Goal: Task Accomplishment & Management: Manage account settings

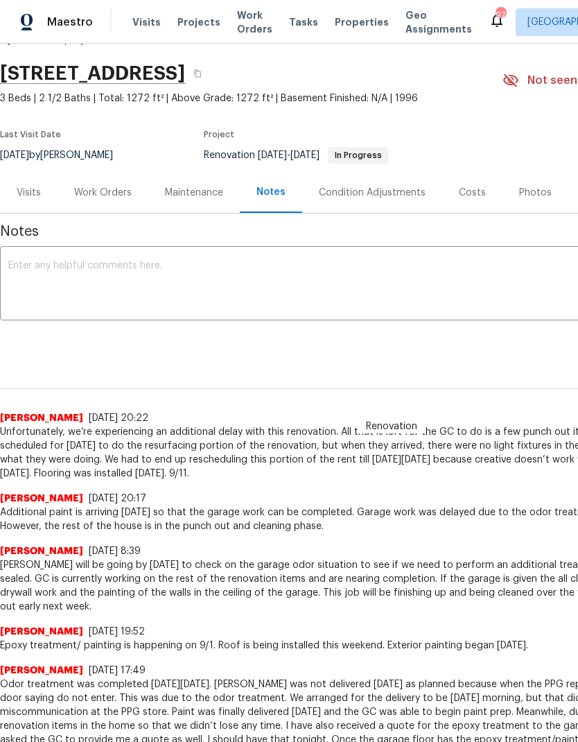
scroll to position [37, 0]
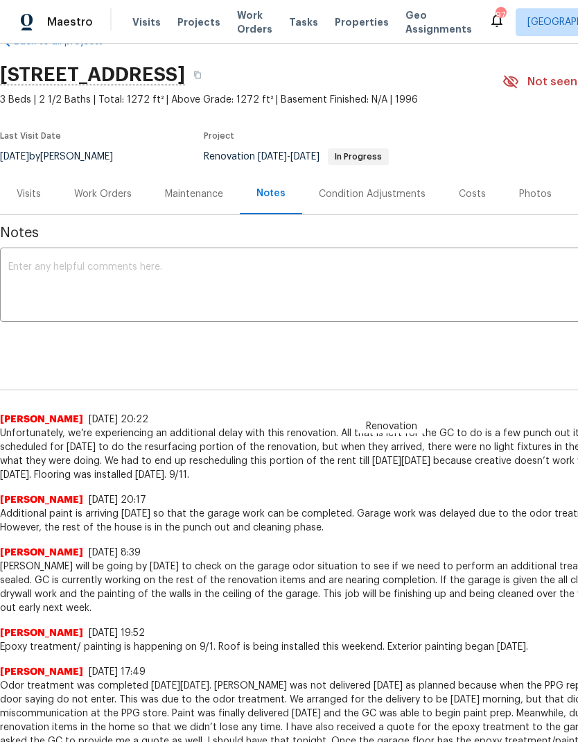
click at [119, 192] on div "Work Orders" at bounding box center [103, 194] width 58 height 14
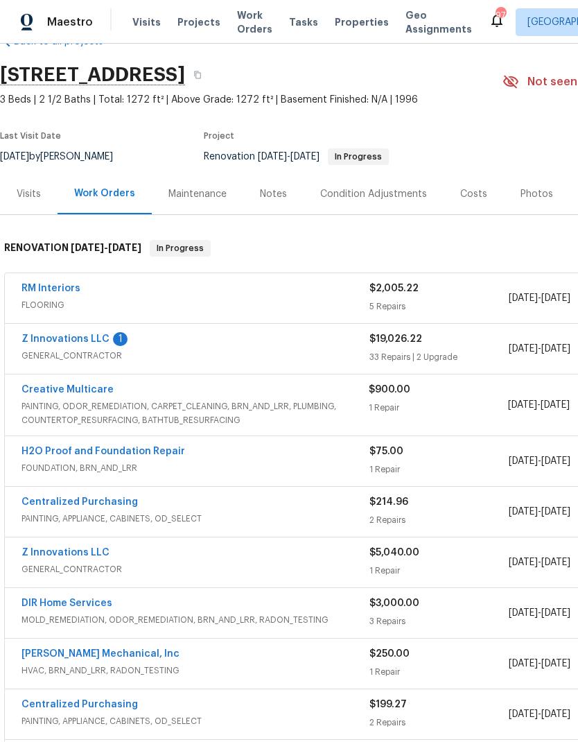
click at [87, 342] on link "Z Innovations LLC" at bounding box center [65, 339] width 88 height 10
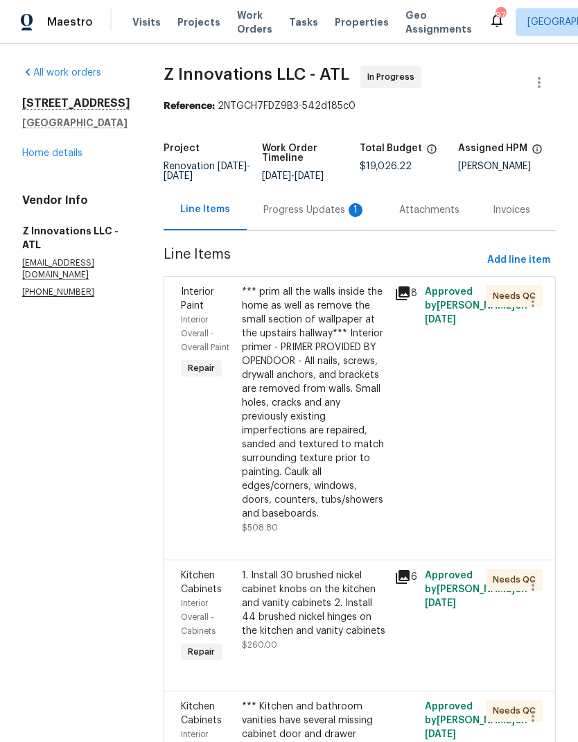
click at [322, 211] on div "Progress Updates 1" at bounding box center [314, 210] width 103 height 14
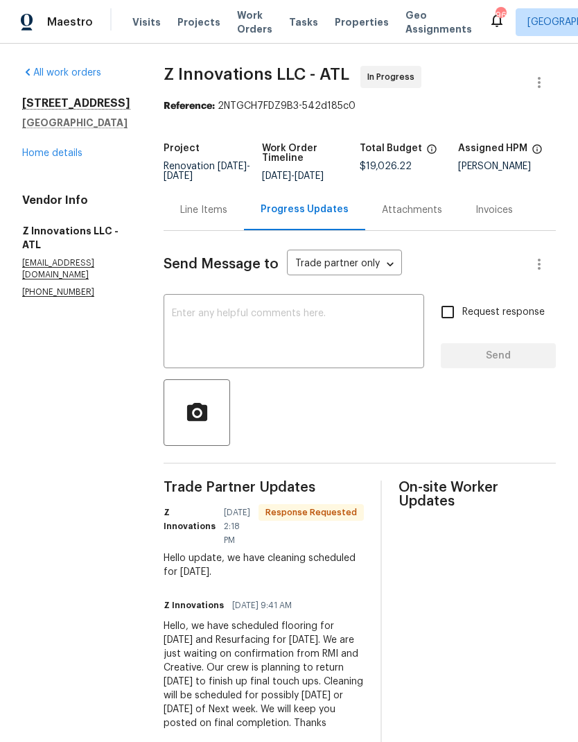
click at [353, 311] on textarea at bounding box center [294, 333] width 244 height 49
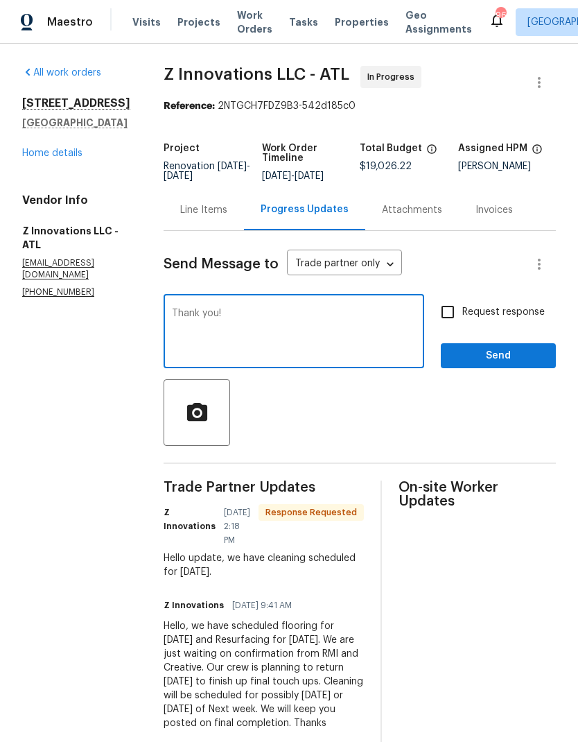
type textarea "Thank you!"
click at [523, 350] on span "Send" at bounding box center [498, 355] width 93 height 17
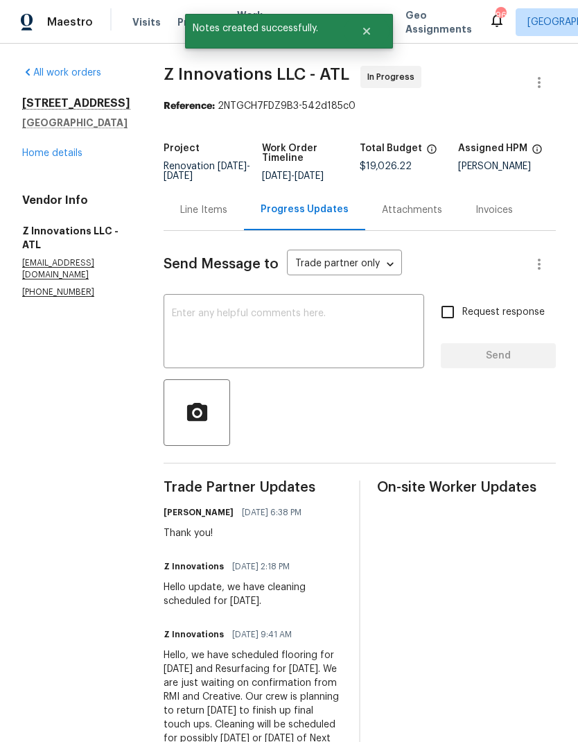
click at [209, 205] on div "Line Items" at bounding box center [203, 210] width 47 height 14
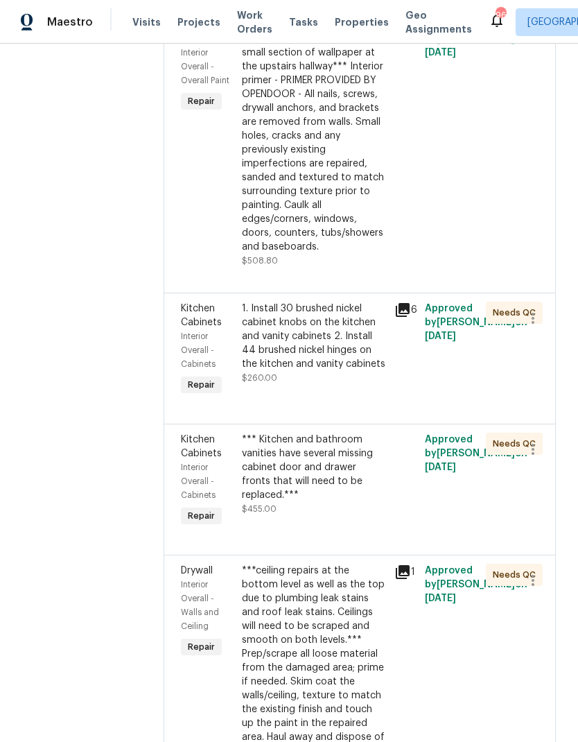
scroll to position [260, 0]
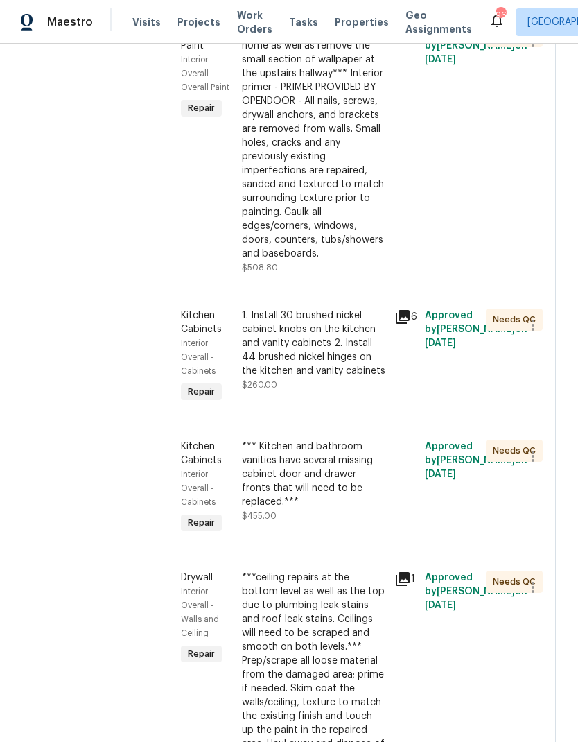
click at [347, 352] on div "1. Install 30 brushed nickel cabinet knobs on the kitchen and vanity cabinets 2…" at bounding box center [314, 343] width 144 height 69
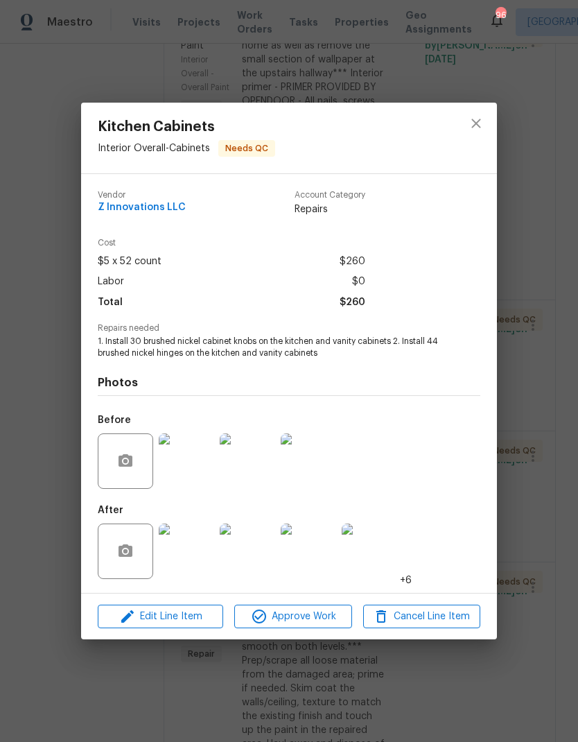
click at [206, 552] on img at bounding box center [186, 550] width 55 height 55
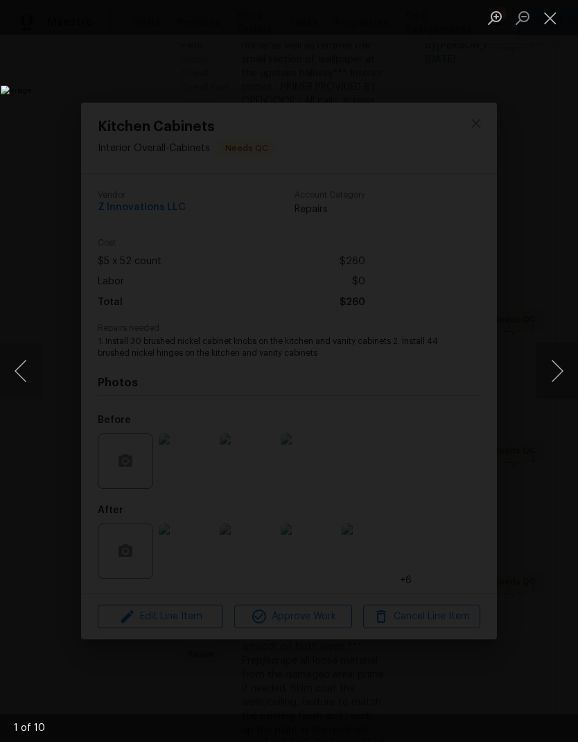
click at [560, 364] on button "Next image" at bounding box center [558, 370] width 42 height 55
click at [560, 363] on button "Next image" at bounding box center [558, 370] width 42 height 55
click at [559, 363] on button "Next image" at bounding box center [558, 370] width 42 height 55
click at [562, 361] on button "Next image" at bounding box center [558, 370] width 42 height 55
click at [562, 362] on button "Next image" at bounding box center [558, 370] width 42 height 55
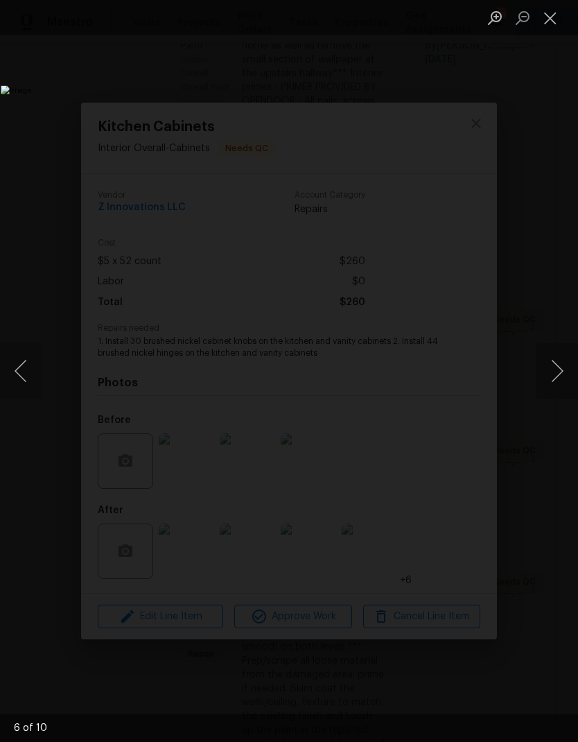
click at [560, 359] on button "Next image" at bounding box center [558, 370] width 42 height 55
click at [557, 363] on button "Next image" at bounding box center [558, 370] width 42 height 55
click at [557, 369] on button "Next image" at bounding box center [558, 370] width 42 height 55
click at [557, 365] on button "Next image" at bounding box center [558, 370] width 42 height 55
click at [560, 367] on button "Next image" at bounding box center [558, 370] width 42 height 55
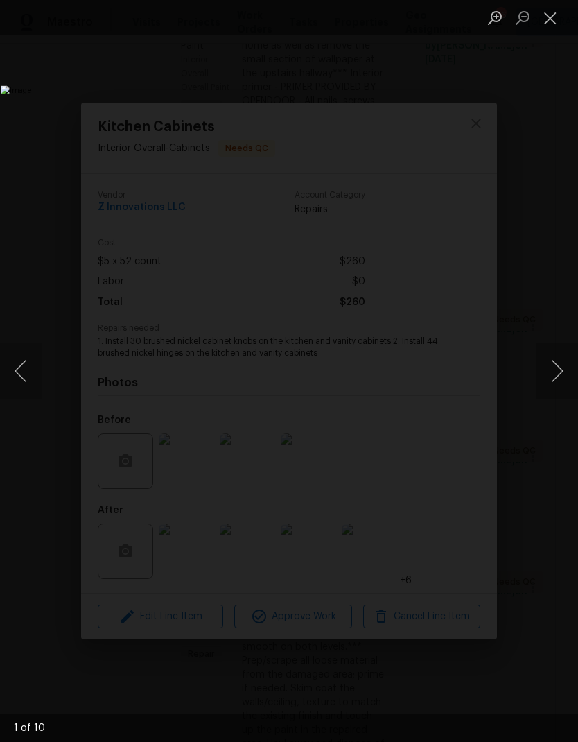
click at [555, 366] on button "Next image" at bounding box center [558, 370] width 42 height 55
click at [557, 21] on button "Close lightbox" at bounding box center [551, 18] width 28 height 24
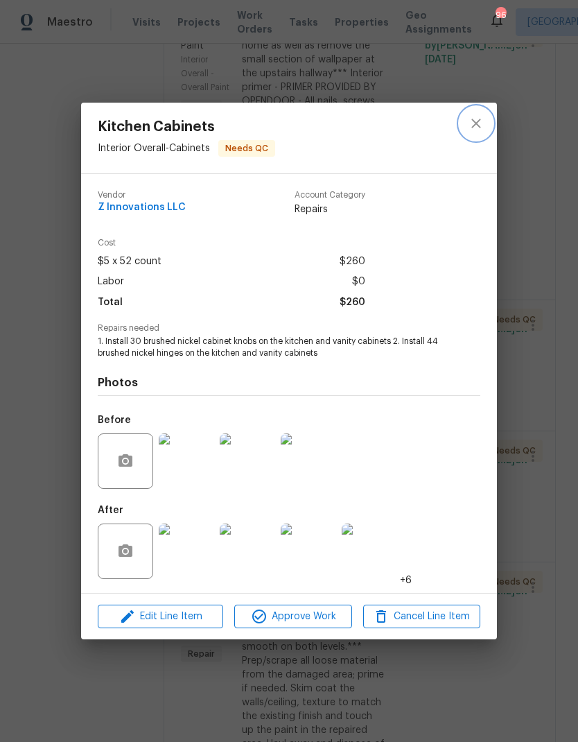
click at [484, 129] on icon "close" at bounding box center [476, 123] width 17 height 17
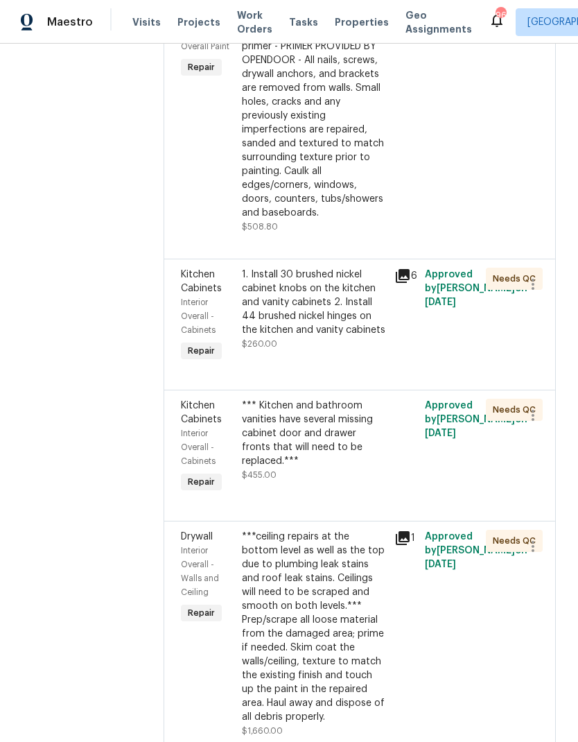
scroll to position [302, 0]
click at [351, 303] on div "1. Install 30 brushed nickel cabinet knobs on the kitchen and vanity cabinets 2…" at bounding box center [314, 301] width 144 height 69
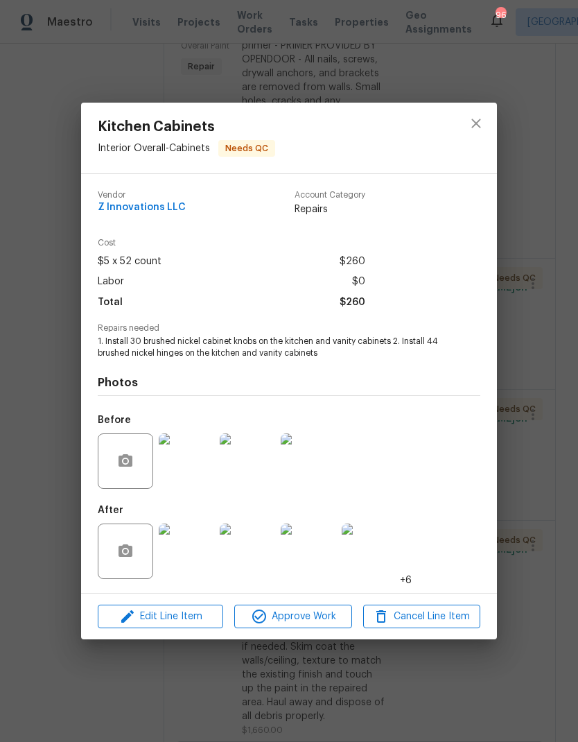
click at [375, 557] on img at bounding box center [369, 550] width 55 height 55
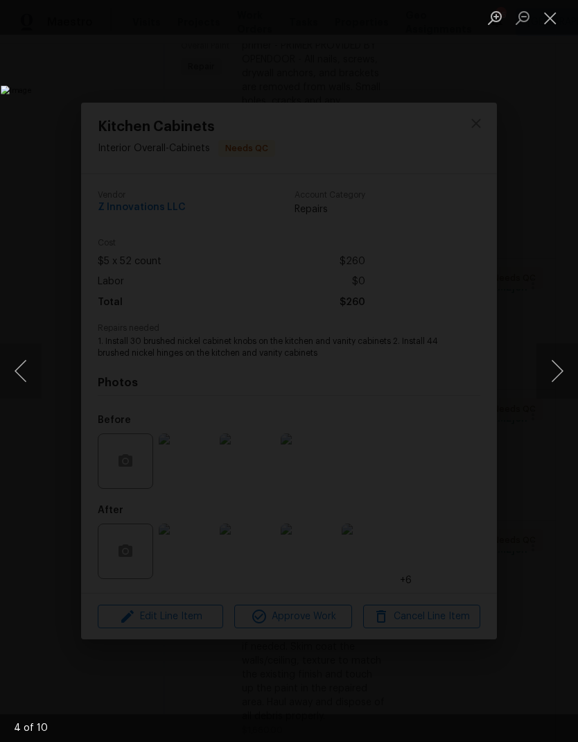
click at [561, 372] on button "Next image" at bounding box center [558, 370] width 42 height 55
click at [559, 370] on button "Next image" at bounding box center [558, 370] width 42 height 55
click at [561, 367] on button "Next image" at bounding box center [558, 370] width 42 height 55
click at [561, 369] on button "Next image" at bounding box center [558, 370] width 42 height 55
click at [559, 365] on button "Next image" at bounding box center [558, 370] width 42 height 55
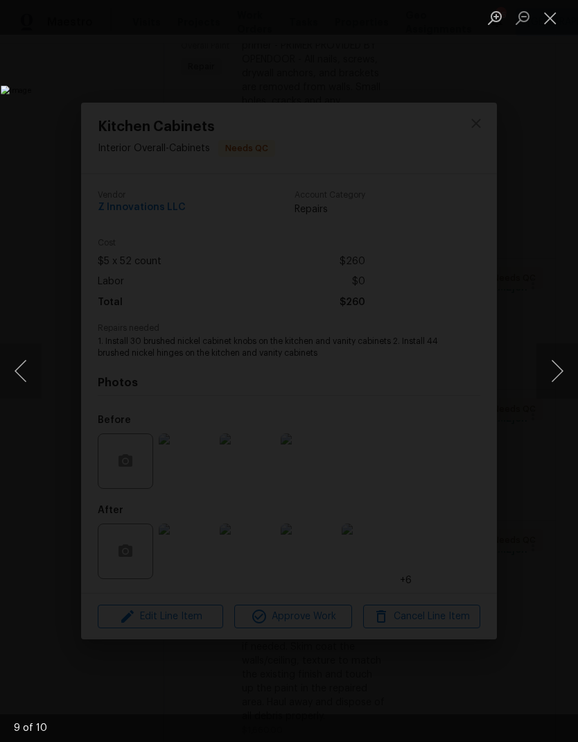
click at [558, 21] on button "Close lightbox" at bounding box center [551, 18] width 28 height 24
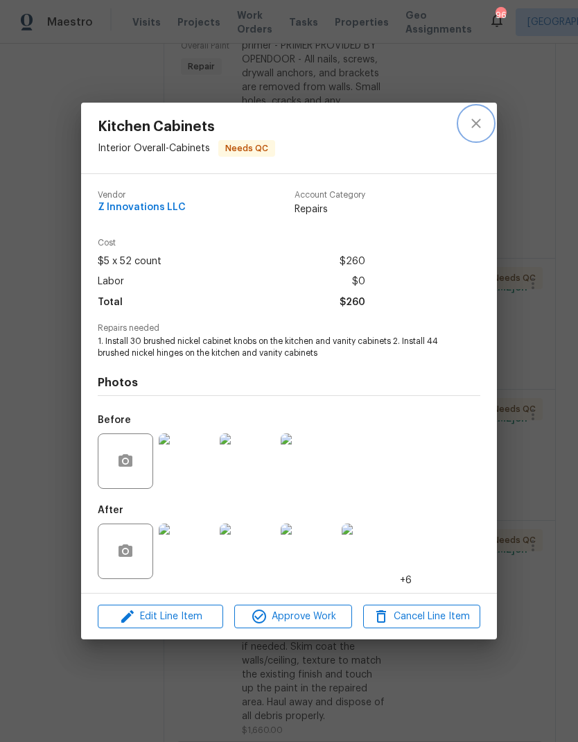
click at [481, 121] on icon "close" at bounding box center [476, 123] width 17 height 17
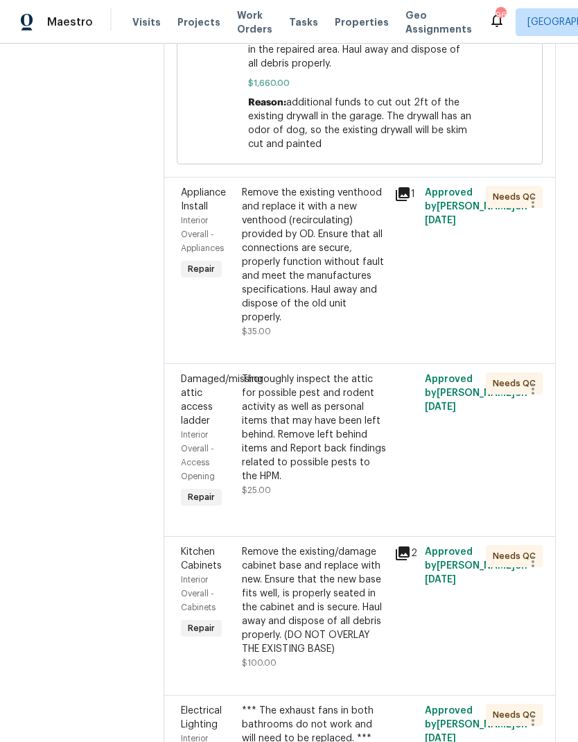
scroll to position [1117, 0]
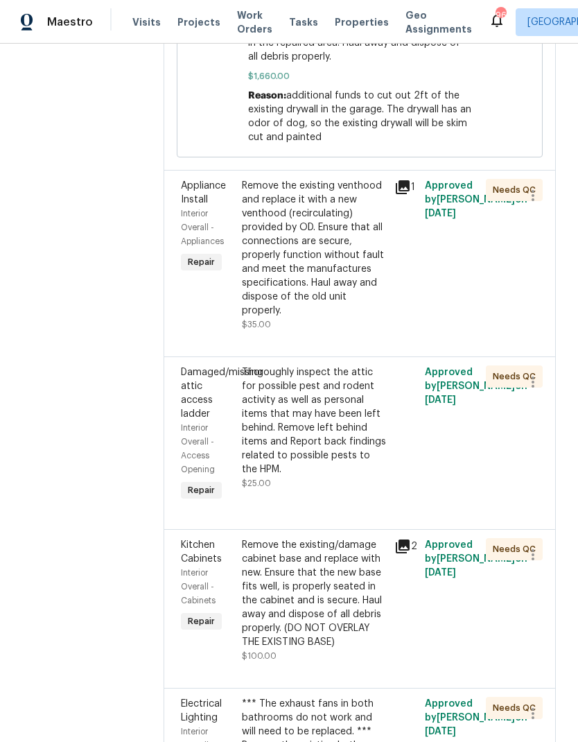
click at [343, 260] on div "Remove the existing venthood and replace it with a new venthood (recirculating)…" at bounding box center [314, 248] width 144 height 139
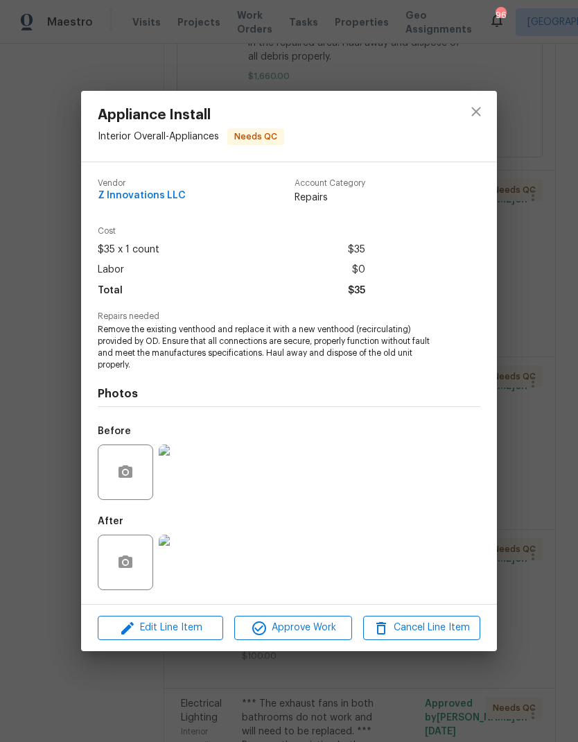
click at [198, 475] on img at bounding box center [186, 471] width 55 height 55
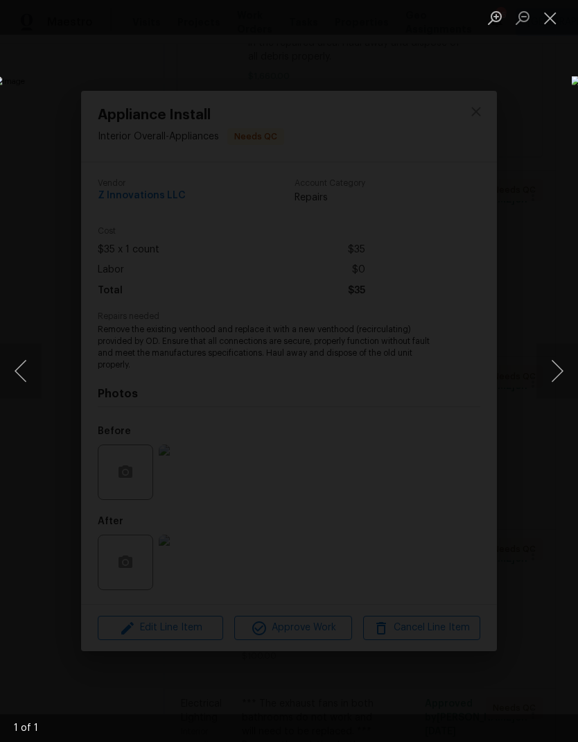
click at [550, 17] on button "Close lightbox" at bounding box center [551, 18] width 28 height 24
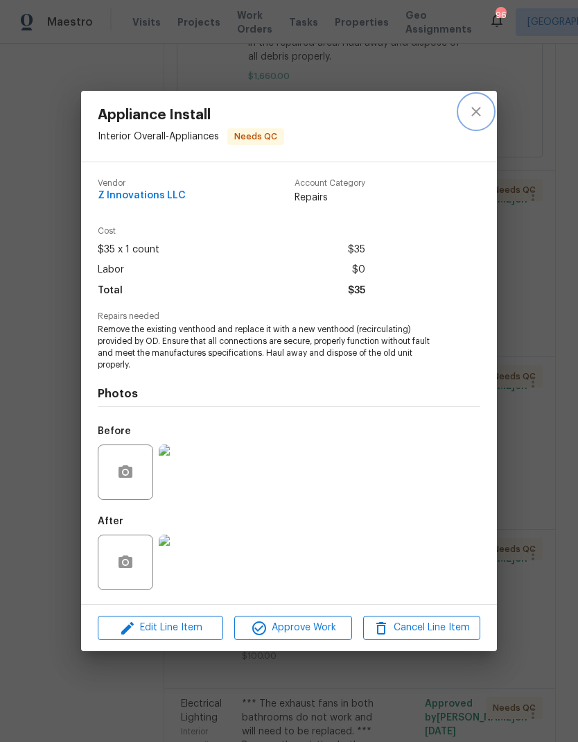
click at [480, 107] on icon "close" at bounding box center [475, 111] width 9 height 9
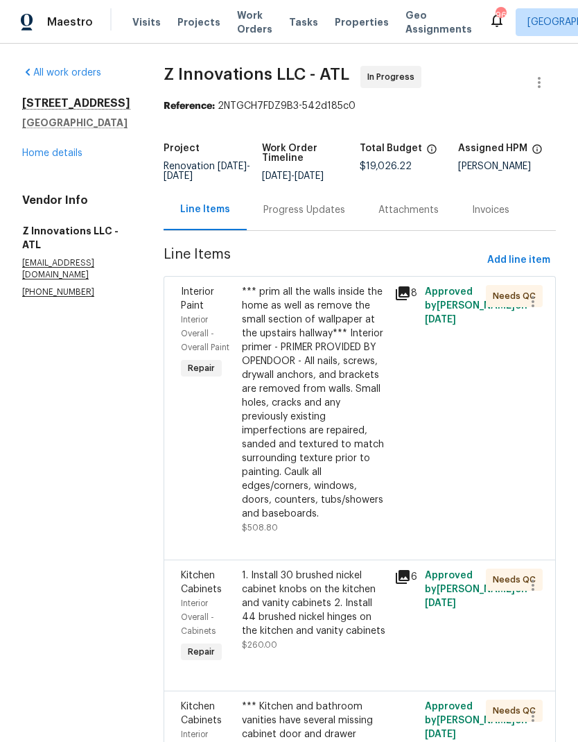
scroll to position [0, 0]
click at [64, 158] on link "Home details" at bounding box center [52, 153] width 60 height 10
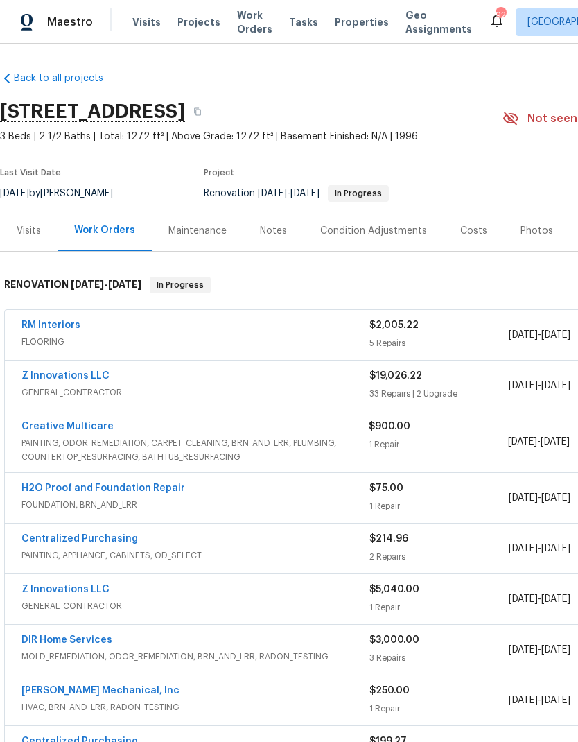
click at [99, 375] on link "Z Innovations LLC" at bounding box center [65, 376] width 88 height 10
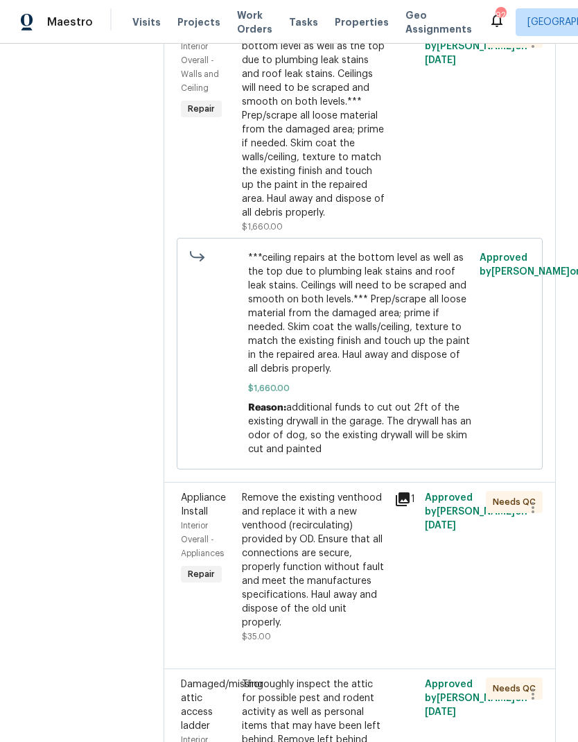
scroll to position [813, 0]
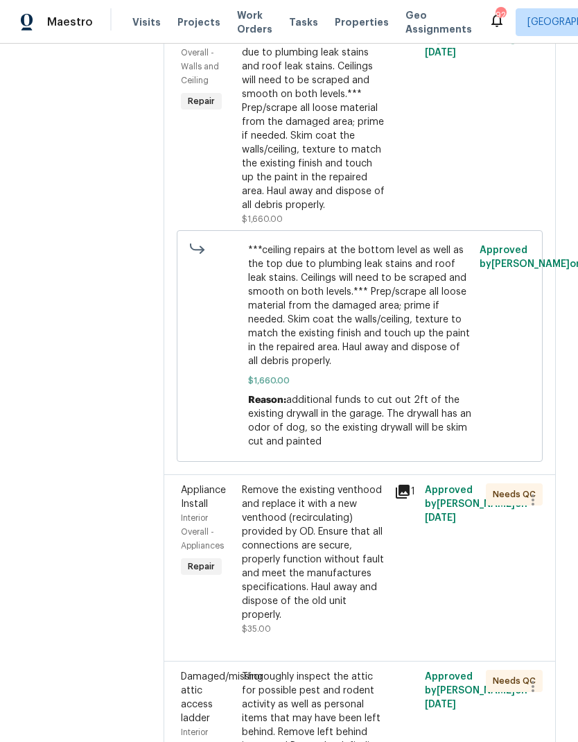
click at [353, 575] on div "Remove the existing venthood and replace it with a new venthood (recirculating)…" at bounding box center [314, 552] width 144 height 139
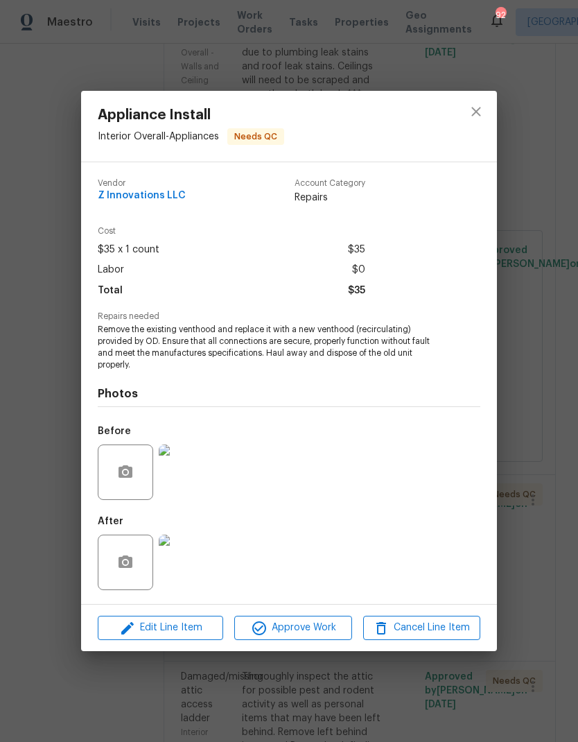
click at [200, 473] on img at bounding box center [186, 471] width 55 height 55
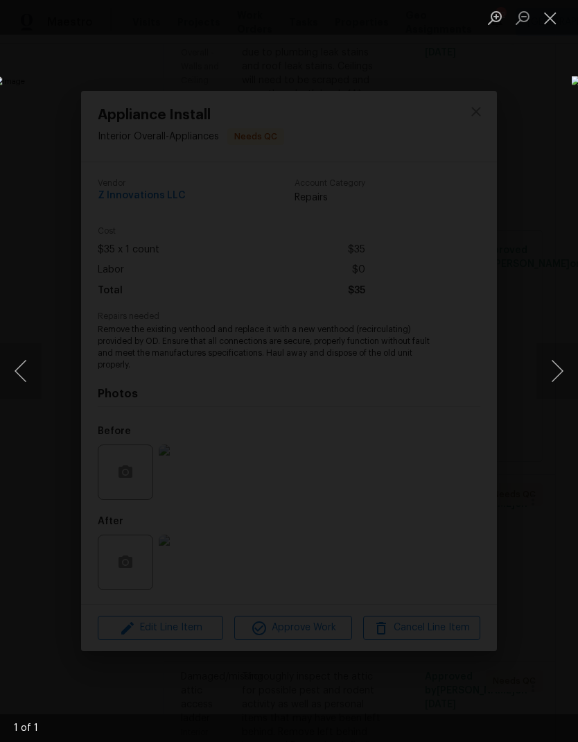
click at [552, 16] on button "Close lightbox" at bounding box center [551, 18] width 28 height 24
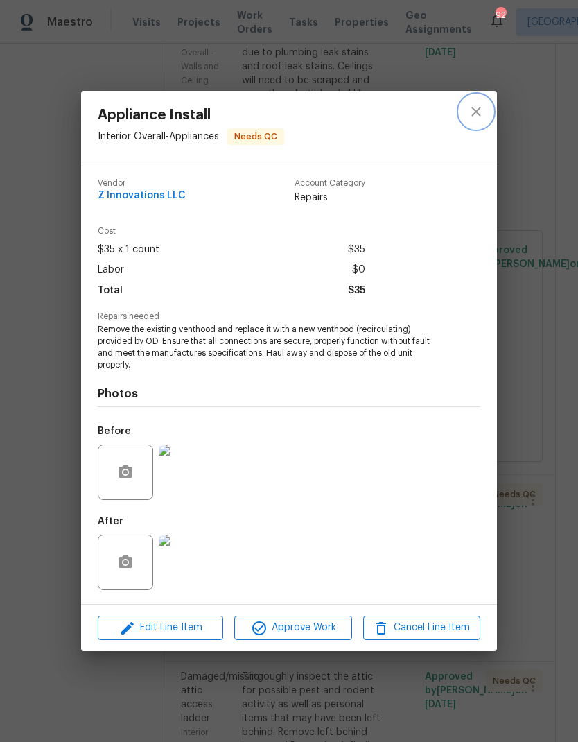
click at [477, 107] on icon "close" at bounding box center [476, 111] width 17 height 17
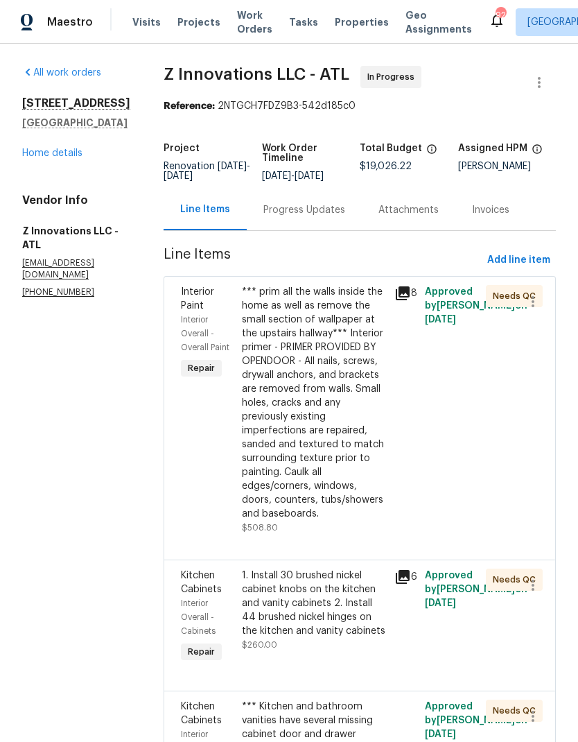
scroll to position [0, 0]
click at [67, 158] on link "Home details" at bounding box center [52, 153] width 60 height 10
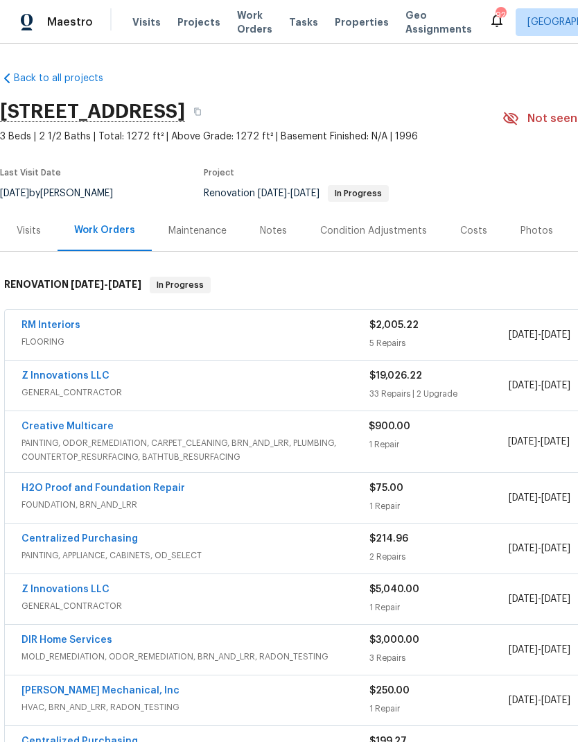
click at [468, 229] on div "Costs" at bounding box center [473, 231] width 27 height 14
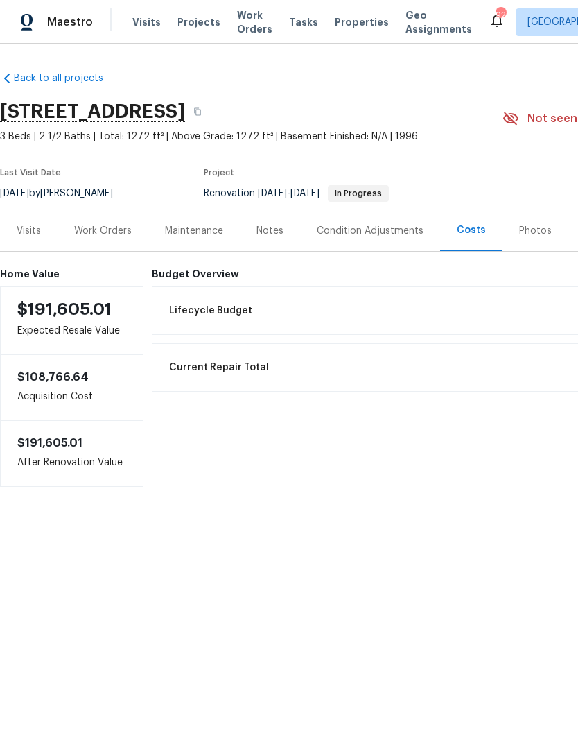
click at [120, 232] on div "Work Orders" at bounding box center [103, 231] width 58 height 14
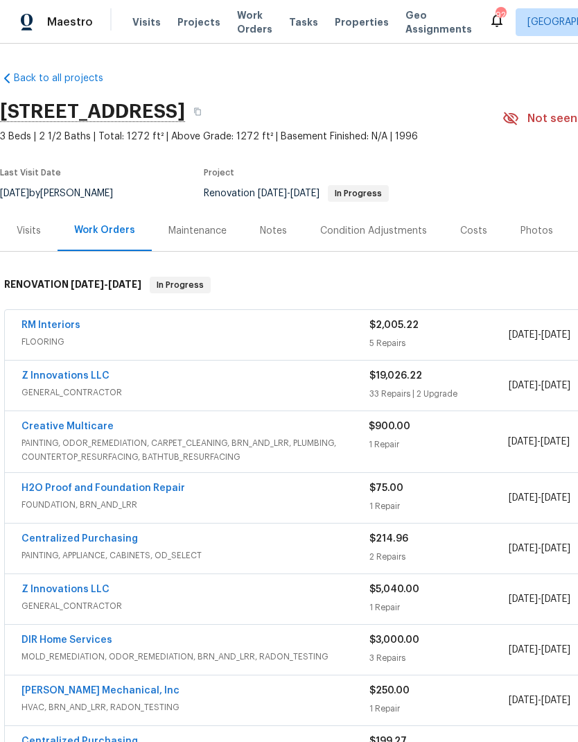
click at [275, 229] on div "Notes" at bounding box center [273, 231] width 27 height 14
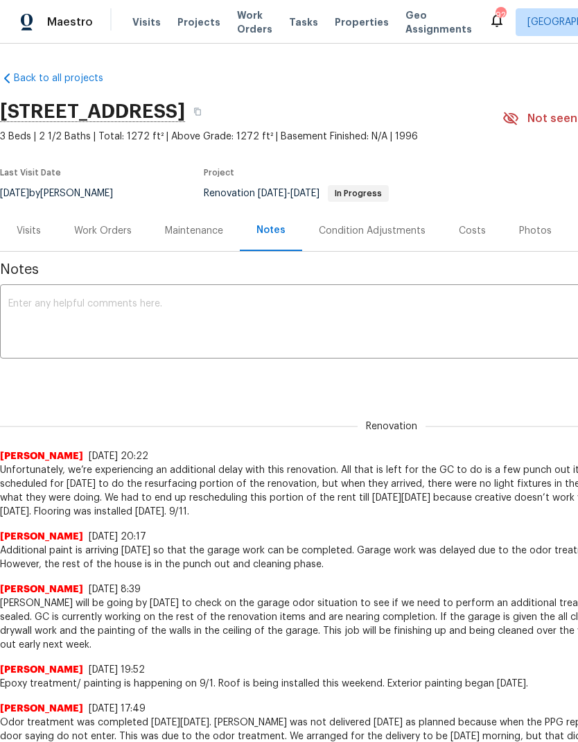
click at [135, 301] on textarea at bounding box center [391, 323] width 767 height 49
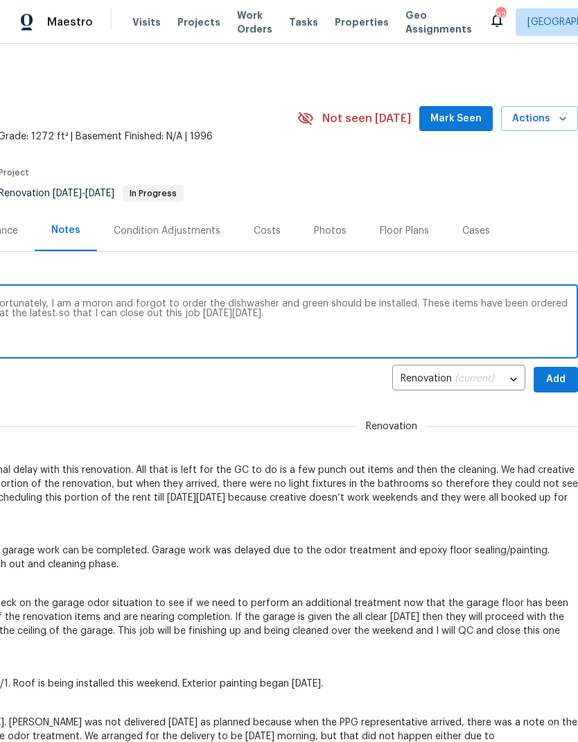
scroll to position [0, 205]
click at [322, 306] on textarea "This home is being cleaned tomorrow, but unfortunately, I am a moron and forgot…" at bounding box center [186, 323] width 767 height 49
click at [322, 305] on textarea "This home is being cleaned tomorrow, but unfortunately, I am a moron and forgot…" at bounding box center [186, 323] width 767 height 49
type textarea "This home is being cleaned tomorrow, but unfortunately, I am a moron and forgot…"
click at [559, 381] on span "Add" at bounding box center [556, 379] width 22 height 17
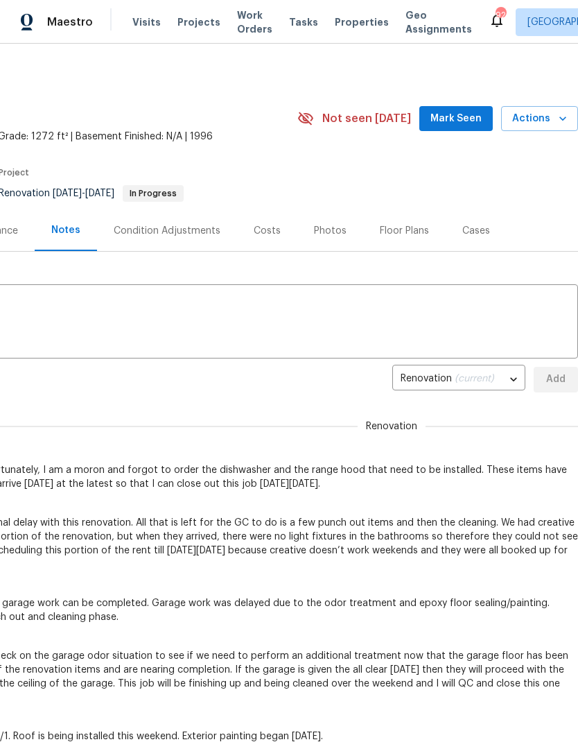
click at [465, 114] on span "Mark Seen" at bounding box center [456, 118] width 51 height 17
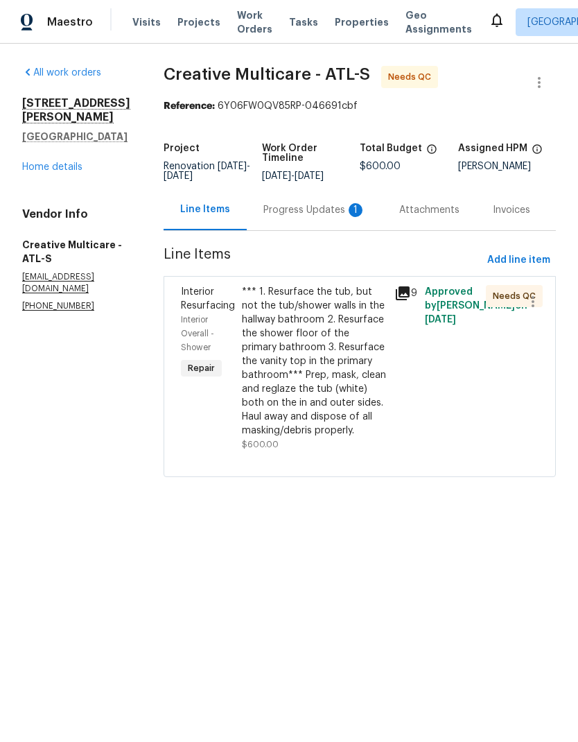
click at [315, 217] on div "Progress Updates 1" at bounding box center [314, 210] width 103 height 14
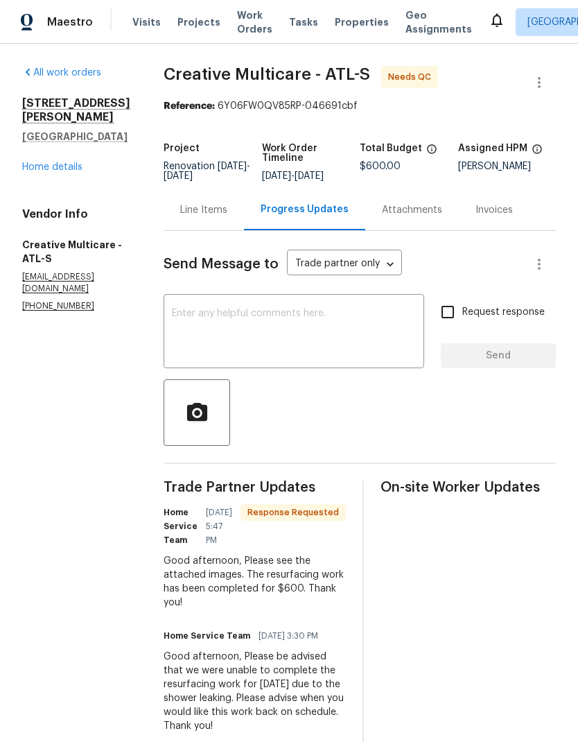
click at [227, 211] on div "Line Items" at bounding box center [203, 210] width 47 height 14
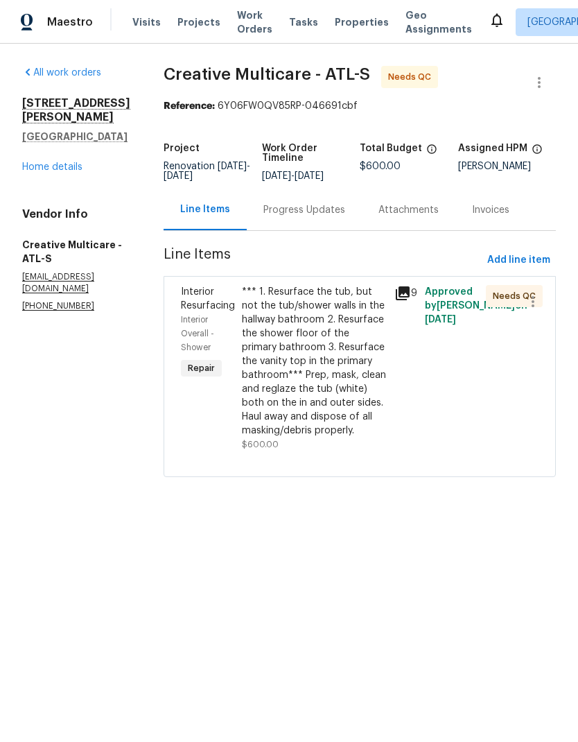
click at [372, 374] on div "*** 1. Resurface the tub, but not the tub/shower walls in the hallway bathroom …" at bounding box center [314, 361] width 144 height 153
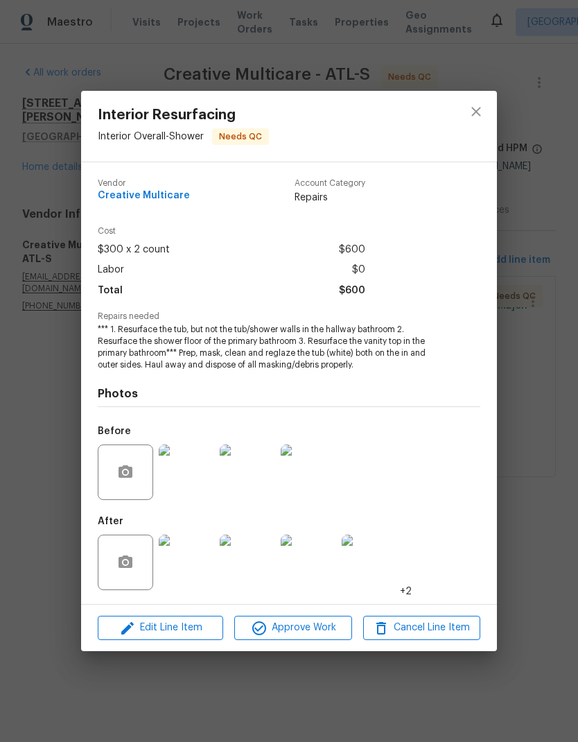
click at [198, 577] on img at bounding box center [186, 562] width 55 height 55
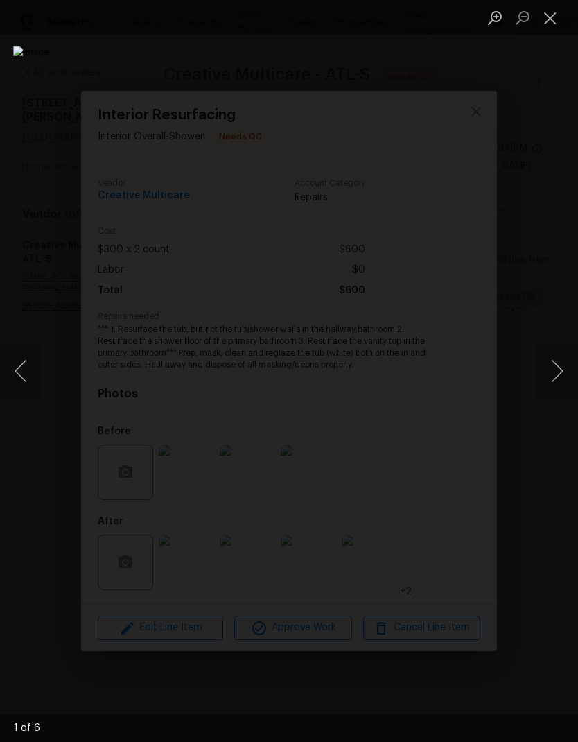
click at [562, 365] on button "Next image" at bounding box center [558, 370] width 42 height 55
click at [560, 367] on button "Next image" at bounding box center [558, 370] width 42 height 55
click at [562, 369] on button "Next image" at bounding box center [558, 370] width 42 height 55
click at [559, 370] on button "Next image" at bounding box center [558, 370] width 42 height 55
click at [559, 372] on button "Next image" at bounding box center [558, 370] width 42 height 55
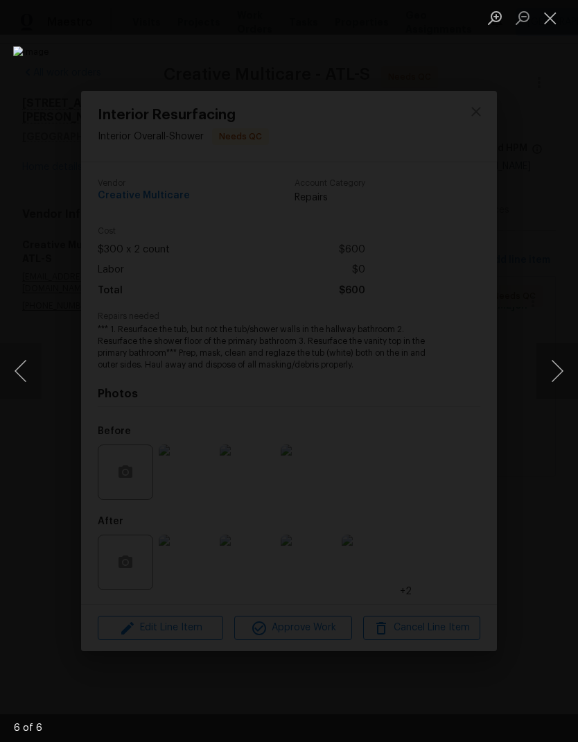
click at [560, 365] on button "Next image" at bounding box center [558, 370] width 42 height 55
click at [559, 365] on button "Next image" at bounding box center [558, 370] width 42 height 55
click at [557, 21] on button "Close lightbox" at bounding box center [551, 18] width 28 height 24
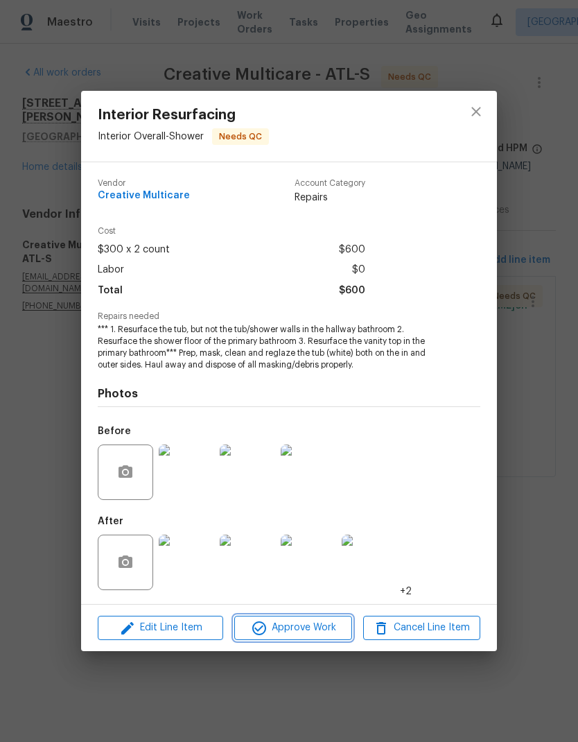
click at [331, 623] on span "Approve Work" at bounding box center [292, 627] width 109 height 17
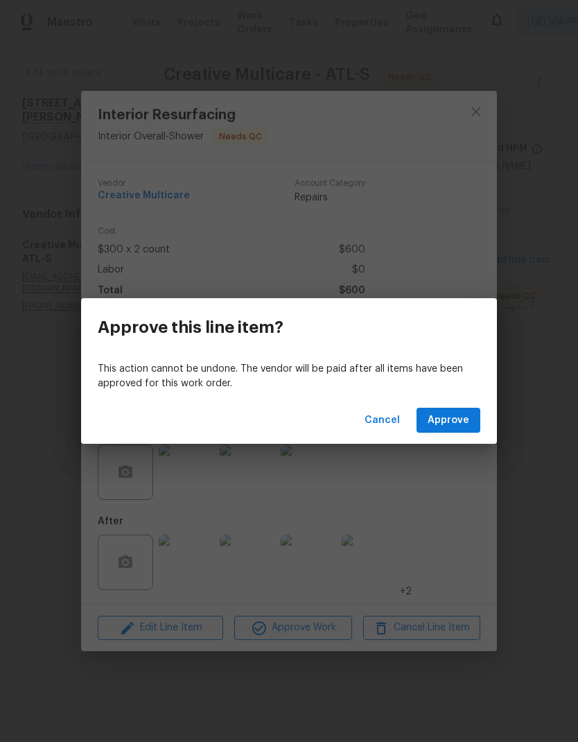
click at [459, 423] on span "Approve" at bounding box center [449, 420] width 42 height 17
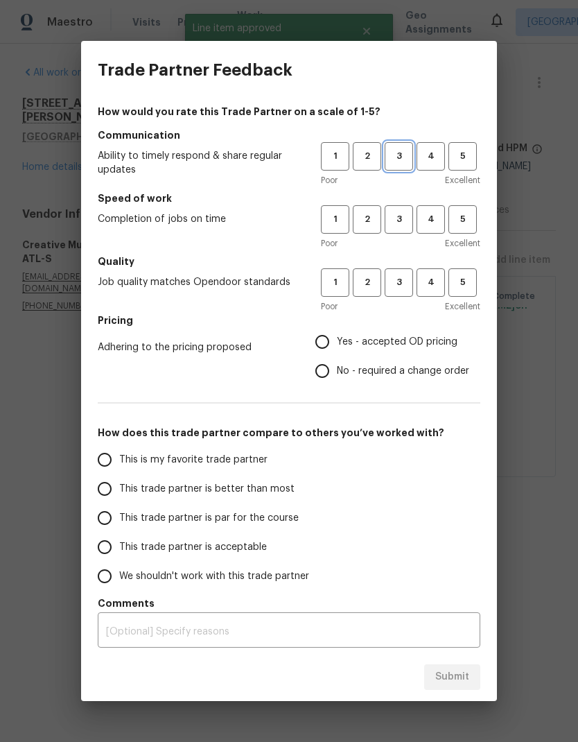
click at [403, 151] on span "3" at bounding box center [399, 156] width 26 height 16
click at [406, 217] on span "3" at bounding box center [399, 219] width 26 height 16
click at [410, 282] on span "3" at bounding box center [399, 283] width 26 height 16
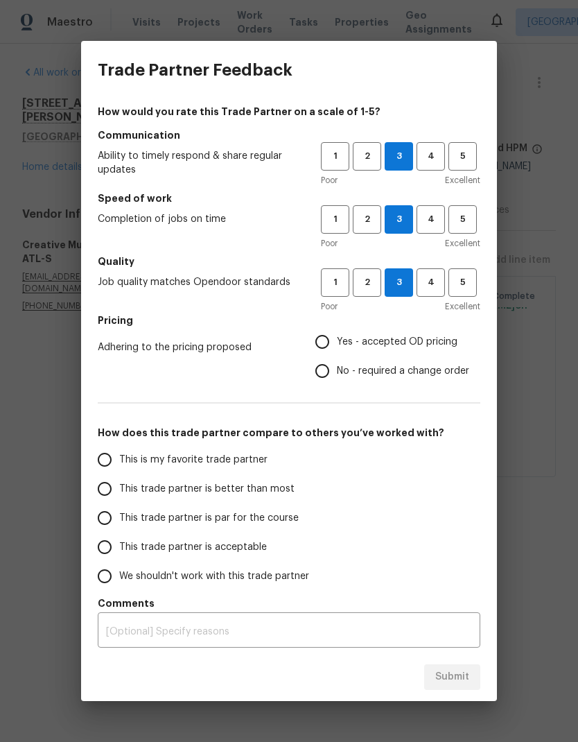
click at [331, 340] on input "Yes - accepted OD pricing" at bounding box center [322, 341] width 29 height 29
radio input "true"
click at [107, 524] on input "This trade partner is par for the course" at bounding box center [104, 517] width 29 height 29
click at [458, 685] on span "Submit" at bounding box center [452, 676] width 34 height 17
radio input "true"
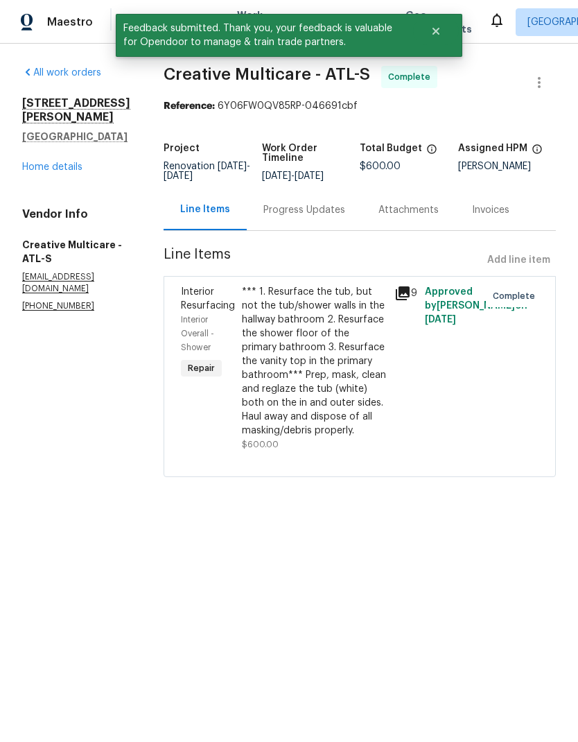
click at [73, 162] on link "Home details" at bounding box center [52, 167] width 60 height 10
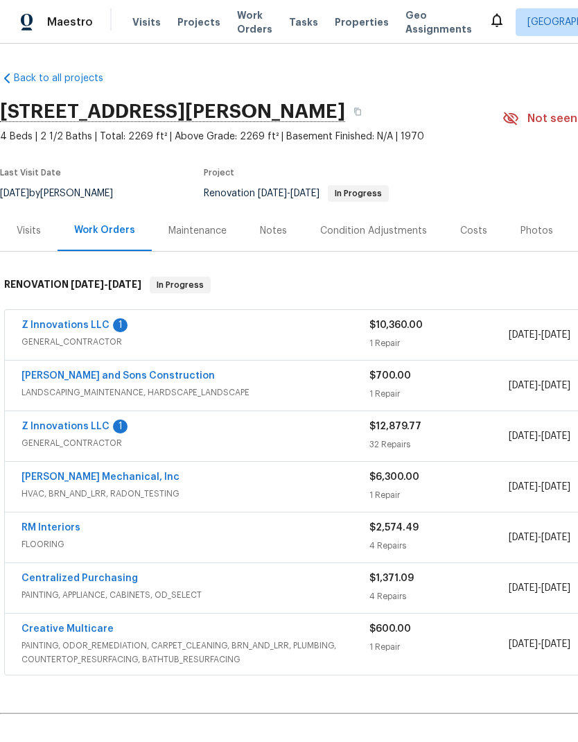
click at [80, 325] on link "Z Innovations LLC" at bounding box center [65, 325] width 88 height 10
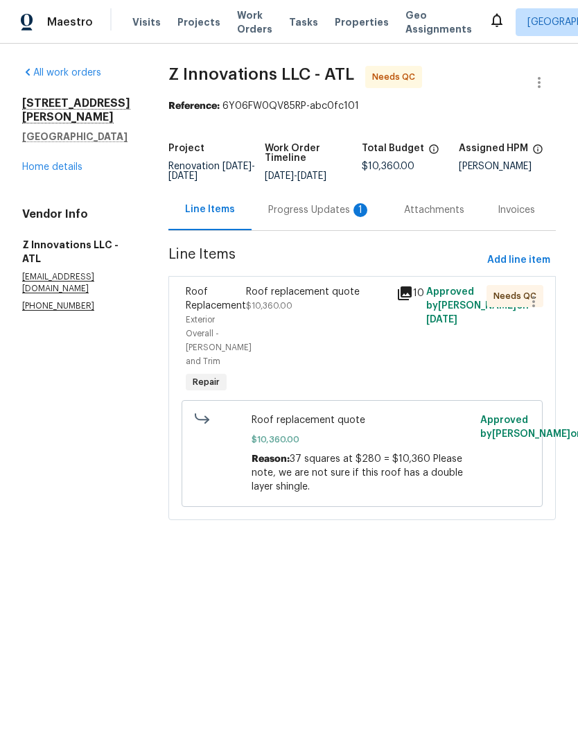
click at [324, 207] on div "Progress Updates 1" at bounding box center [319, 210] width 103 height 14
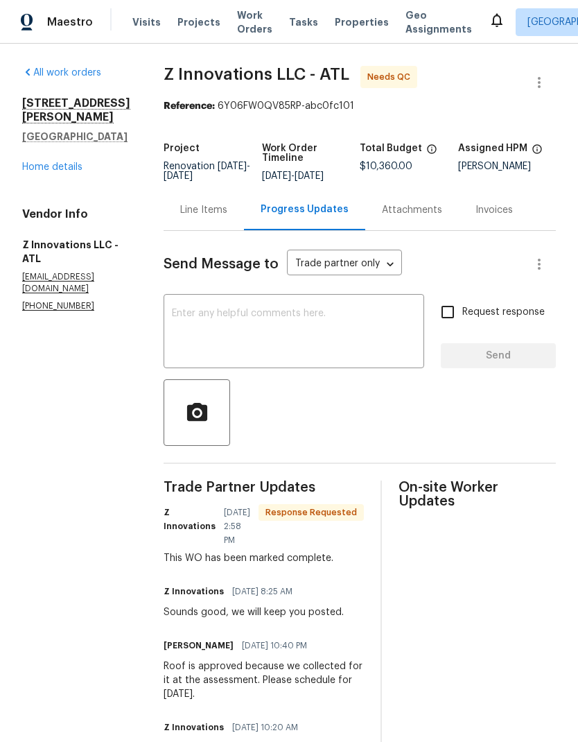
click at [218, 206] on div "Line Items" at bounding box center [203, 210] width 47 height 14
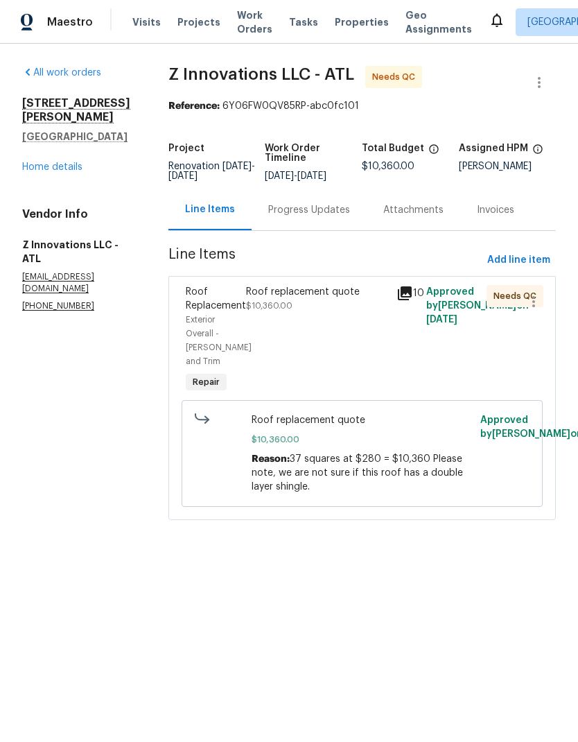
click at [295, 284] on div "Roof replacement quote $10,360.00" at bounding box center [317, 340] width 150 height 119
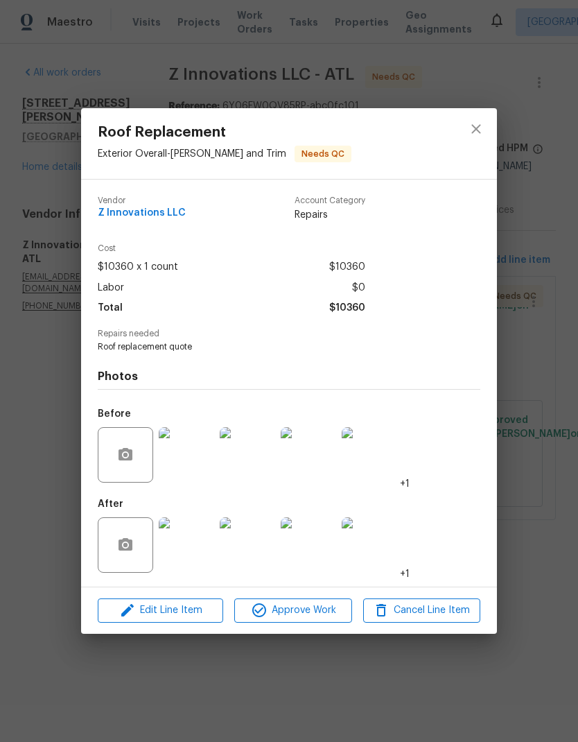
click at [201, 562] on img at bounding box center [186, 544] width 55 height 55
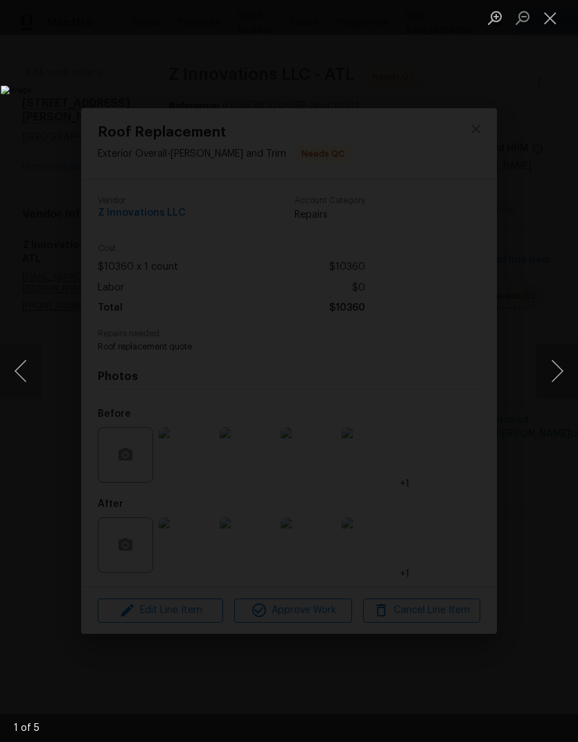
click at [561, 367] on button "Next image" at bounding box center [558, 370] width 42 height 55
click at [555, 374] on button "Next image" at bounding box center [558, 370] width 42 height 55
click at [559, 369] on button "Next image" at bounding box center [558, 370] width 42 height 55
click at [561, 367] on button "Next image" at bounding box center [558, 370] width 42 height 55
click at [561, 366] on button "Next image" at bounding box center [558, 370] width 42 height 55
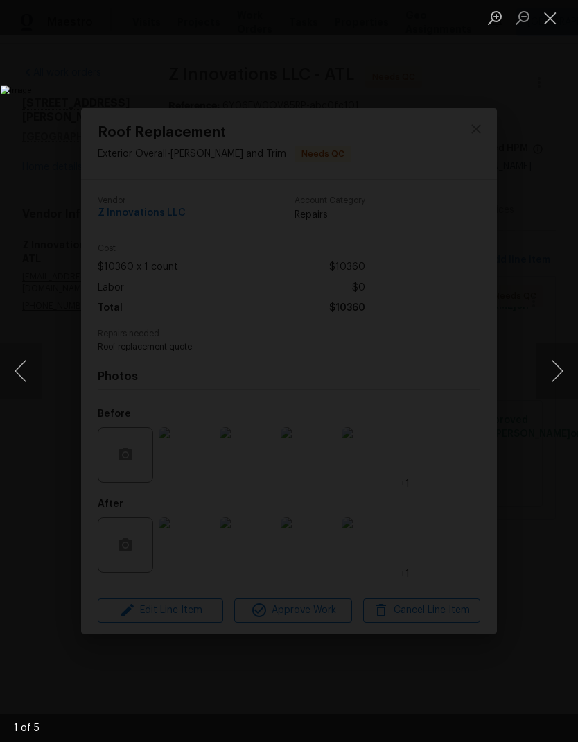
click at [562, 365] on button "Next image" at bounding box center [558, 370] width 42 height 55
click at [562, 366] on button "Next image" at bounding box center [558, 370] width 42 height 55
click at [560, 364] on button "Next image" at bounding box center [558, 370] width 42 height 55
click at [562, 364] on button "Next image" at bounding box center [558, 370] width 42 height 55
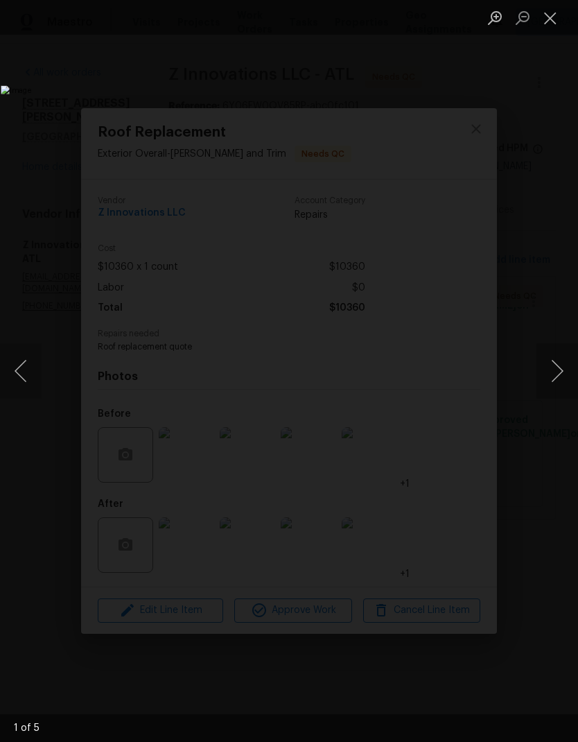
click at [562, 361] on button "Next image" at bounding box center [558, 370] width 42 height 55
click at [560, 370] on button "Next image" at bounding box center [558, 370] width 42 height 55
click at [562, 367] on button "Next image" at bounding box center [558, 370] width 42 height 55
click at [562, 366] on button "Next image" at bounding box center [558, 370] width 42 height 55
click at [552, 19] on button "Close lightbox" at bounding box center [551, 18] width 28 height 24
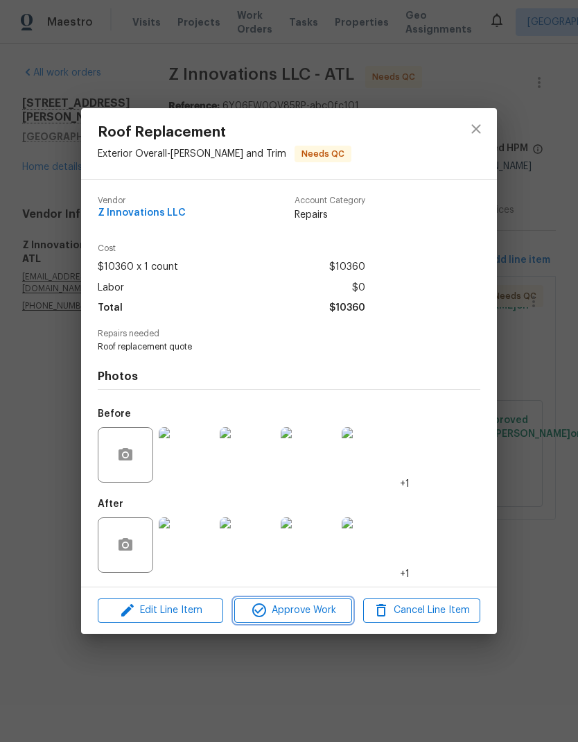
click at [329, 611] on span "Approve Work" at bounding box center [292, 610] width 109 height 17
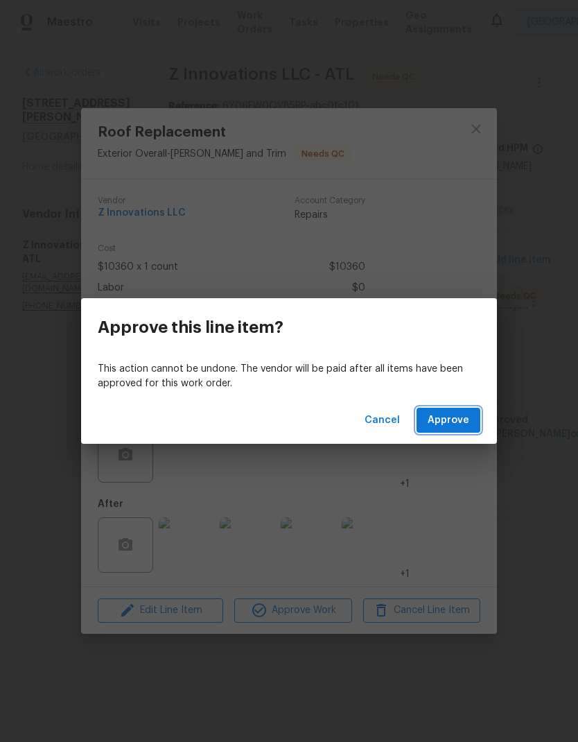
click at [462, 422] on span "Approve" at bounding box center [449, 420] width 42 height 17
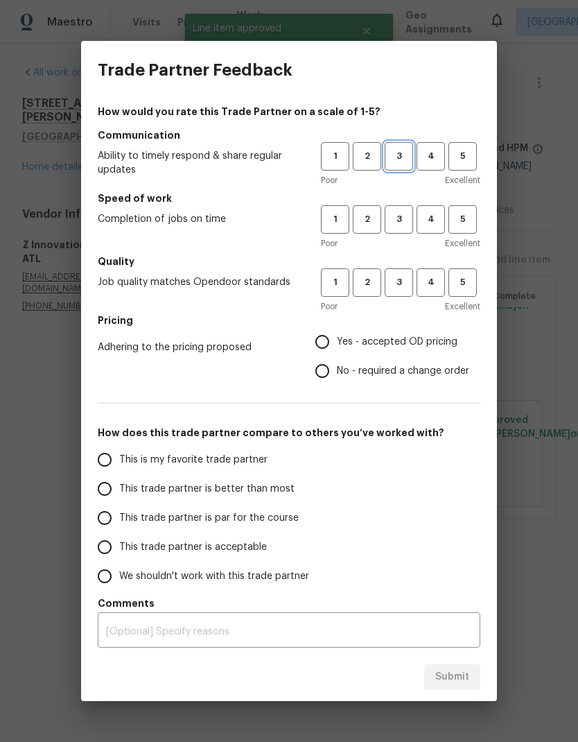
click at [408, 150] on span "3" at bounding box center [399, 156] width 26 height 16
click at [400, 207] on button "3" at bounding box center [399, 219] width 28 height 28
click at [406, 289] on span "3" at bounding box center [399, 283] width 26 height 16
click at [333, 372] on input "No - required a change order" at bounding box center [322, 370] width 29 height 29
radio input "true"
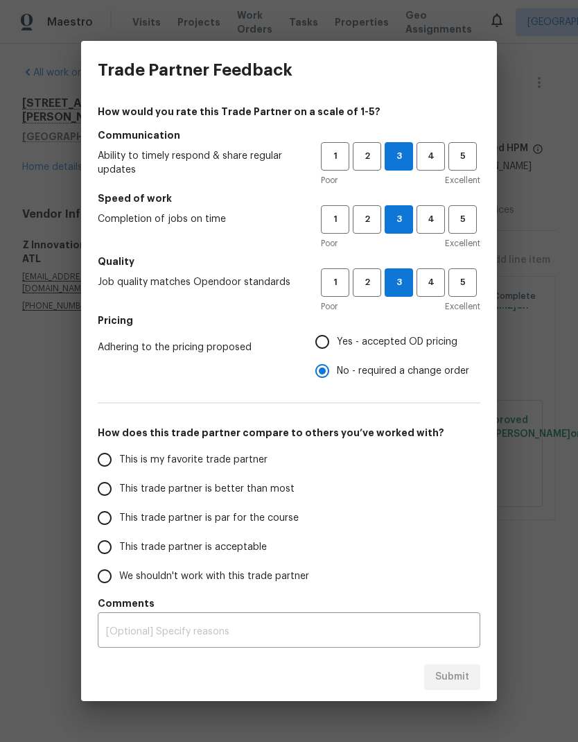
click at [110, 521] on input "This trade partner is par for the course" at bounding box center [104, 517] width 29 height 29
click at [468, 675] on span "Submit" at bounding box center [452, 676] width 34 height 17
radio input "true"
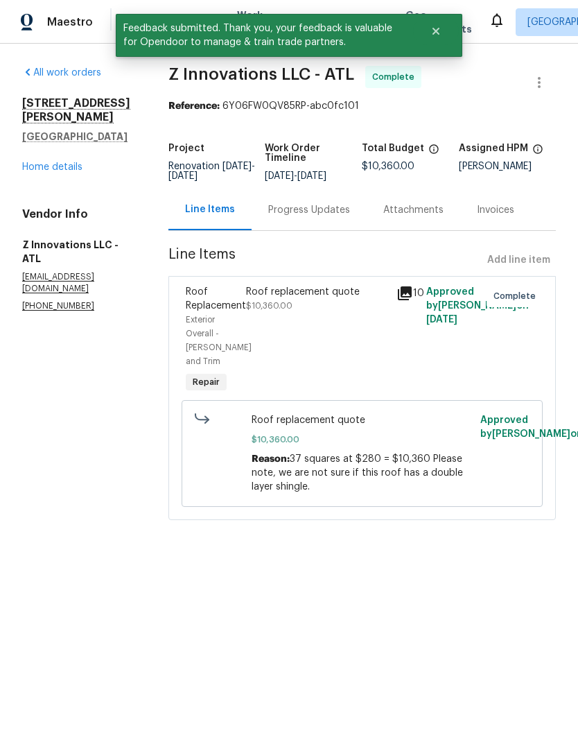
click at [76, 162] on link "Home details" at bounding box center [52, 167] width 60 height 10
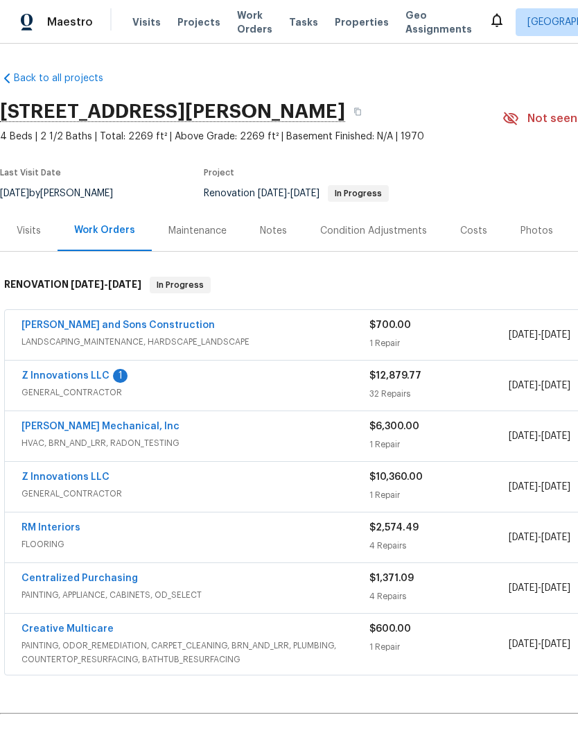
click at [134, 326] on link "Reyes and Sons Construction" at bounding box center [117, 325] width 193 height 10
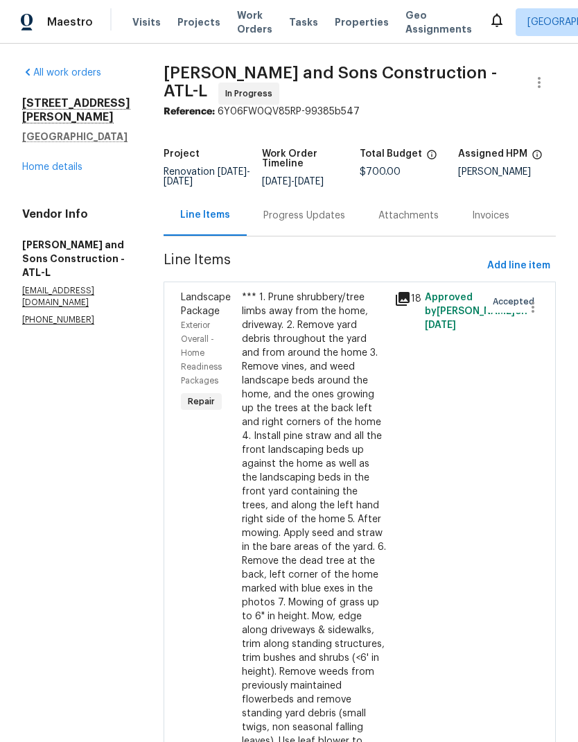
scroll to position [38, 0]
click at [289, 209] on div "Progress Updates" at bounding box center [304, 216] width 82 height 14
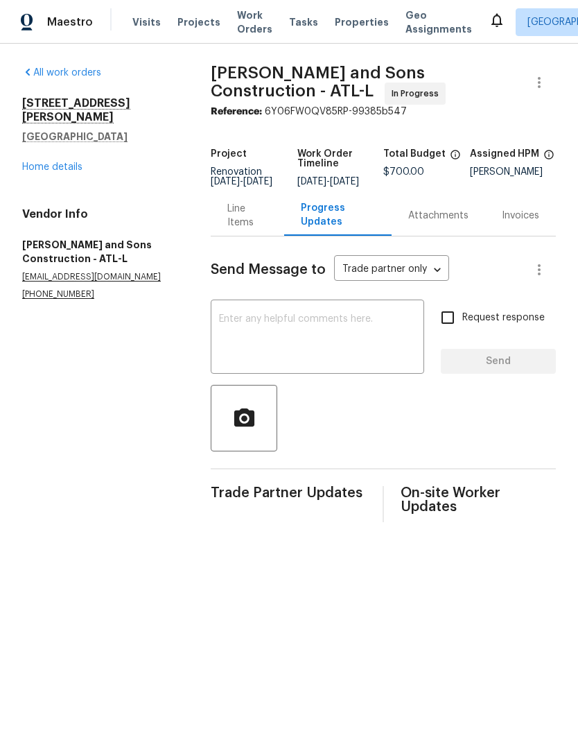
click at [330, 331] on textarea at bounding box center [317, 338] width 197 height 49
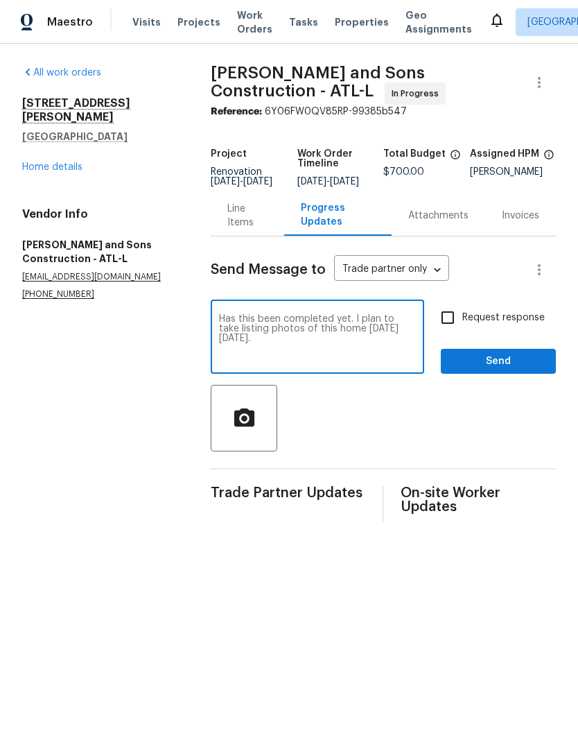
type textarea "Has this been completed yet. I plan to take listing photos of this home on Thur…"
click at [451, 322] on input "Request response" at bounding box center [447, 317] width 29 height 29
checkbox input "true"
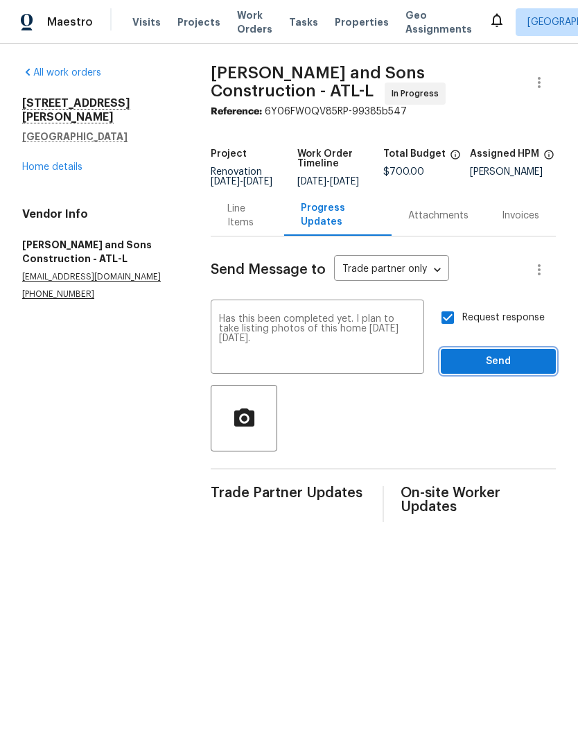
click at [493, 370] on span "Send" at bounding box center [498, 361] width 93 height 17
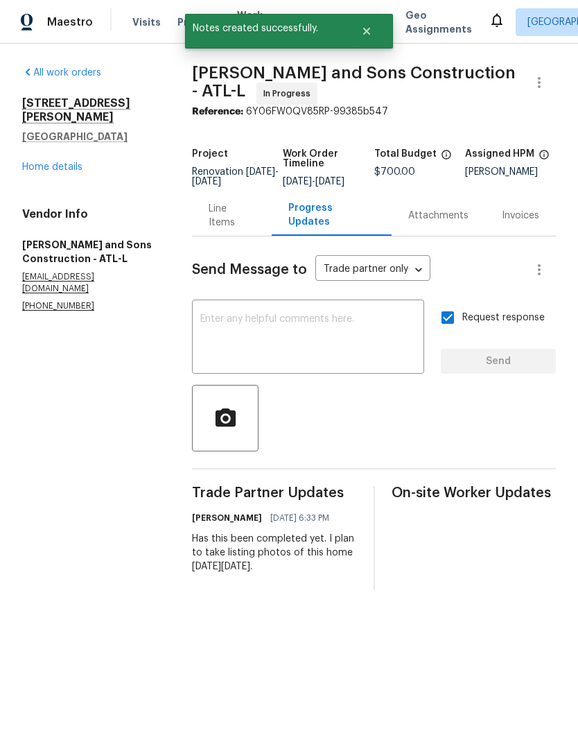
click at [241, 223] on div "Line Items" at bounding box center [232, 216] width 46 height 28
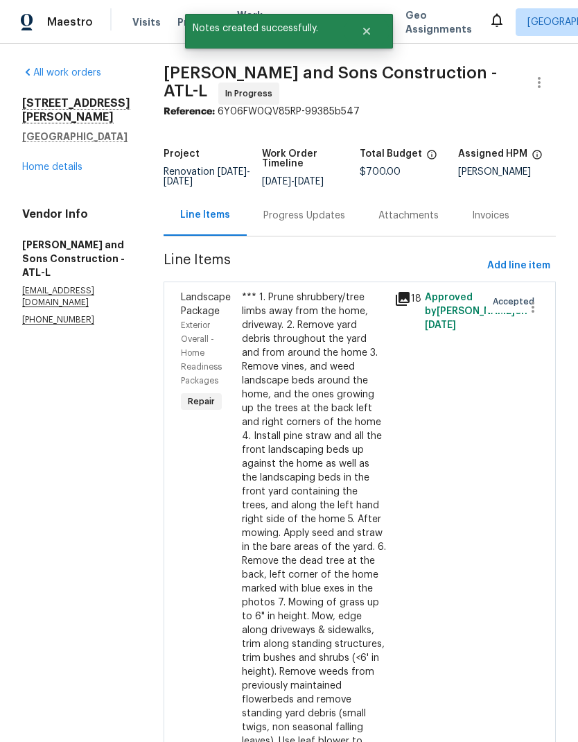
click at [67, 172] on link "Home details" at bounding box center [52, 167] width 60 height 10
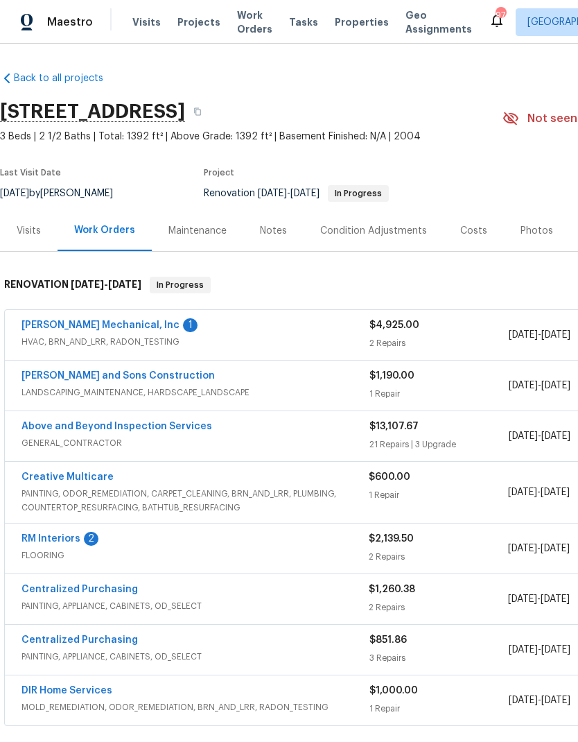
click at [120, 329] on link "[PERSON_NAME] Mechanical, Inc" at bounding box center [100, 325] width 158 height 10
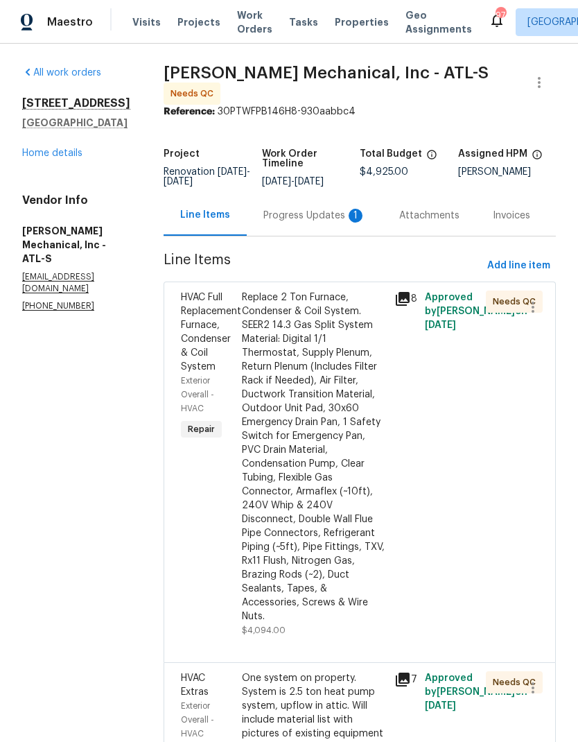
click at [313, 221] on div "Progress Updates 1" at bounding box center [314, 216] width 103 height 14
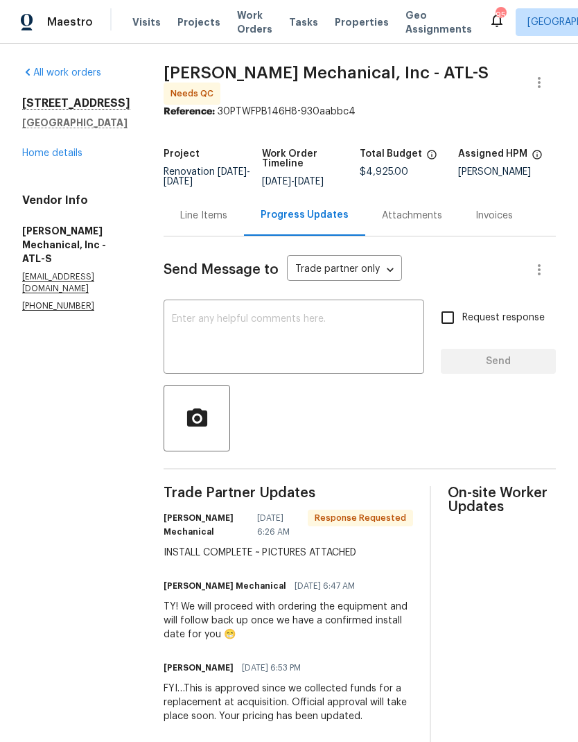
click at [227, 221] on div "Line Items" at bounding box center [203, 216] width 47 height 14
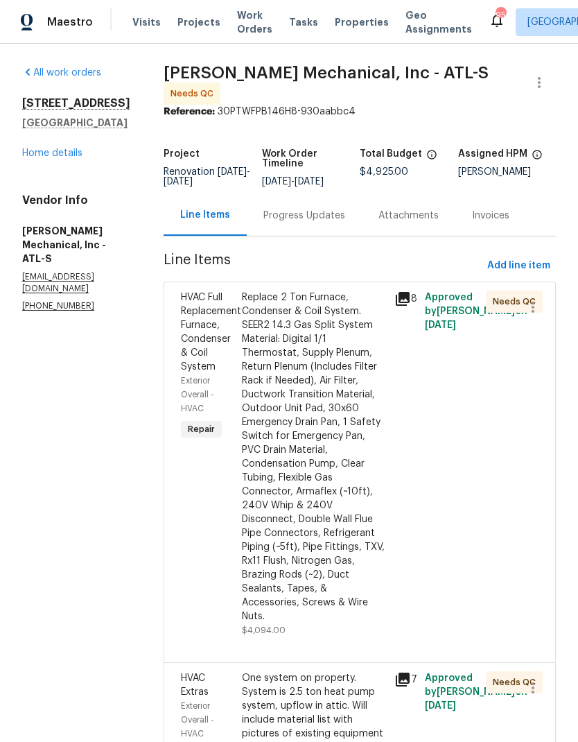
click at [346, 512] on div "Replace 2 Ton Furnace, Condenser & Coil System. SEER2 14.3 Gas Split System Mat…" at bounding box center [314, 456] width 144 height 333
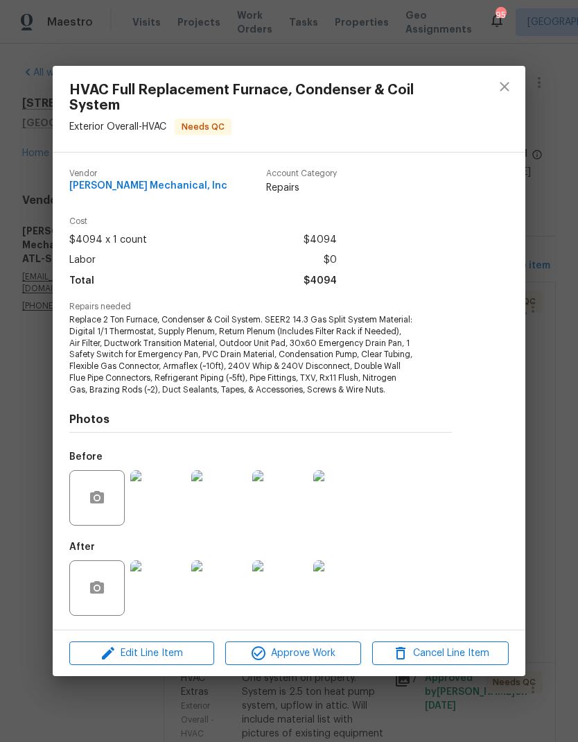
click at [177, 592] on img at bounding box center [157, 587] width 55 height 55
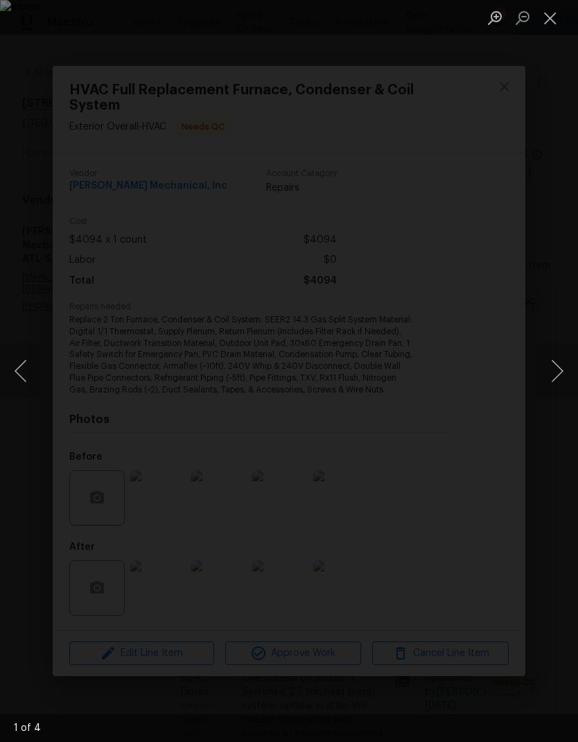
click at [556, 371] on button "Next image" at bounding box center [558, 370] width 42 height 55
click at [558, 368] on button "Next image" at bounding box center [558, 370] width 42 height 55
click at [559, 364] on button "Next image" at bounding box center [558, 370] width 42 height 55
click at [558, 366] on button "Next image" at bounding box center [558, 370] width 42 height 55
click at [558, 361] on button "Next image" at bounding box center [558, 370] width 42 height 55
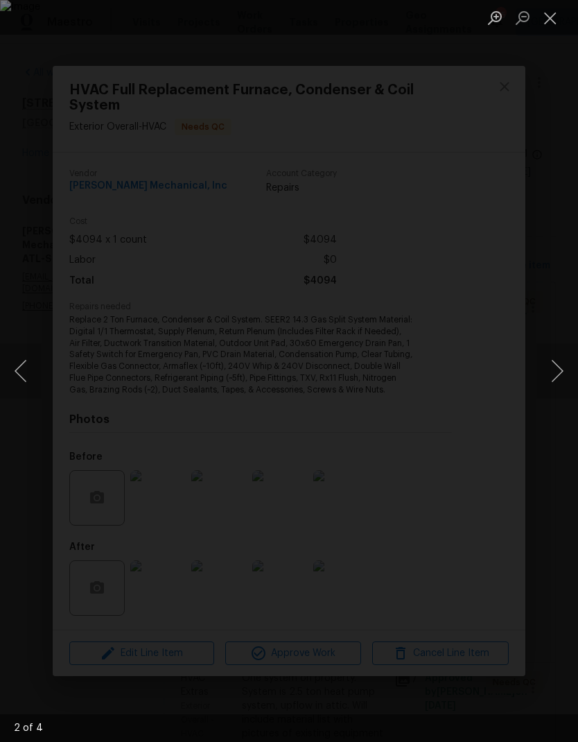
click at [558, 361] on button "Next image" at bounding box center [558, 370] width 42 height 55
click at [557, 361] on button "Next image" at bounding box center [558, 370] width 42 height 55
click at [552, 24] on button "Close lightbox" at bounding box center [551, 18] width 28 height 24
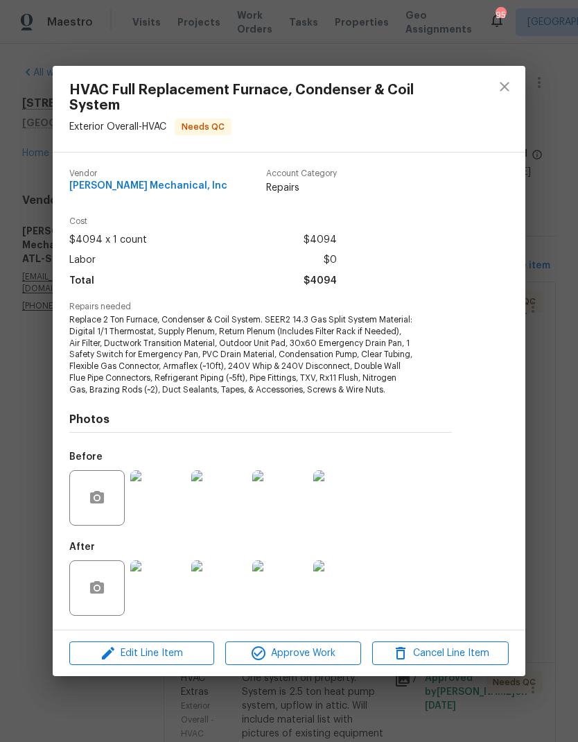
click at [164, 596] on img at bounding box center [157, 587] width 55 height 55
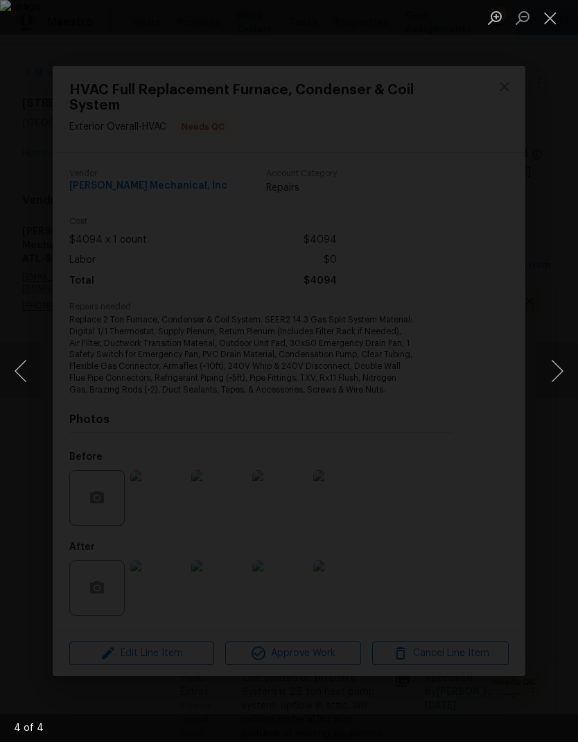
click at [559, 367] on button "Next image" at bounding box center [558, 370] width 42 height 55
click at [559, 368] on button "Next image" at bounding box center [558, 370] width 42 height 55
click at [559, 370] on button "Next image" at bounding box center [558, 370] width 42 height 55
click at [558, 370] on button "Next image" at bounding box center [558, 370] width 42 height 55
click at [557, 369] on button "Next image" at bounding box center [558, 370] width 42 height 55
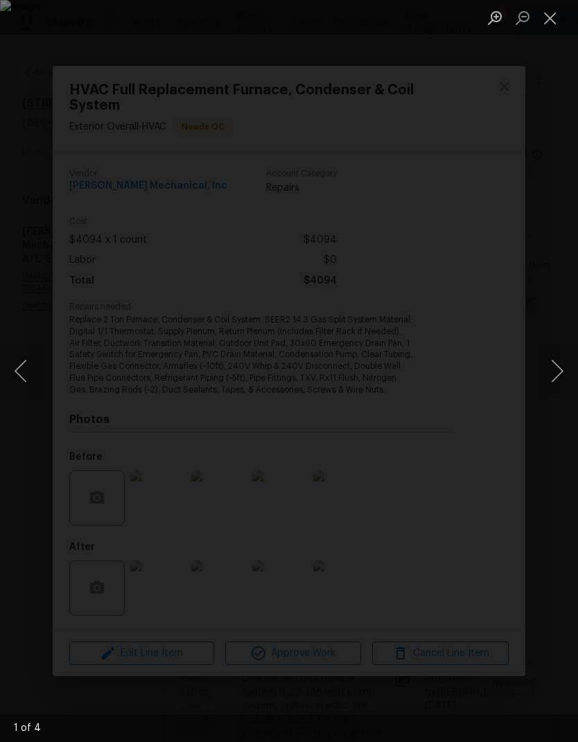
click at [557, 369] on button "Next image" at bounding box center [558, 370] width 42 height 55
click at [558, 370] on button "Next image" at bounding box center [558, 370] width 42 height 55
click at [557, 369] on button "Next image" at bounding box center [558, 370] width 42 height 55
click at [552, 21] on button "Close lightbox" at bounding box center [551, 18] width 28 height 24
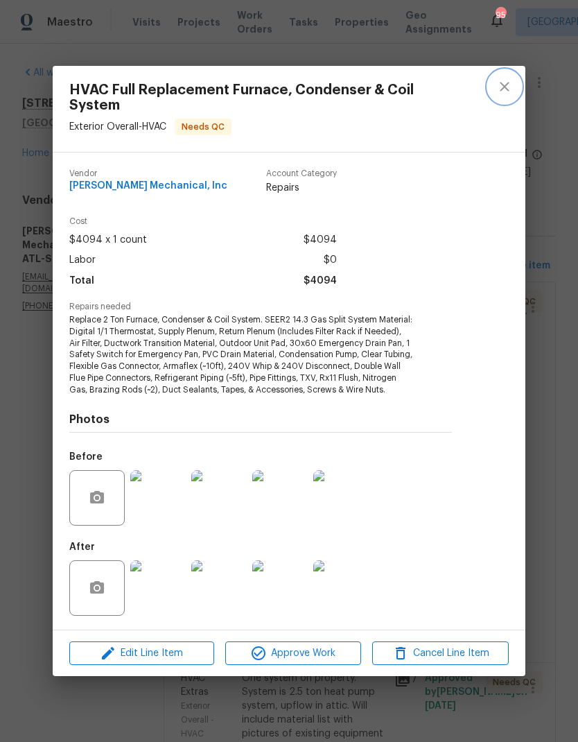
click at [507, 79] on icon "close" at bounding box center [504, 86] width 17 height 17
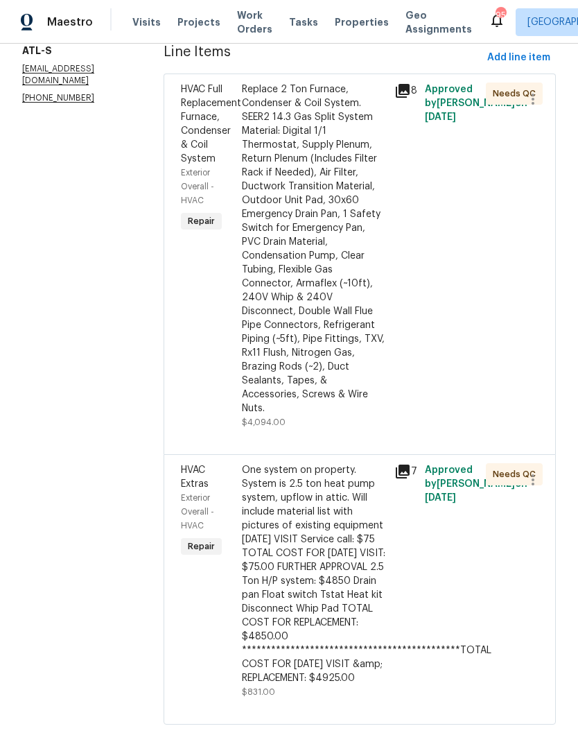
scroll to position [207, 0]
click at [341, 535] on div "**********" at bounding box center [314, 575] width 144 height 222
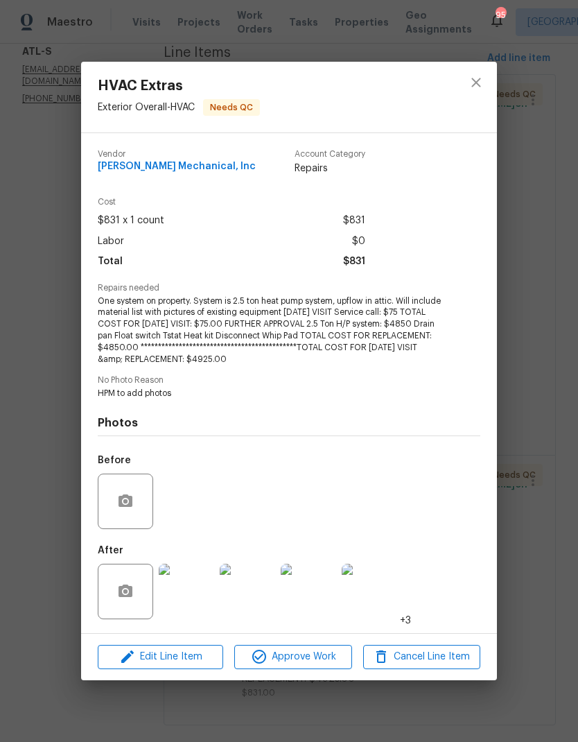
click at [196, 599] on img at bounding box center [186, 591] width 55 height 55
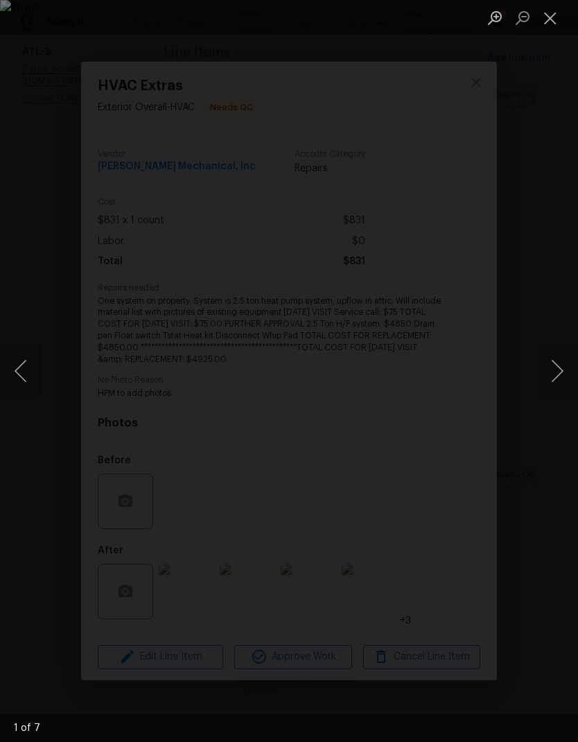
click at [563, 367] on button "Next image" at bounding box center [558, 370] width 42 height 55
click at [560, 357] on button "Next image" at bounding box center [558, 370] width 42 height 55
click at [560, 356] on button "Next image" at bounding box center [558, 370] width 42 height 55
click at [559, 355] on button "Next image" at bounding box center [558, 370] width 42 height 55
click at [559, 354] on button "Next image" at bounding box center [558, 370] width 42 height 55
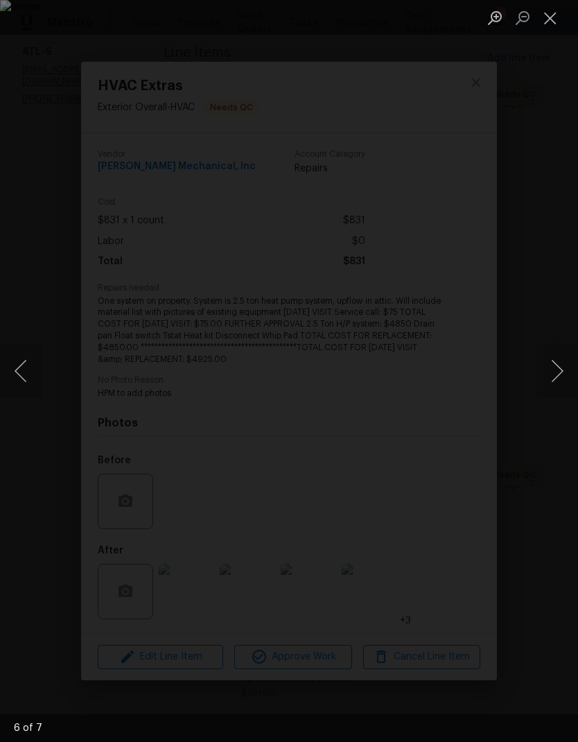
click at [558, 353] on button "Next image" at bounding box center [558, 370] width 42 height 55
click at [23, 372] on button "Previous image" at bounding box center [21, 370] width 42 height 55
click at [558, 358] on button "Next image" at bounding box center [558, 370] width 42 height 55
click at [558, 357] on button "Next image" at bounding box center [558, 370] width 42 height 55
click at [558, 354] on button "Next image" at bounding box center [558, 370] width 42 height 55
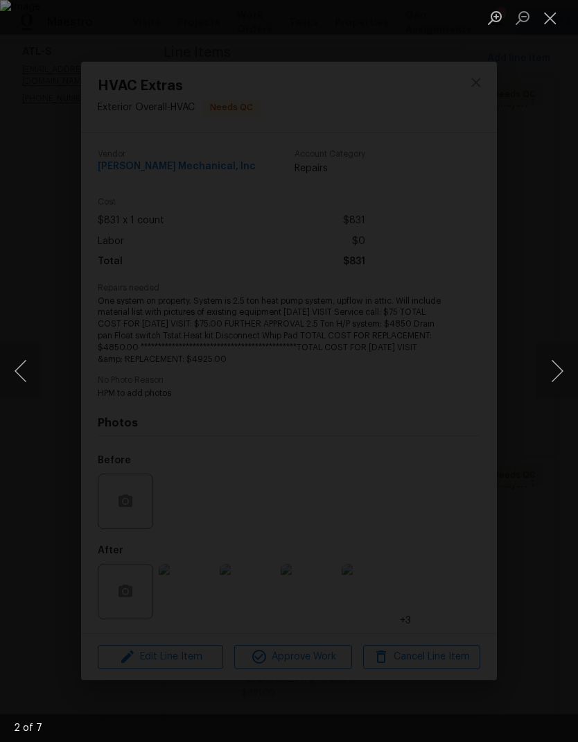
click at [555, 24] on button "Close lightbox" at bounding box center [551, 18] width 28 height 24
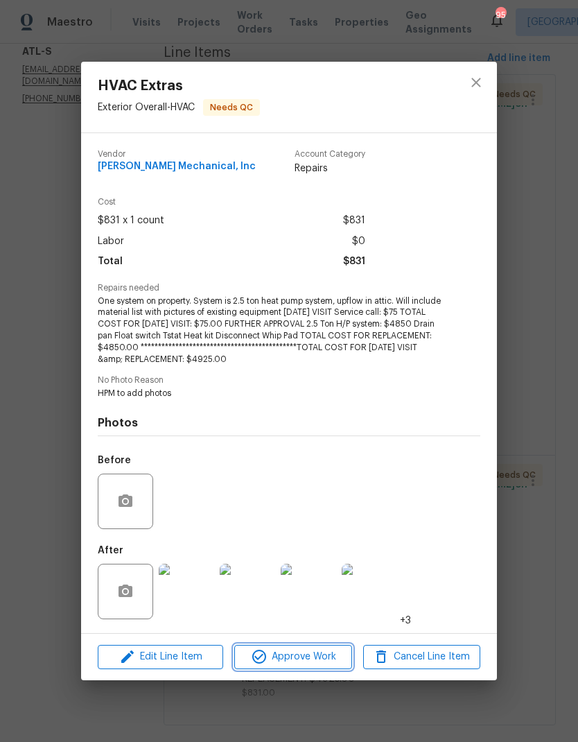
click at [320, 661] on span "Approve Work" at bounding box center [292, 656] width 109 height 17
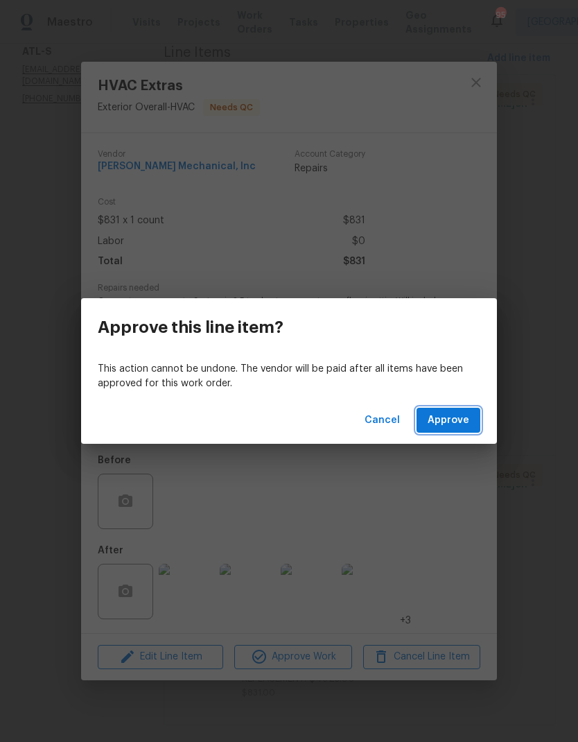
click at [461, 425] on span "Approve" at bounding box center [449, 420] width 42 height 17
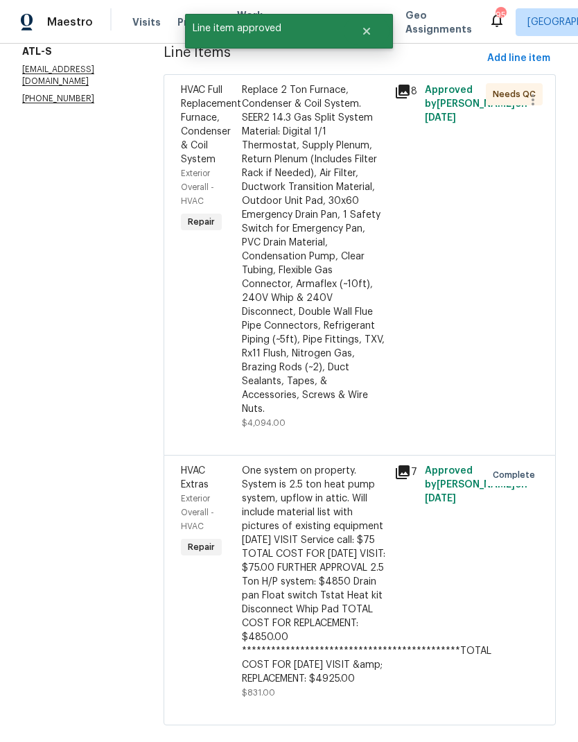
click at [363, 279] on div "Replace 2 Ton Furnace, Condenser & Coil System. SEER2 14.3 Gas Split System Mat…" at bounding box center [314, 249] width 144 height 333
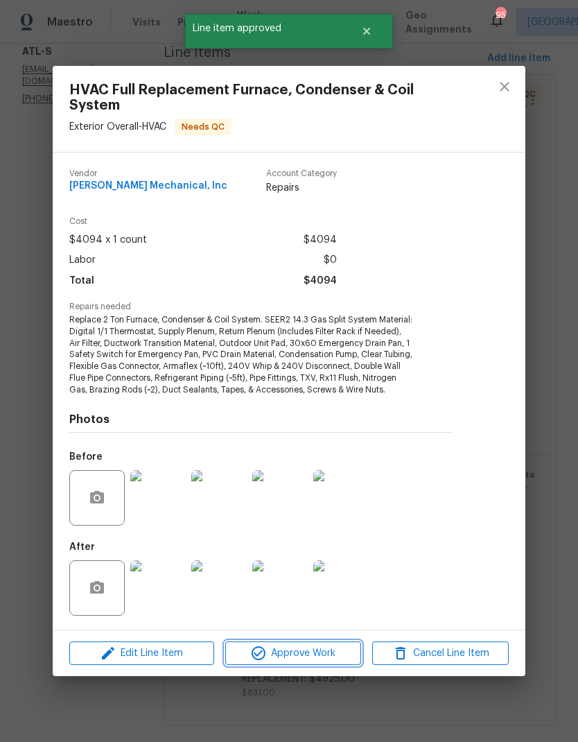
click at [328, 658] on span "Approve Work" at bounding box center [293, 653] width 128 height 17
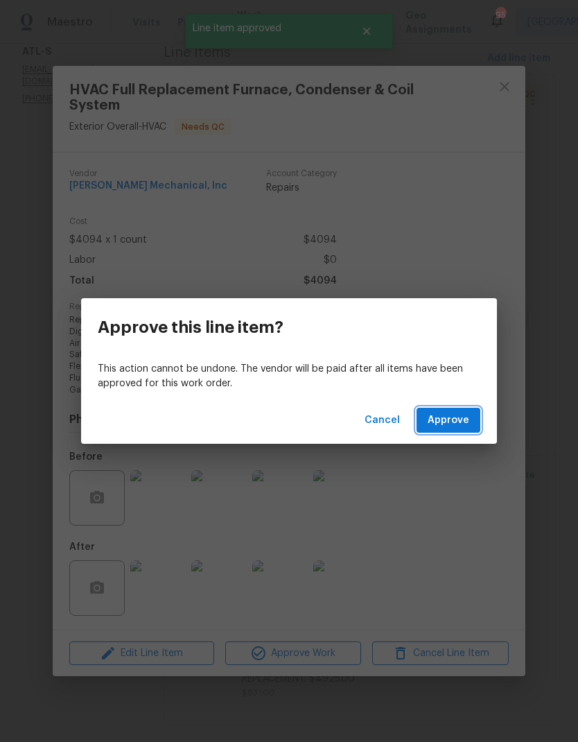
click at [479, 414] on button "Approve" at bounding box center [449, 421] width 64 height 26
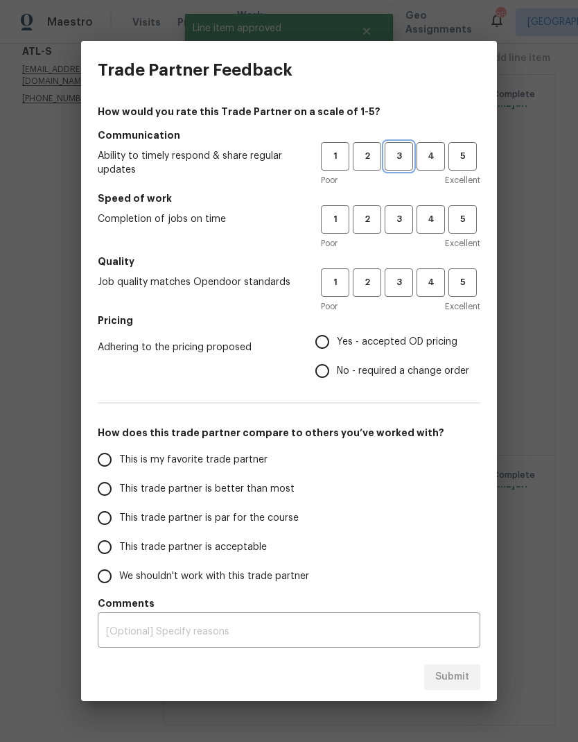
click at [408, 152] on span "3" at bounding box center [399, 156] width 26 height 16
click at [407, 218] on span "3" at bounding box center [399, 219] width 26 height 16
click at [406, 272] on button "3" at bounding box center [399, 282] width 28 height 28
click at [328, 374] on input "No - required a change order" at bounding box center [322, 370] width 29 height 29
radio input "true"
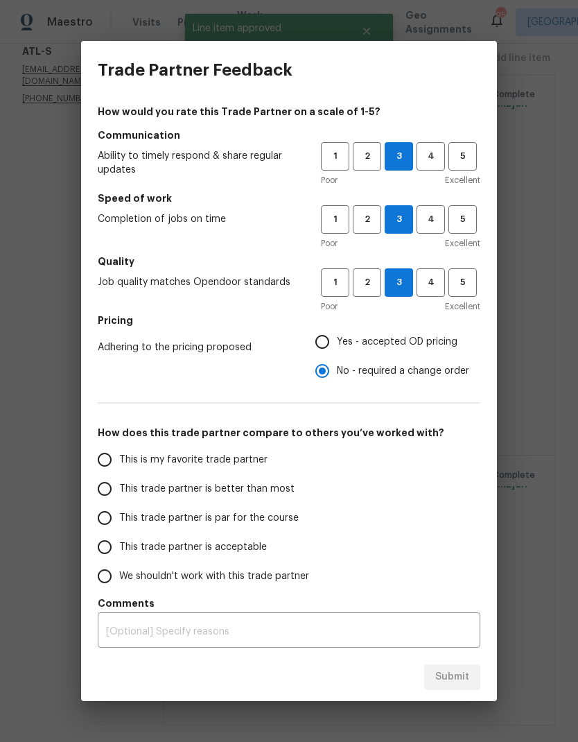
click at [116, 518] on input "This trade partner is par for the course" at bounding box center [104, 517] width 29 height 29
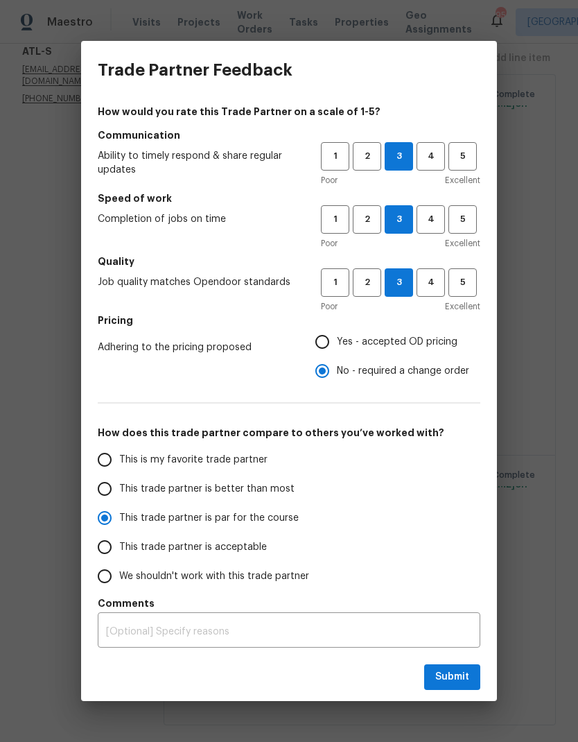
click at [470, 675] on button "Submit" at bounding box center [452, 677] width 56 height 26
radio input "true"
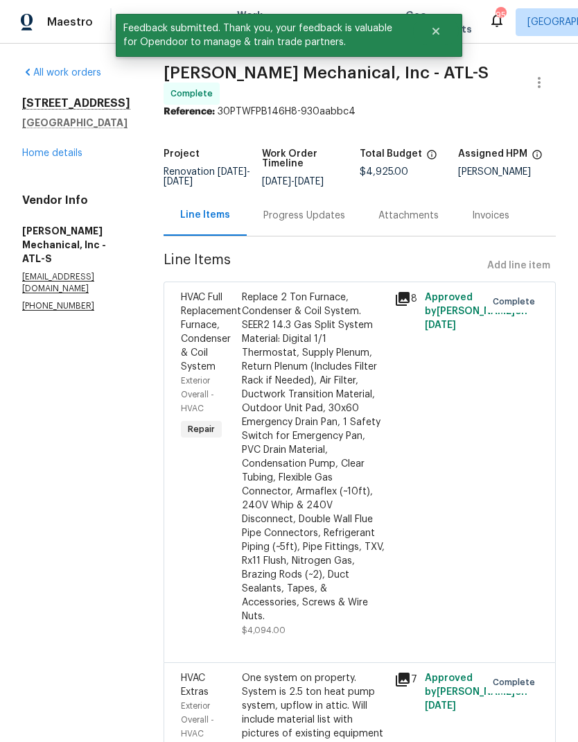
scroll to position [0, 0]
click at [81, 149] on link "Home details" at bounding box center [52, 153] width 60 height 10
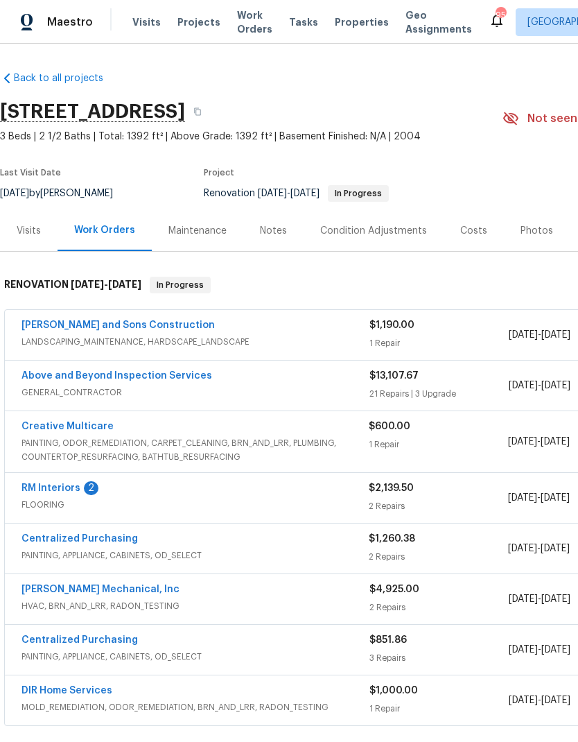
click at [69, 489] on link "RM Interiors" at bounding box center [50, 488] width 59 height 10
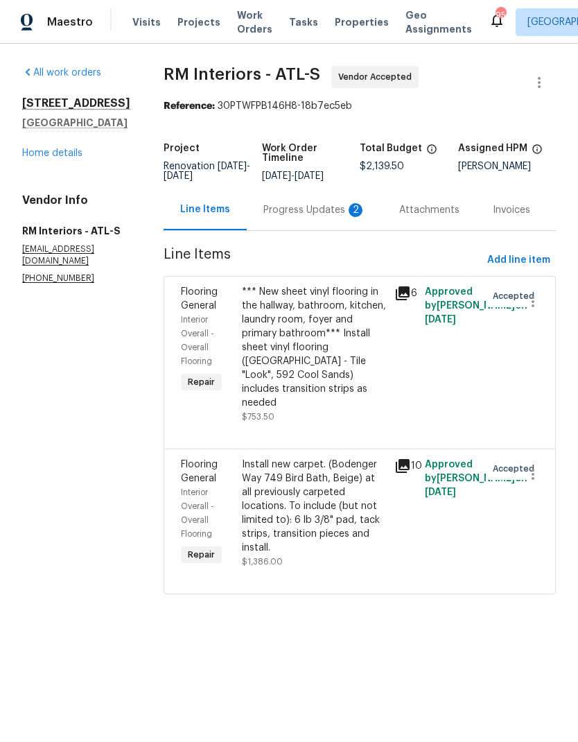
click at [312, 212] on div "Progress Updates 2" at bounding box center [314, 210] width 103 height 14
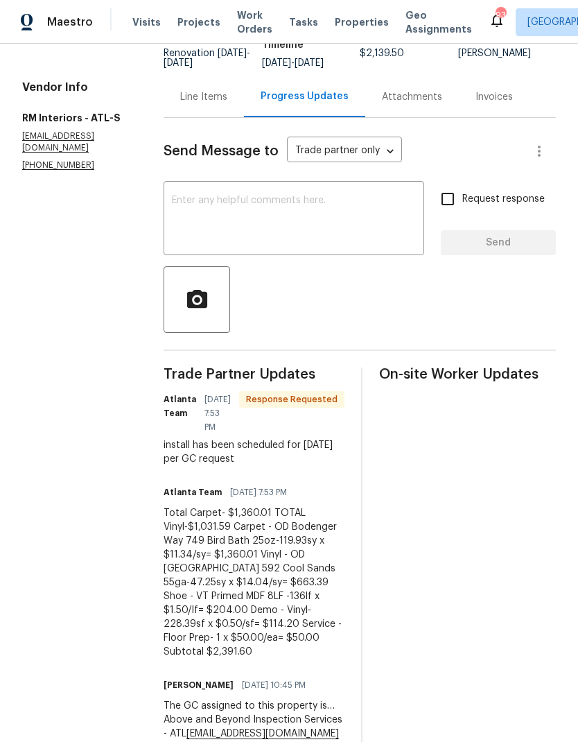
scroll to position [112, 0]
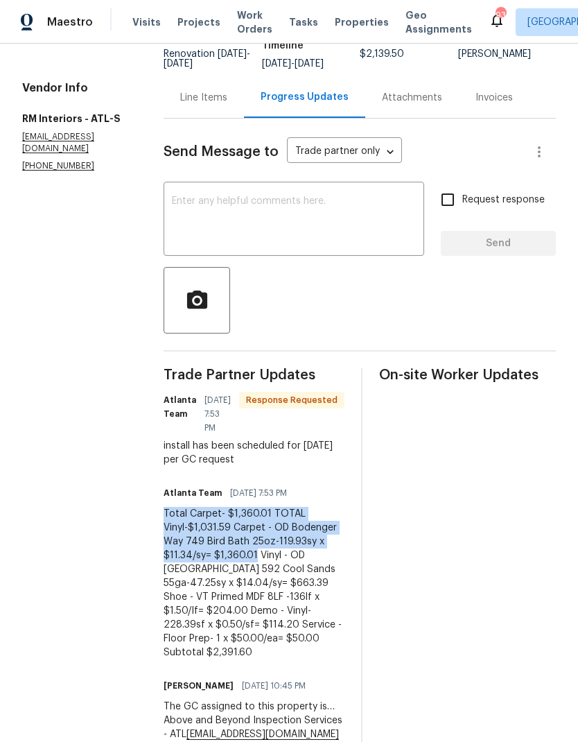
copy div "Total Carpet- $1,360.01 TOTAL Vinyl-$1,031.59 Carpet - OD Bodenger Way 749 Bird…"
click at [205, 101] on div "Line Items" at bounding box center [203, 98] width 47 height 14
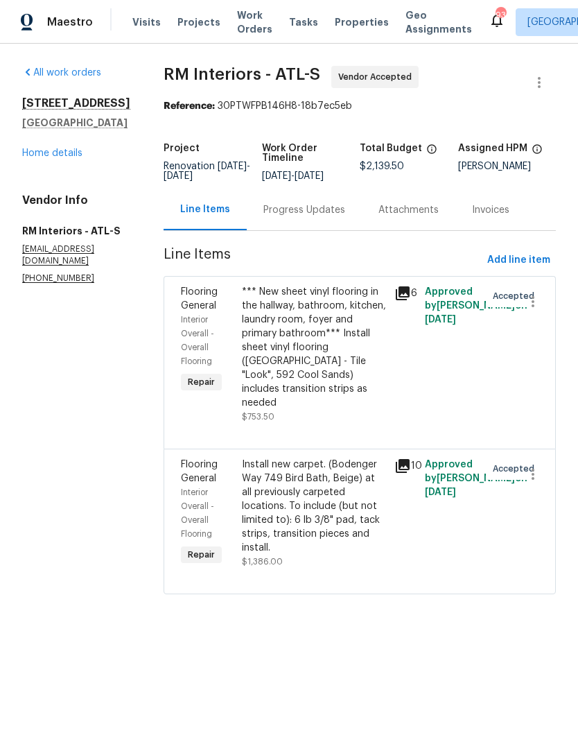
click at [318, 502] on div "Install new carpet. (Bodenger Way 749 Bird Bath, Beige) at all previously carpe…" at bounding box center [314, 506] width 144 height 97
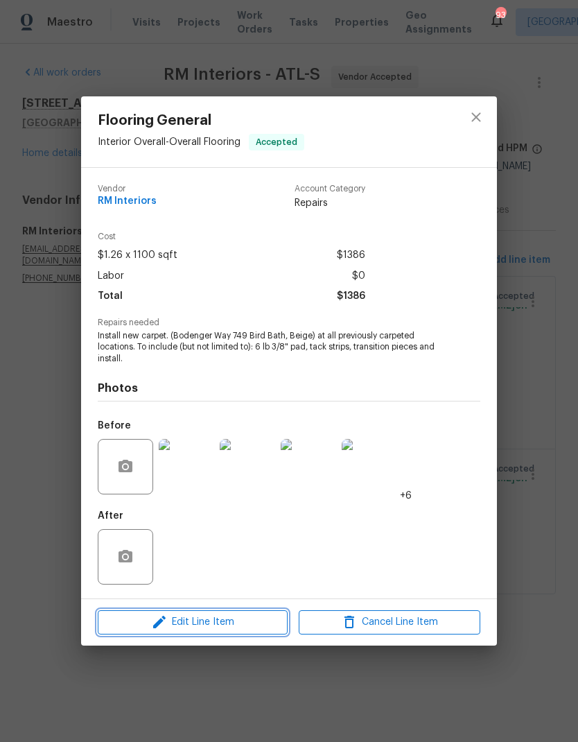
click at [267, 622] on span "Edit Line Item" at bounding box center [193, 622] width 182 height 17
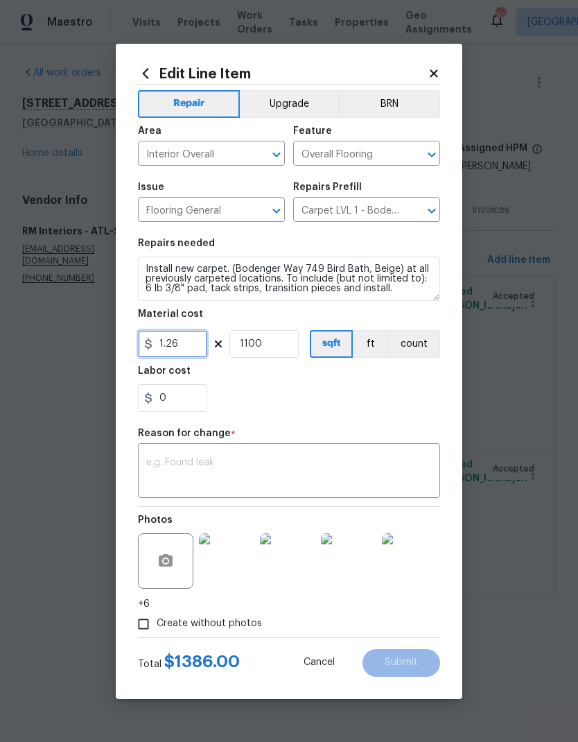
click at [200, 346] on input "1.26" at bounding box center [172, 344] width 69 height 28
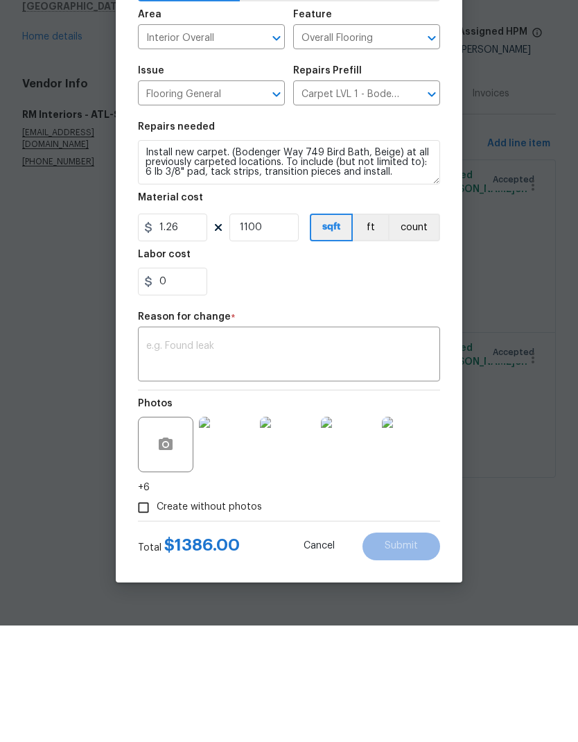
click at [256, 458] on textarea at bounding box center [289, 472] width 286 height 29
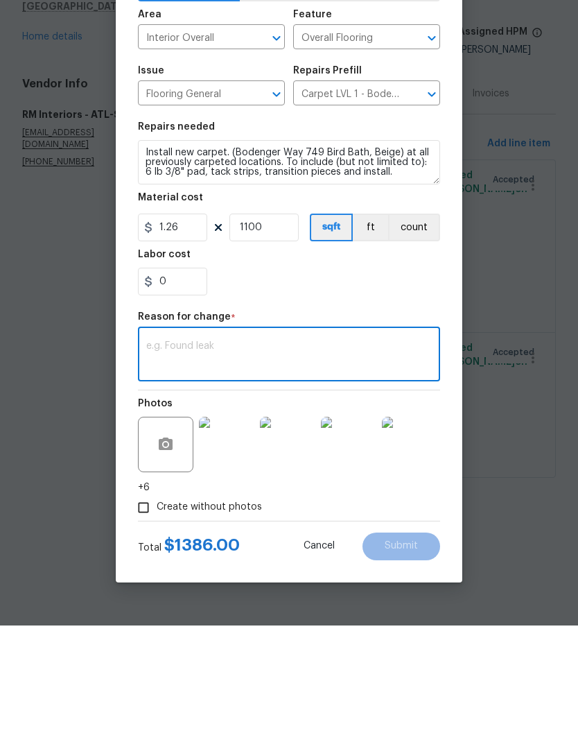
click at [261, 458] on textarea at bounding box center [289, 472] width 286 height 29
paste textarea "Total Carpet- $1,360.01 TOTAL Vinyl-$1,031.59 Carpet - OD Bodenger Way 749 Bird…"
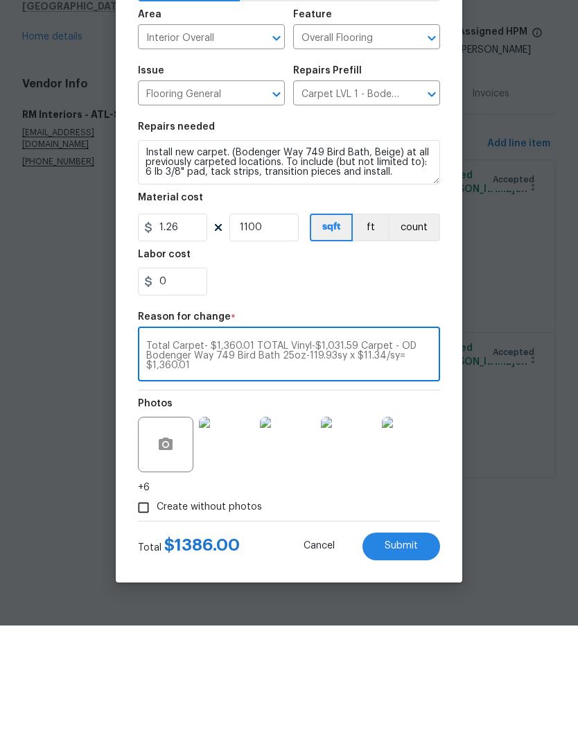
type textarea "Total Carpet- $1,360.01 TOTAL Vinyl-$1,031.59 Carpet - OD Bodenger Way 749 Bird…"
click at [200, 330] on input "1.26" at bounding box center [172, 344] width 69 height 28
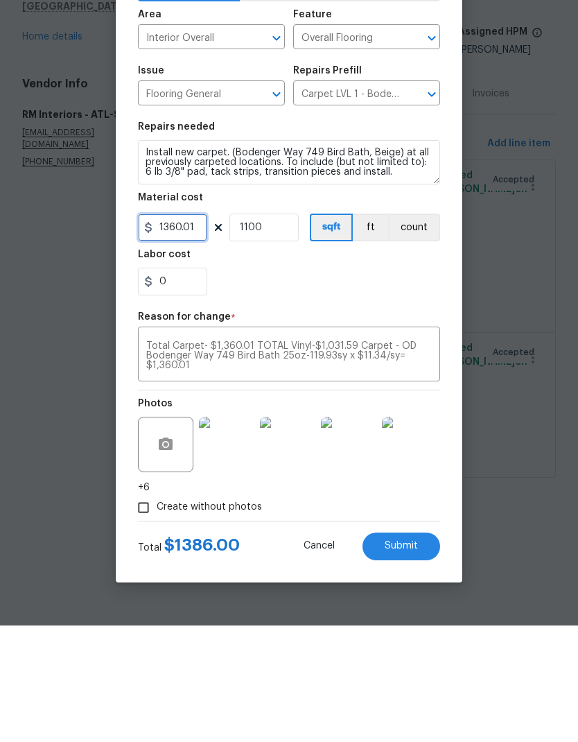
type input "1360.01"
click at [290, 330] on input "1100" at bounding box center [263, 344] width 69 height 28
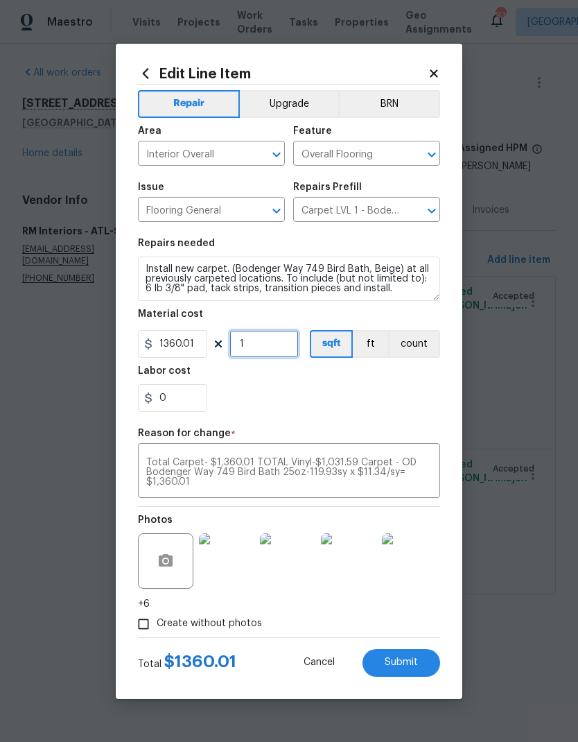
type input "1"
click at [417, 664] on span "Submit" at bounding box center [401, 662] width 33 height 10
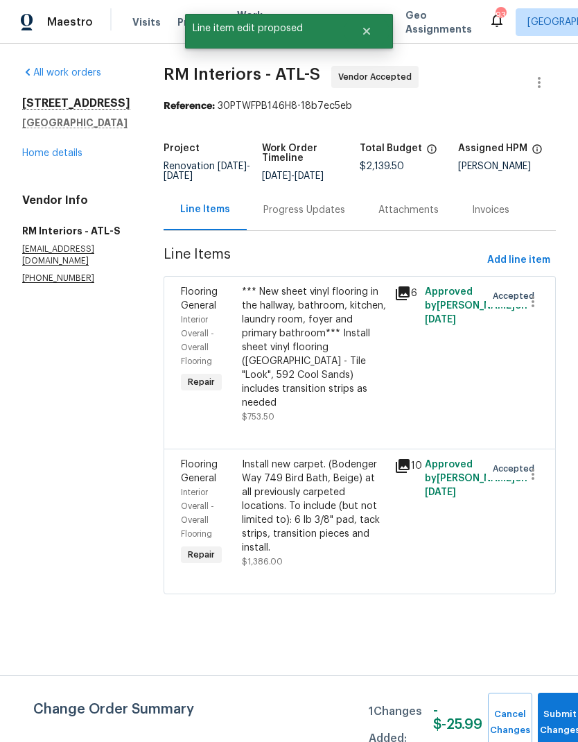
click at [306, 211] on div "Progress Updates" at bounding box center [304, 210] width 82 height 14
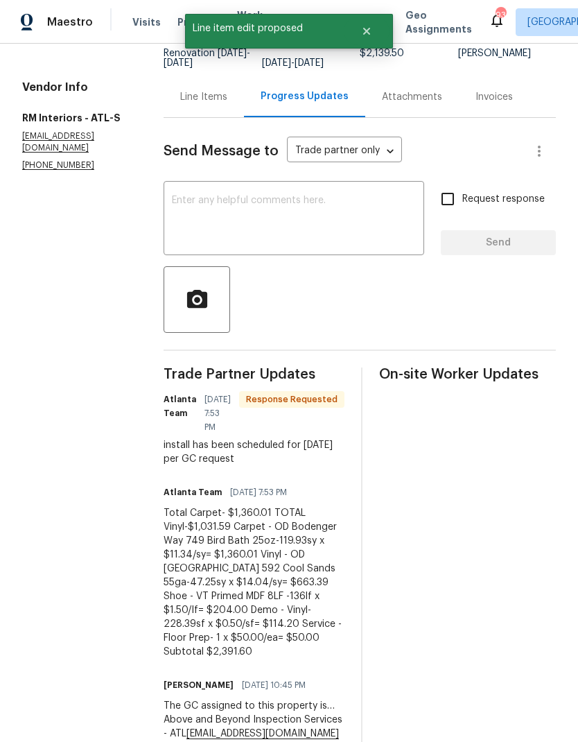
scroll to position [112, 0]
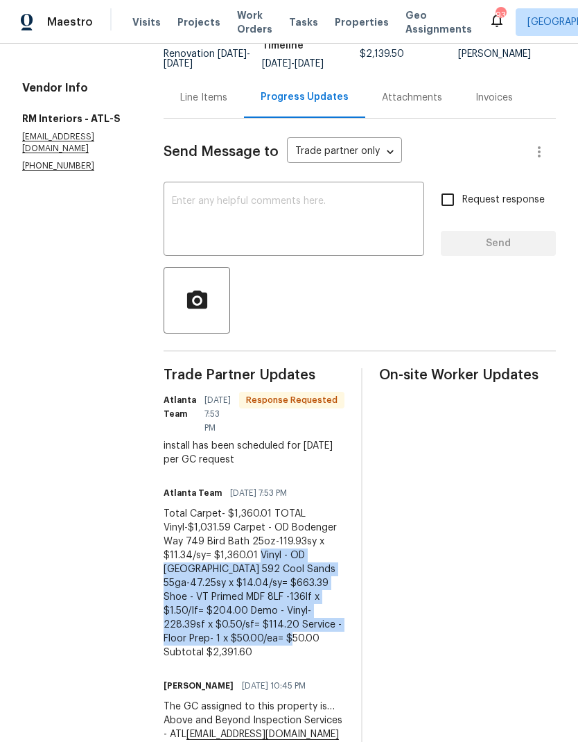
copy div "Vinyl - OD Sugar Valley 592 Cool Sands 55ga-47.25sy x $14.04/sy= $663.39 Shoe -…"
click at [205, 105] on div "Line Items" at bounding box center [203, 98] width 47 height 14
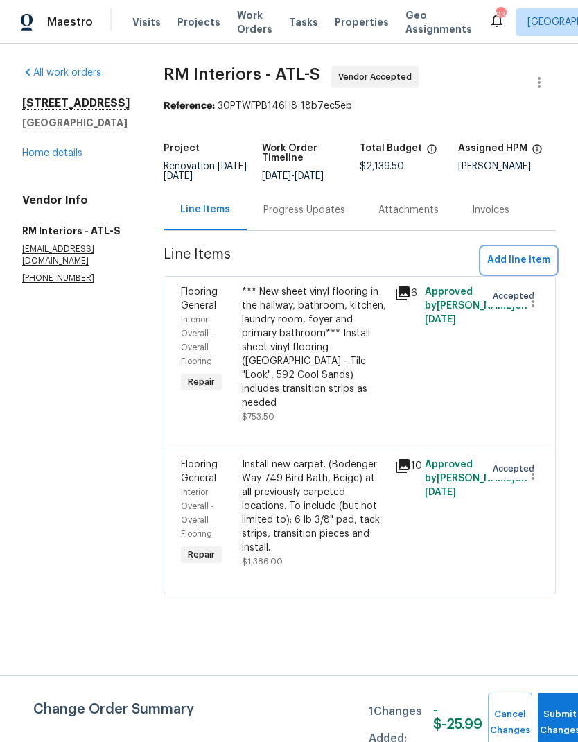
click at [539, 263] on span "Add line item" at bounding box center [518, 260] width 63 height 17
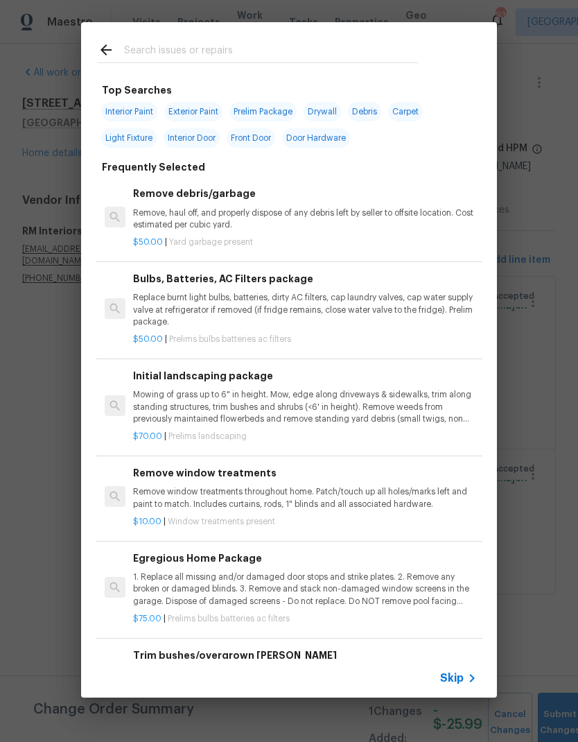
click at [203, 51] on input "text" at bounding box center [271, 52] width 294 height 21
type input "Floor"
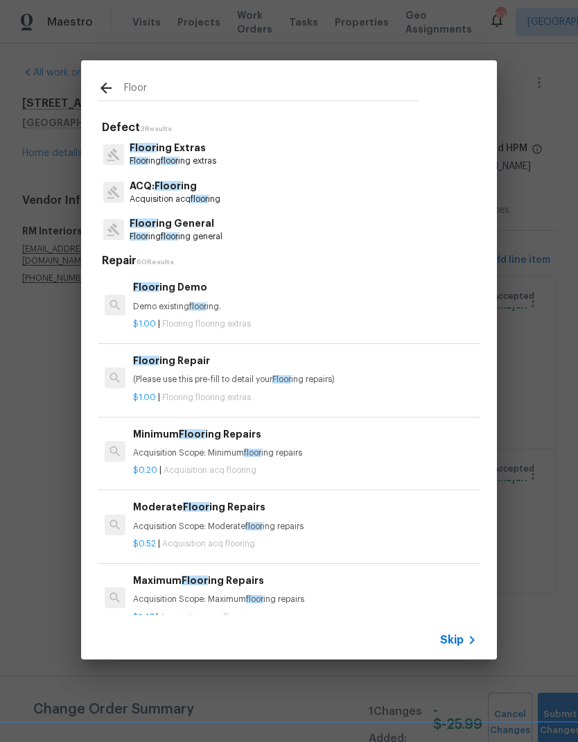
click at [204, 158] on p "Floor ing floor ing extras" at bounding box center [173, 161] width 87 height 12
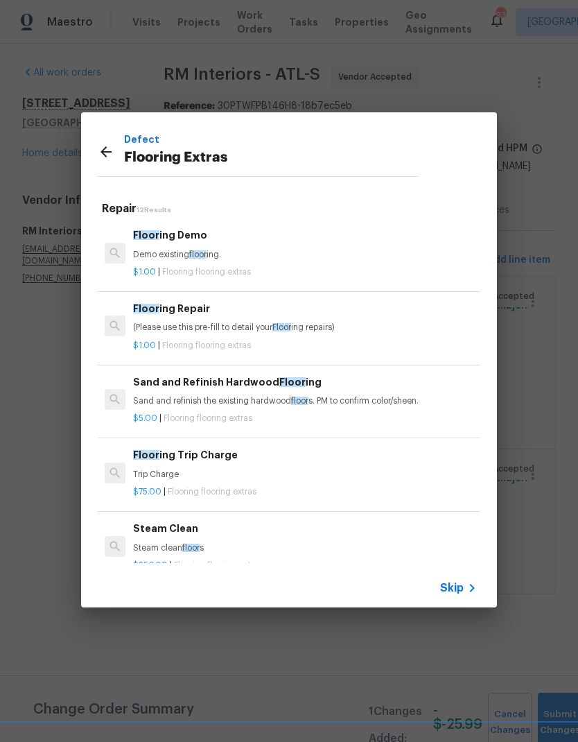
click at [204, 157] on p "Flooring Extras" at bounding box center [271, 158] width 294 height 22
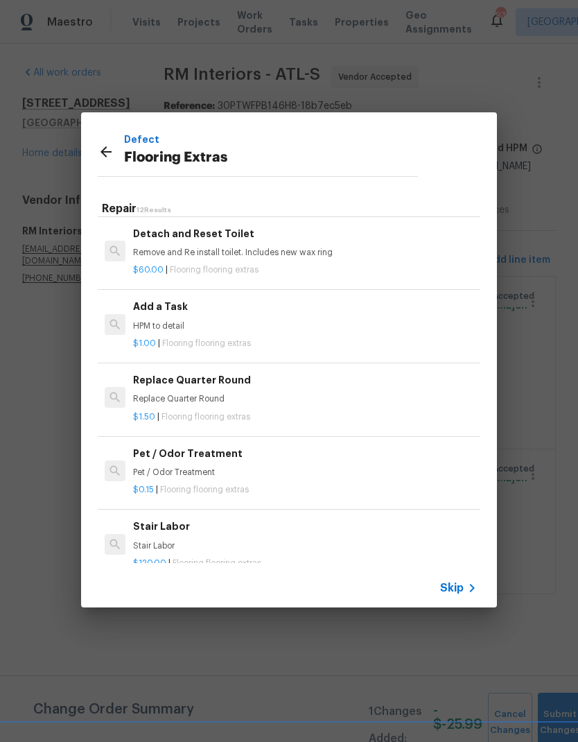
scroll to position [442, 0]
click at [174, 324] on p "HPM to detail" at bounding box center [305, 326] width 344 height 12
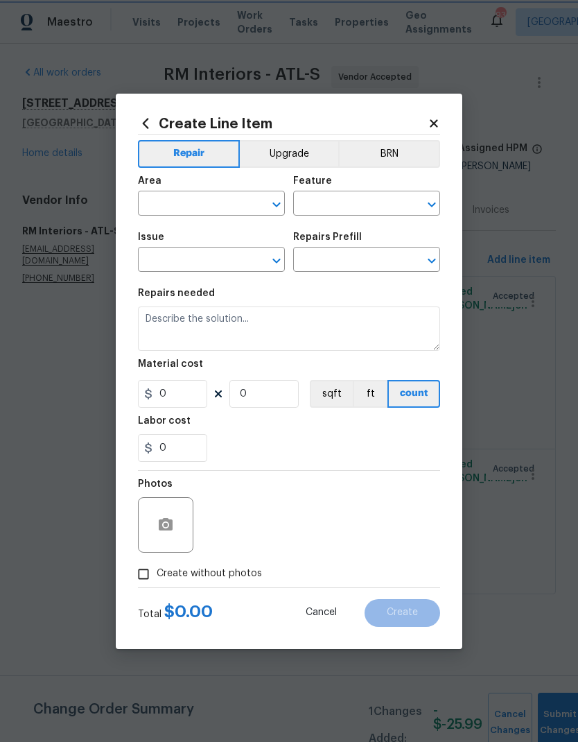
type input "Overall Flooring"
type input "Flooring Extras"
type input "Add a Task $1.00"
type textarea "HPM to detail"
type input "1"
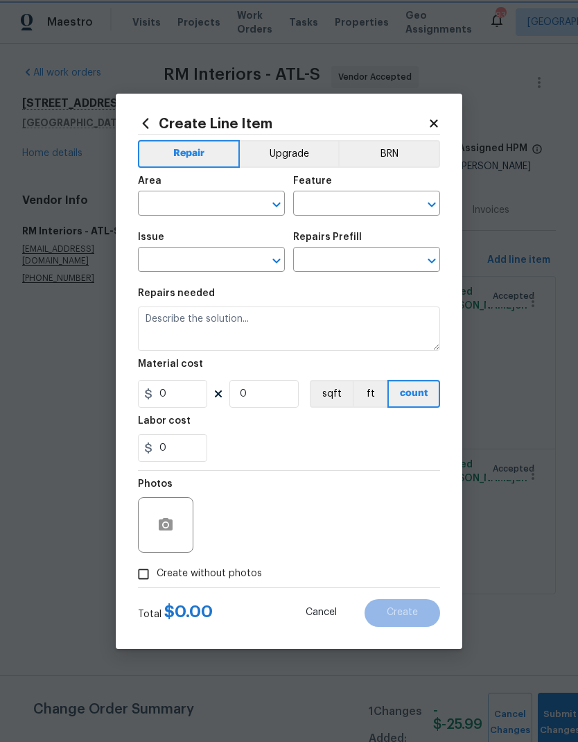
type input "1"
click at [217, 203] on input "text" at bounding box center [192, 204] width 108 height 21
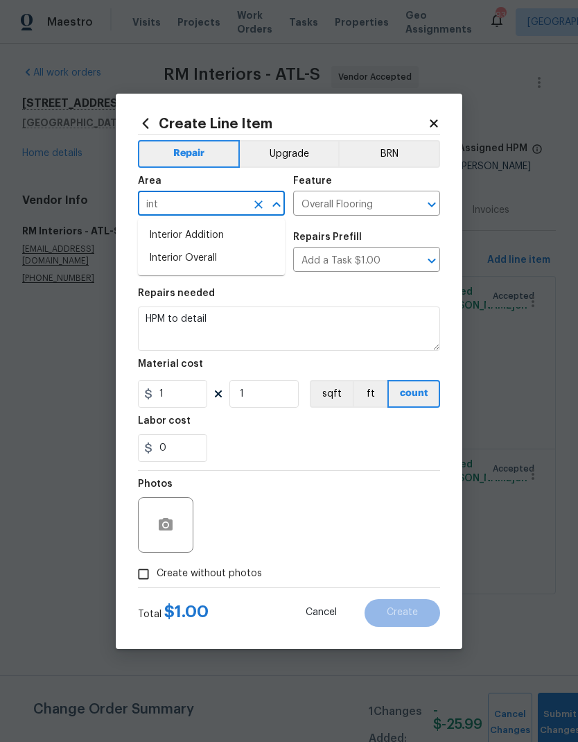
click at [214, 268] on li "Interior Overall" at bounding box center [211, 258] width 147 height 23
type input "Interior Overall"
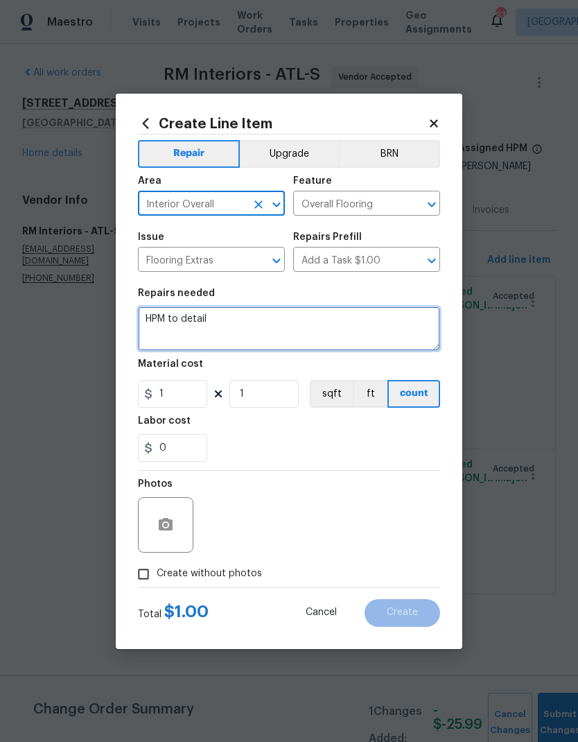
click at [232, 325] on textarea "HPM to detail" at bounding box center [289, 328] width 302 height 44
click at [155, 320] on textarea "HPM to detail" at bounding box center [289, 328] width 302 height 44
paste textarea "Vinyl - OD Sugar Valley 592 Cool Sands 55ga-47.25sy x $14.04/sy= $663.39 Shoe -…"
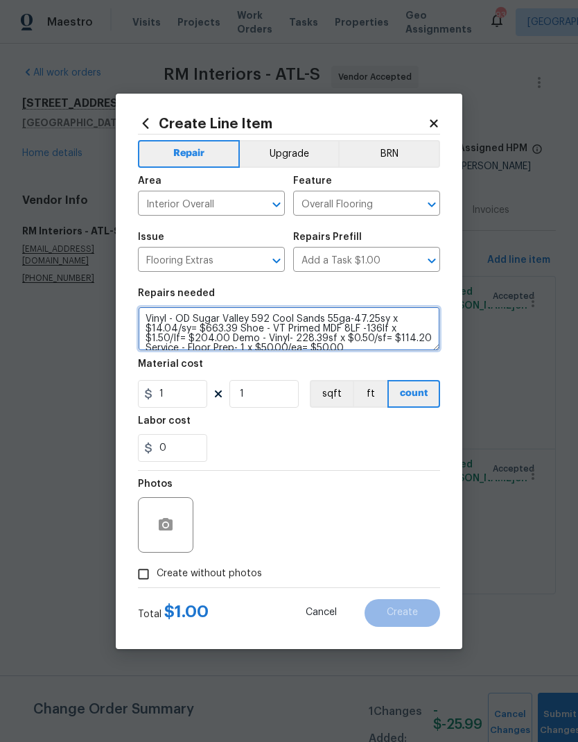
scroll to position [3, 0]
type textarea "Vinyl - OD Sugar Valley 592 Cool Sands 55ga-47.25sy x $14.04/sy= $663.39 Shoe -…"
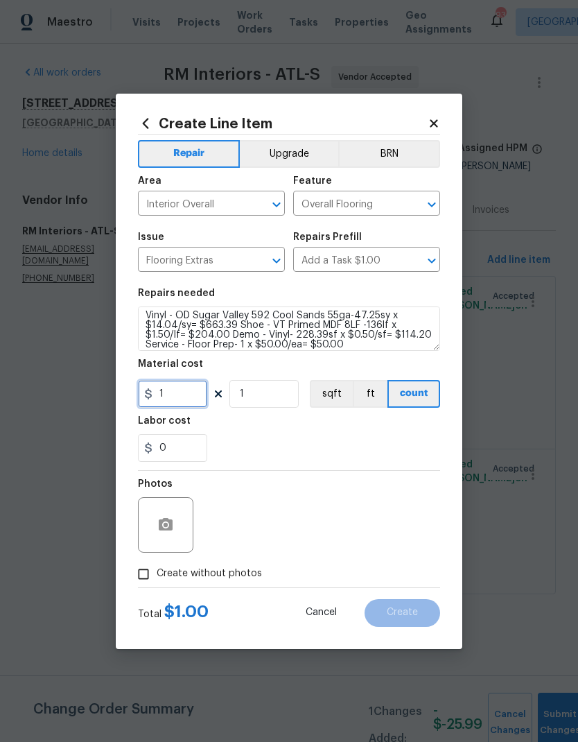
click at [191, 397] on input "1" at bounding box center [172, 394] width 69 height 28
type input "278.09"
click at [171, 530] on icon "button" at bounding box center [166, 524] width 14 height 12
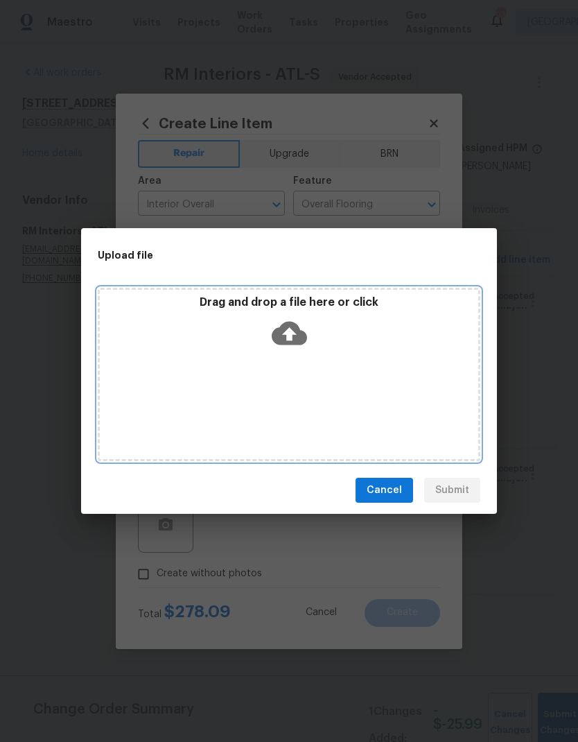
click at [300, 322] on icon at bounding box center [289, 332] width 35 height 35
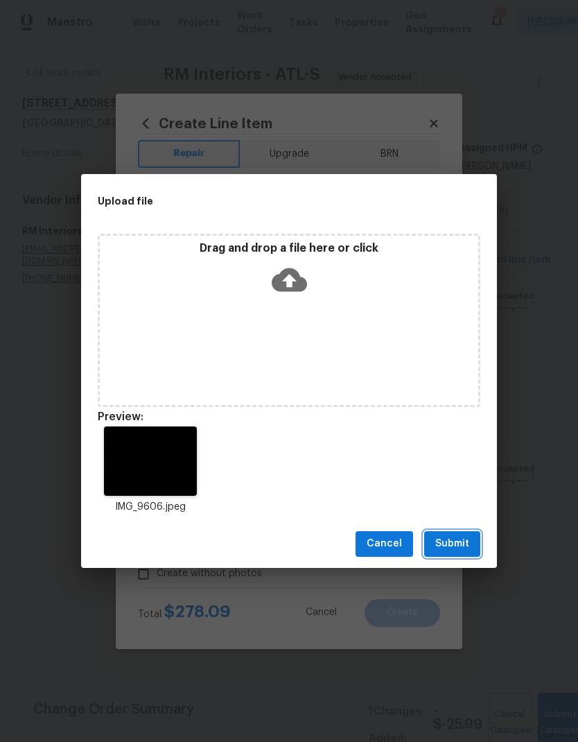
click at [464, 546] on span "Submit" at bounding box center [452, 543] width 34 height 17
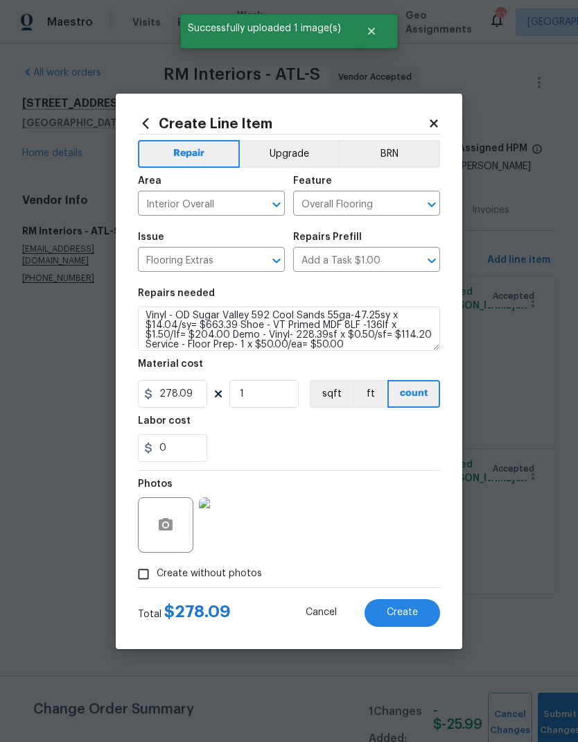
click at [412, 610] on span "Create" at bounding box center [402, 612] width 31 height 10
type input "0"
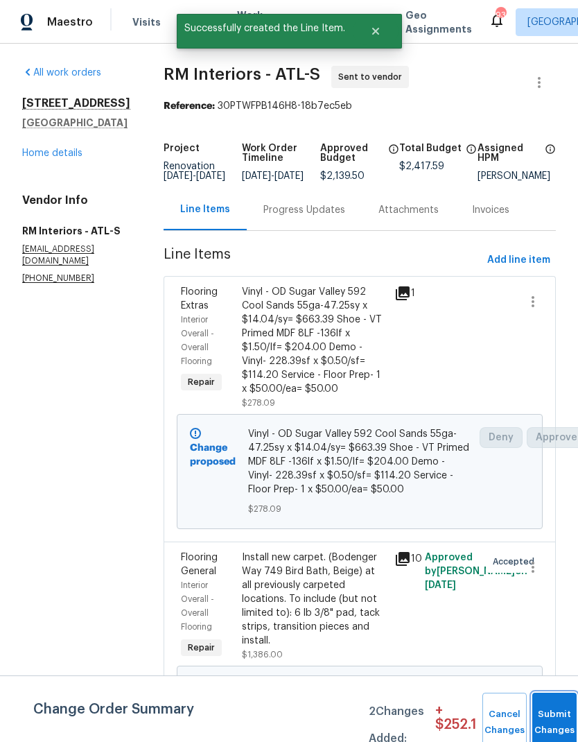
click at [552, 713] on button "Submit Changes" at bounding box center [554, 723] width 44 height 60
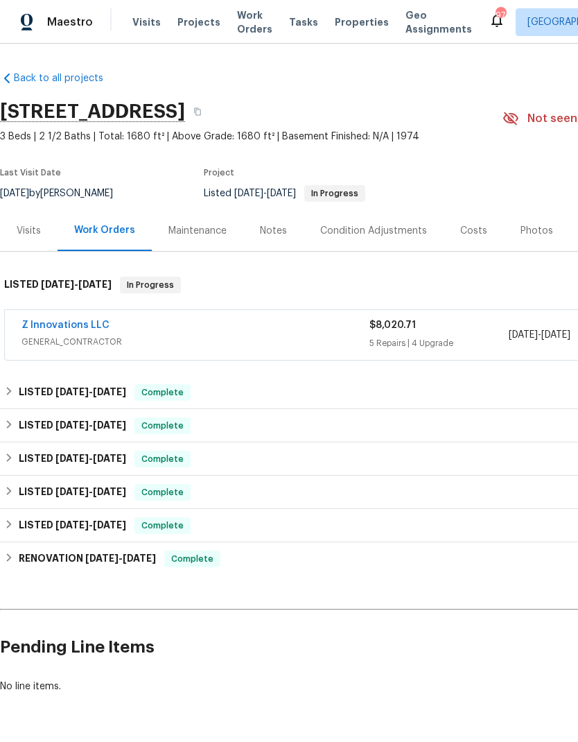
click at [94, 329] on link "Z Innovations LLC" at bounding box center [65, 325] width 88 height 10
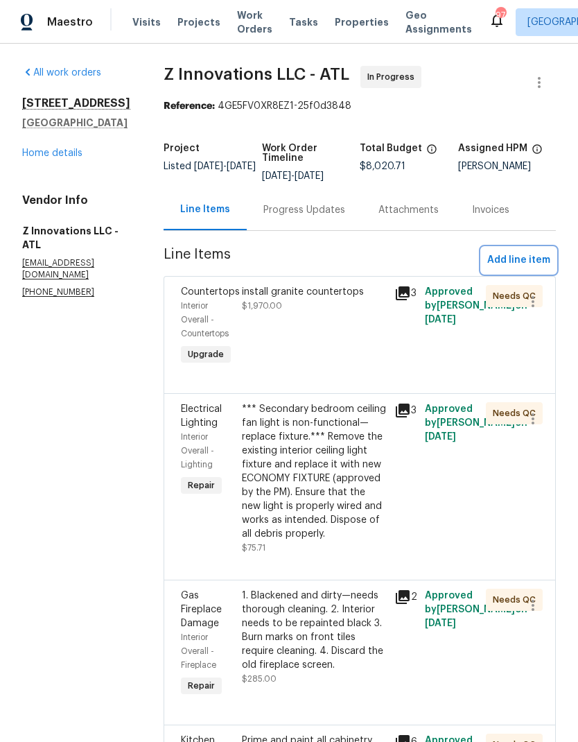
click at [540, 256] on span "Add line item" at bounding box center [518, 260] width 63 height 17
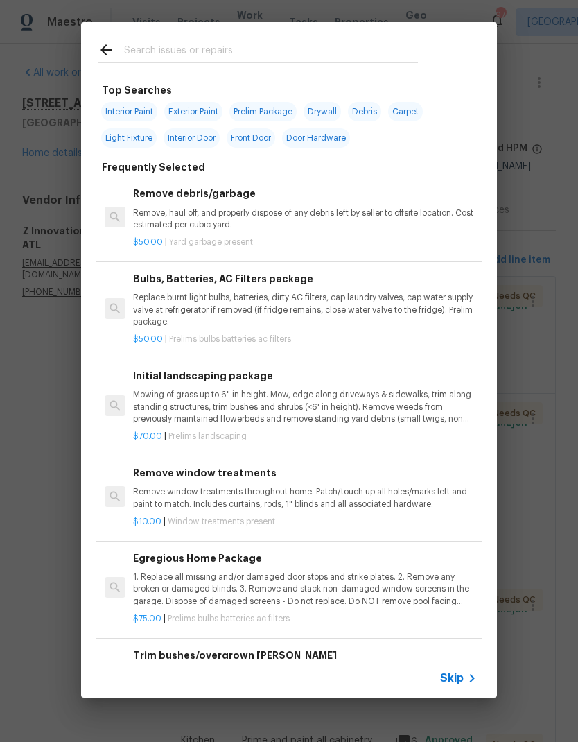
click at [266, 49] on input "text" at bounding box center [271, 52] width 294 height 21
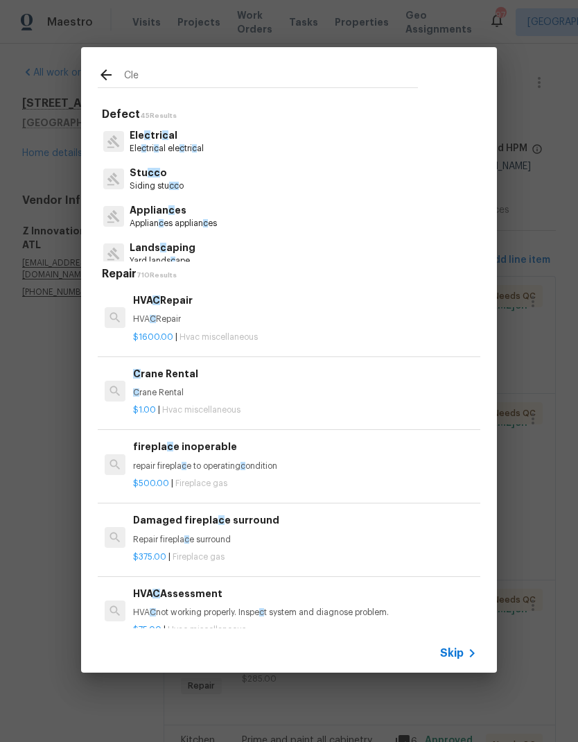
type input "Clea"
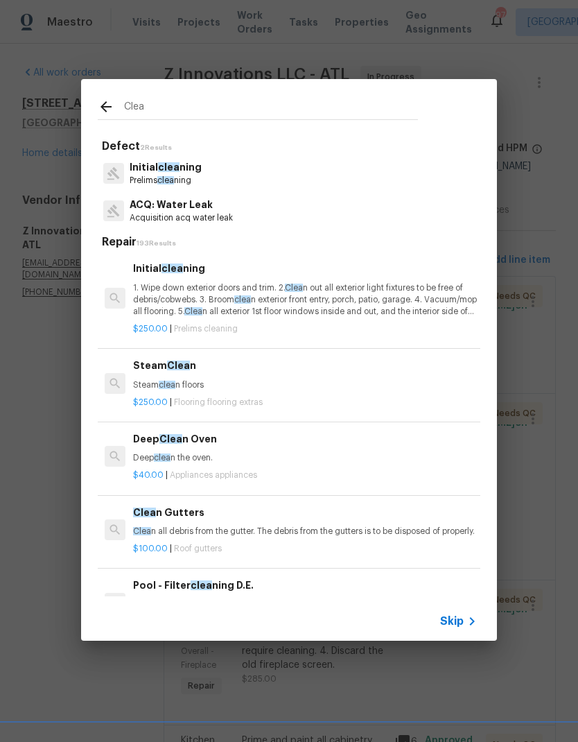
click at [218, 302] on p "1. Wipe down exterior doors and trim. 2. Clea n out all exterior light fixtures…" at bounding box center [305, 299] width 344 height 35
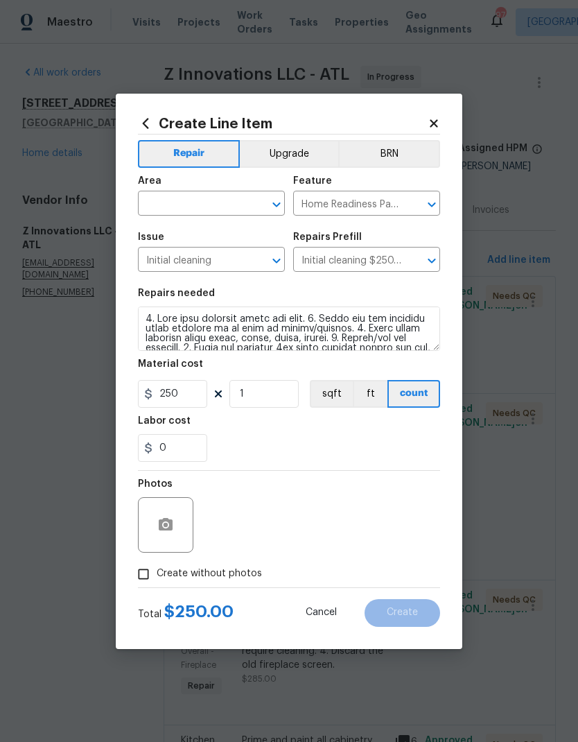
click at [233, 202] on input "text" at bounding box center [192, 204] width 108 height 21
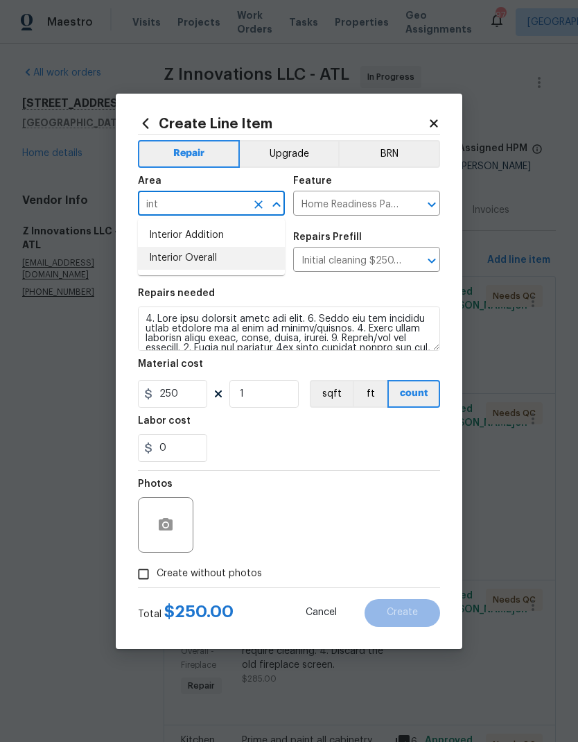
click at [217, 259] on li "Interior Overall" at bounding box center [211, 258] width 147 height 23
type input "Interior Overall"
click at [167, 532] on icon "button" at bounding box center [165, 524] width 17 height 17
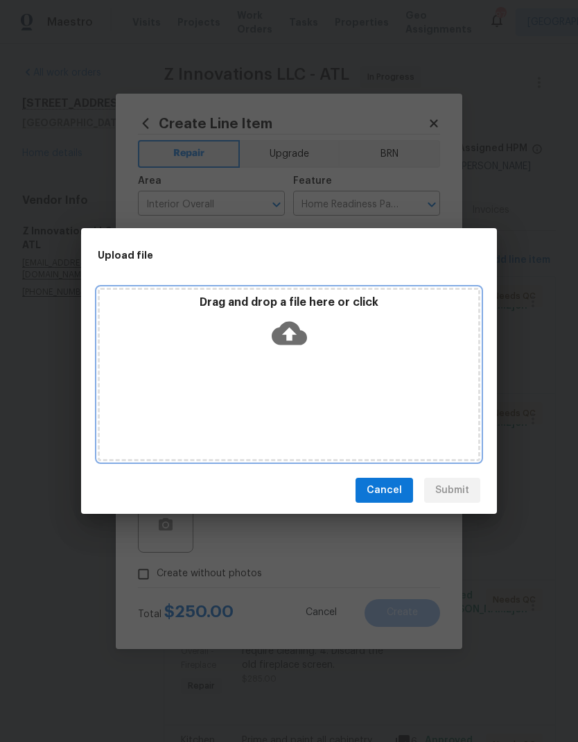
click at [299, 338] on icon at bounding box center [289, 334] width 35 height 24
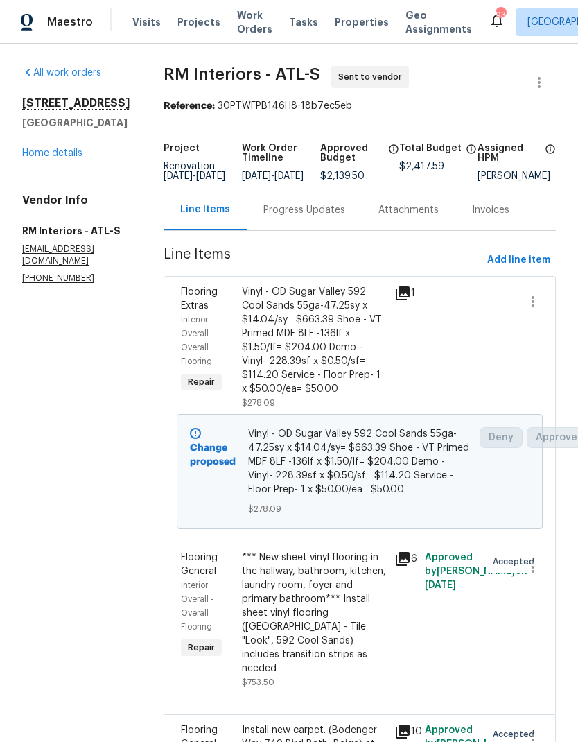
click at [304, 230] on div "Progress Updates" at bounding box center [304, 209] width 115 height 41
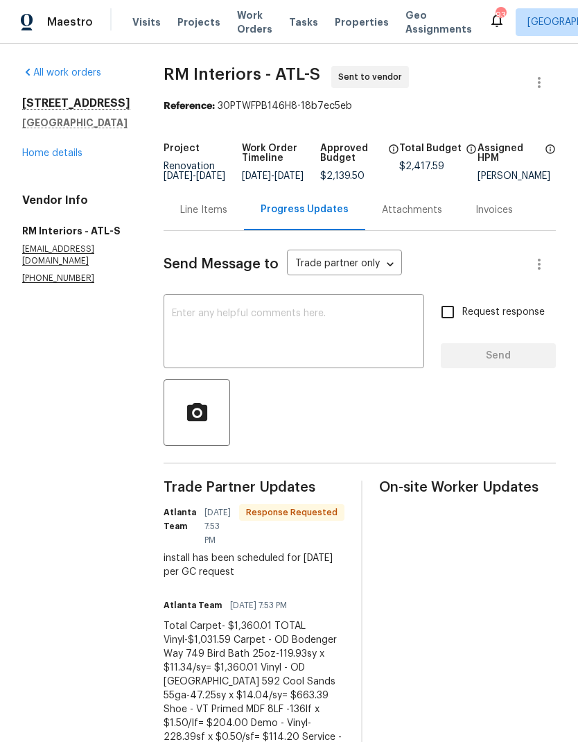
click at [341, 654] on div "Trade Partner Updates Atlanta Team [DATE] 7:53 PM Response Requested install ha…" at bounding box center [360, 688] width 392 height 417
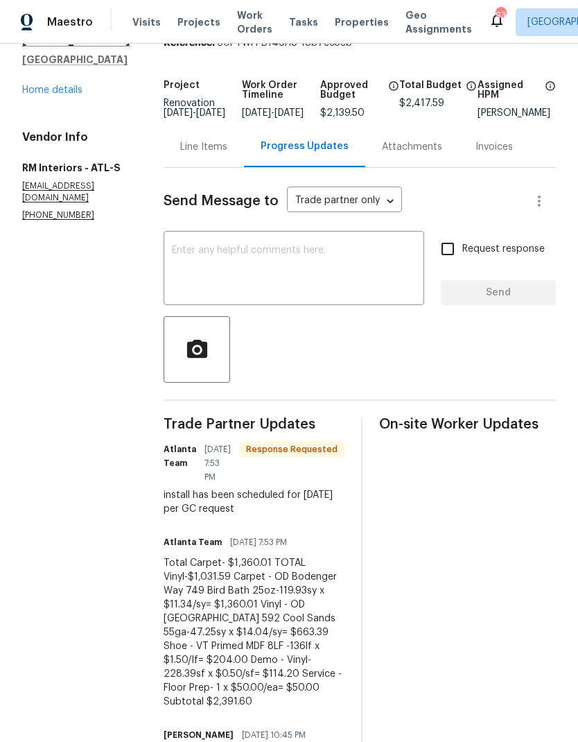
scroll to position [64, 0]
click at [202, 165] on div "Line Items" at bounding box center [204, 145] width 80 height 41
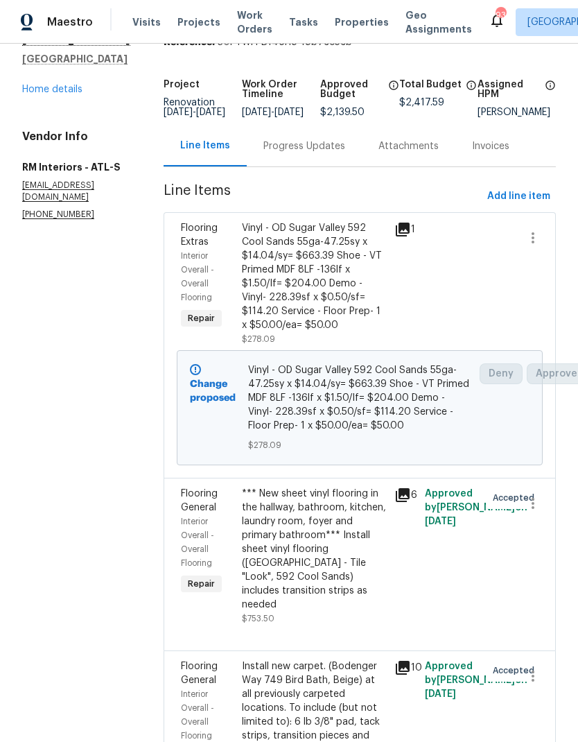
click at [309, 153] on div "Progress Updates" at bounding box center [304, 146] width 82 height 14
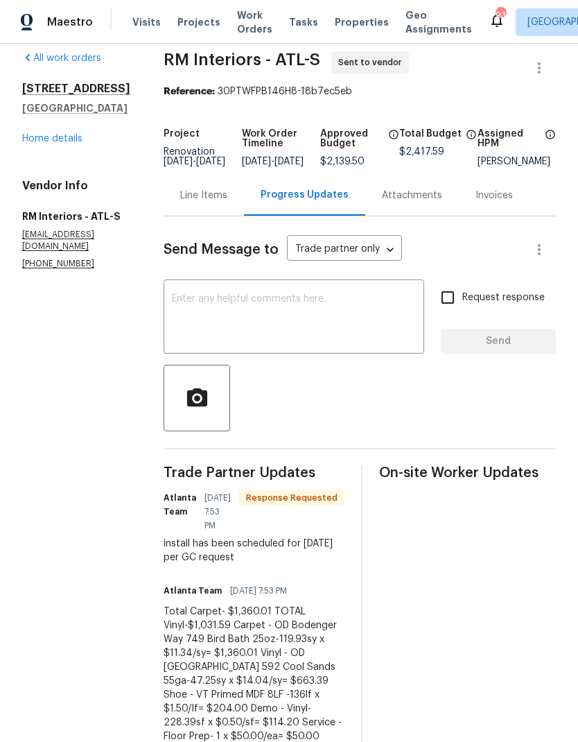
scroll to position [12, 0]
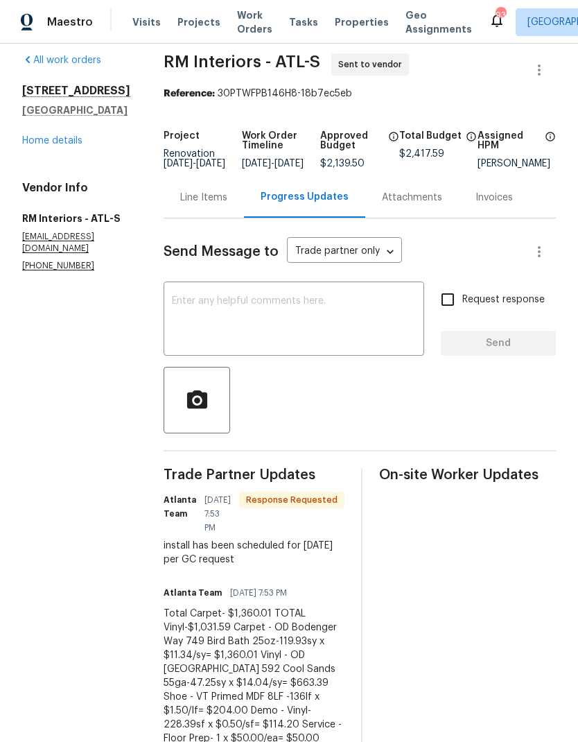
click at [202, 205] on div "Line Items" at bounding box center [203, 198] width 47 height 14
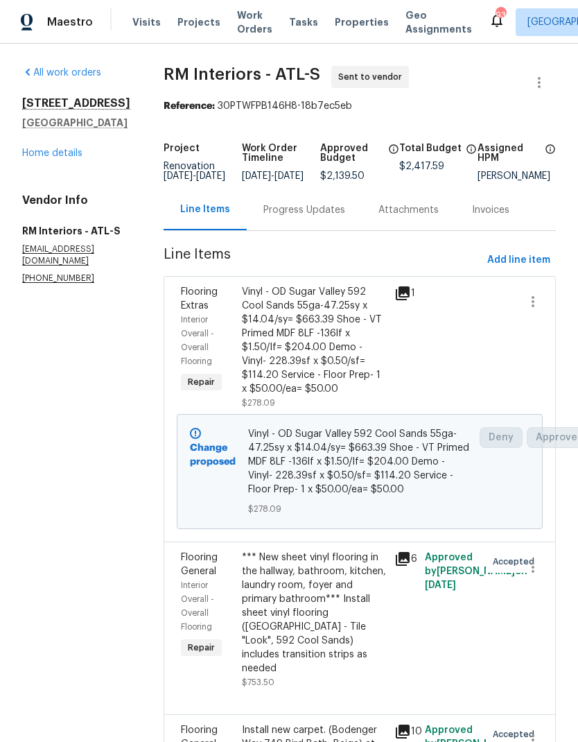
click at [76, 158] on link "Home details" at bounding box center [52, 153] width 60 height 10
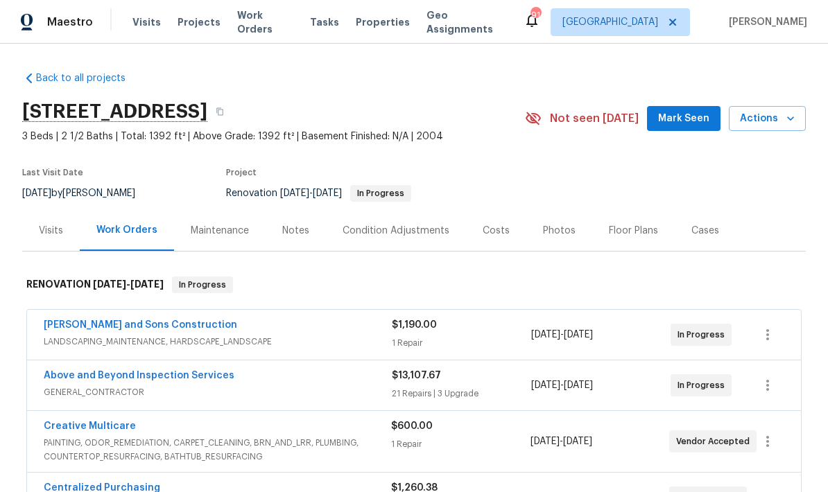
click at [308, 230] on div "Notes" at bounding box center [296, 230] width 60 height 41
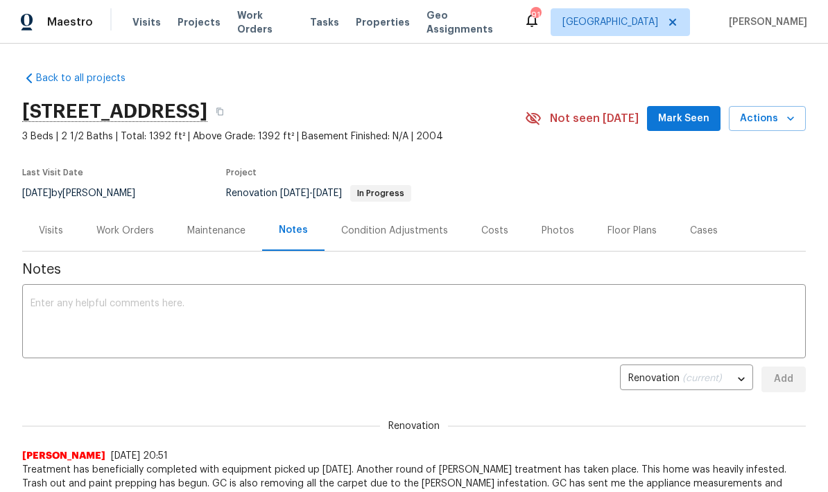
click at [217, 300] on textarea at bounding box center [414, 323] width 767 height 49
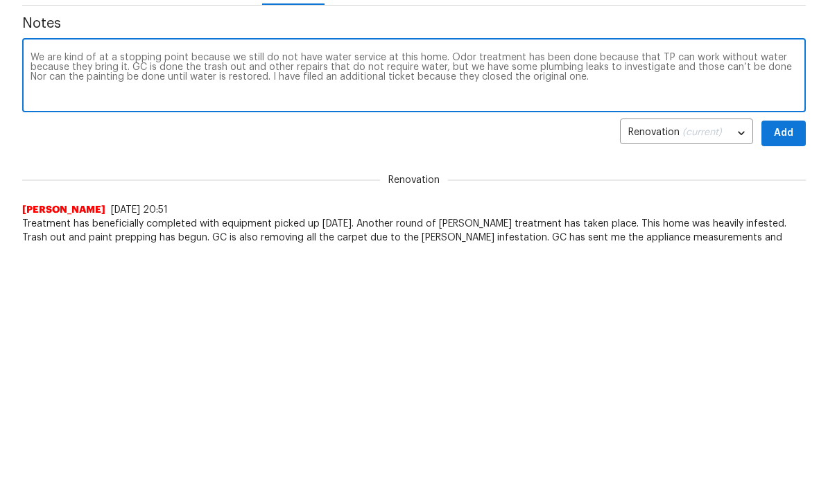
click at [155, 299] on textarea "We are kind of at a stopping point because we still do not have water service a…" at bounding box center [414, 323] width 767 height 49
click at [150, 299] on textarea "We are kind of at a stopping point because we still do not have water service a…" at bounding box center [414, 323] width 767 height 49
click at [277, 299] on textarea "We are kind of at a stopping point because we still do not have water service a…" at bounding box center [414, 323] width 767 height 49
click at [405, 299] on textarea "We are kind of at a stopping point because we still do not have water service a…" at bounding box center [414, 323] width 767 height 49
click at [274, 299] on textarea "We are kind of at a stopping point because we still do not have water service a…" at bounding box center [414, 323] width 767 height 49
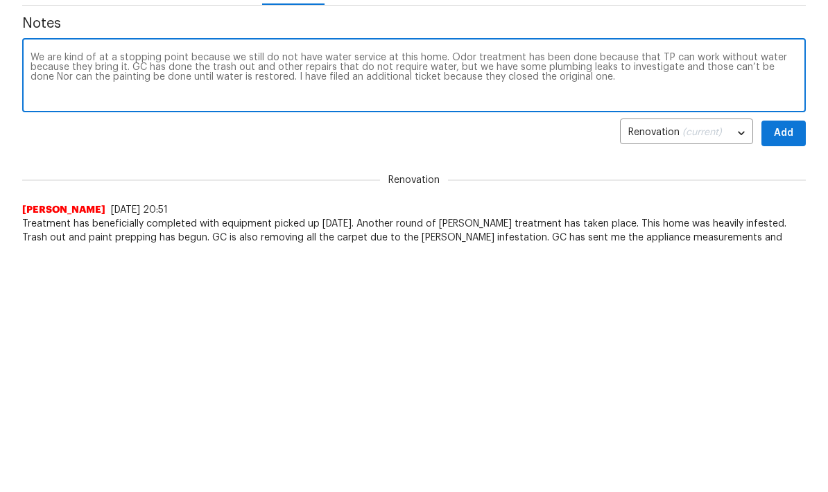
click at [383, 299] on textarea "We are kind of at a stopping point because we still do not have water service a…" at bounding box center [414, 323] width 767 height 49
click at [274, 299] on textarea "We are kind of at a stopping point because we still do not have water service a…" at bounding box center [414, 323] width 767 height 49
click at [441, 299] on textarea "We are kind of at a stopping point because we still do not have water service a…" at bounding box center [414, 323] width 767 height 49
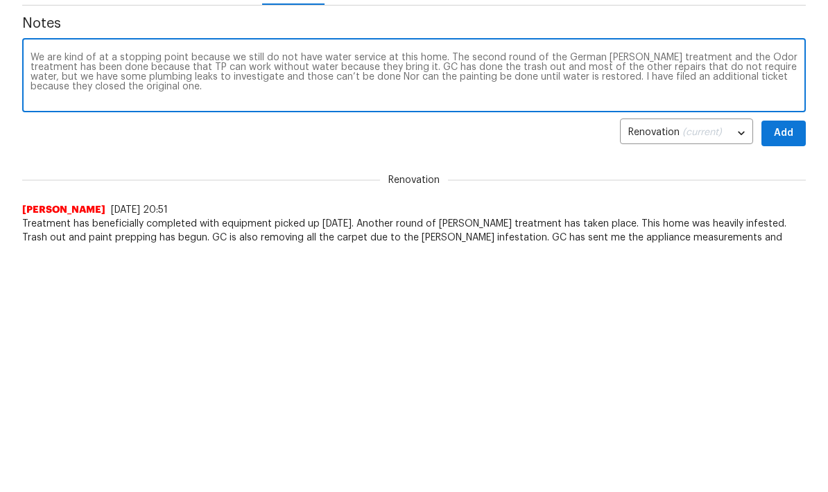
type textarea "We are kind of at a stopping point because we still do not have water service a…"
click at [578, 371] on span "Add" at bounding box center [783, 379] width 22 height 17
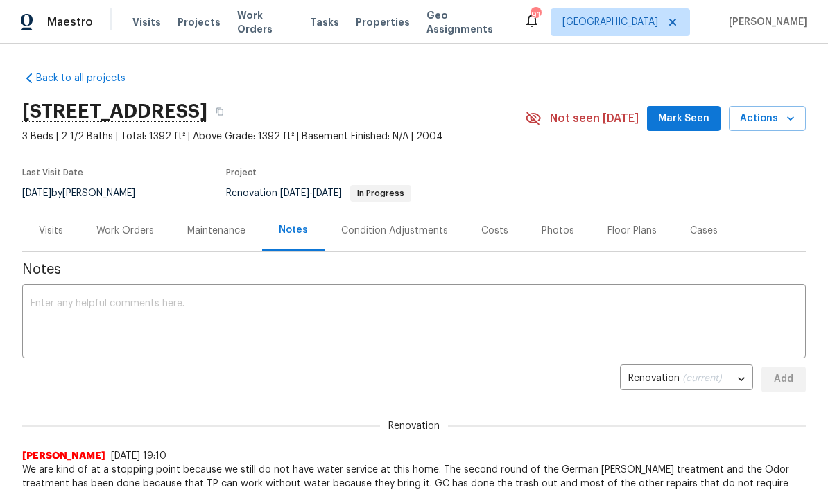
click at [578, 121] on span "Mark Seen" at bounding box center [683, 118] width 51 height 17
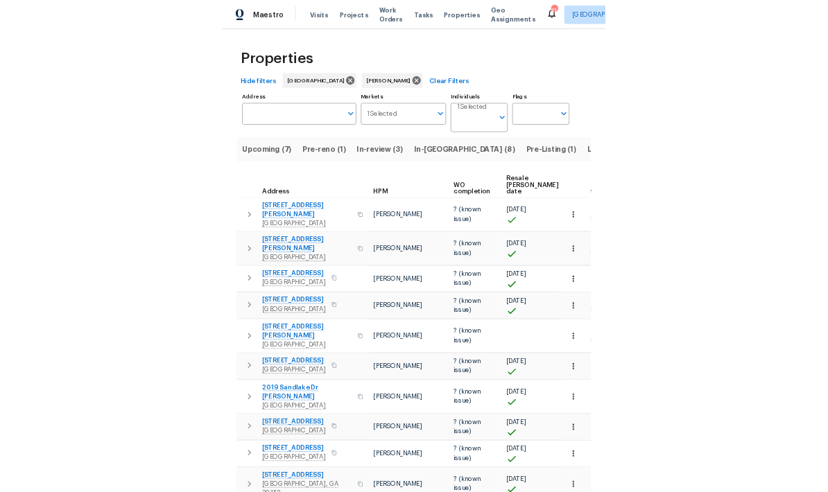
scroll to position [0, 98]
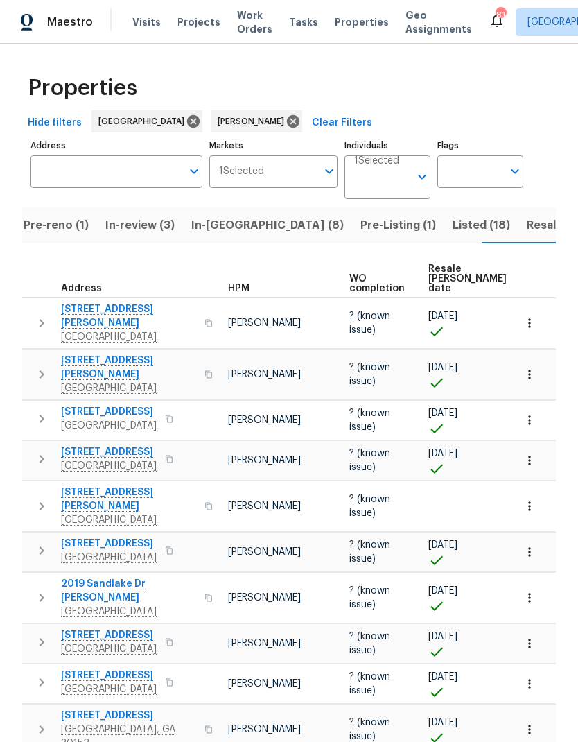
click at [234, 223] on span "In-reno (8)" at bounding box center [267, 225] width 153 height 19
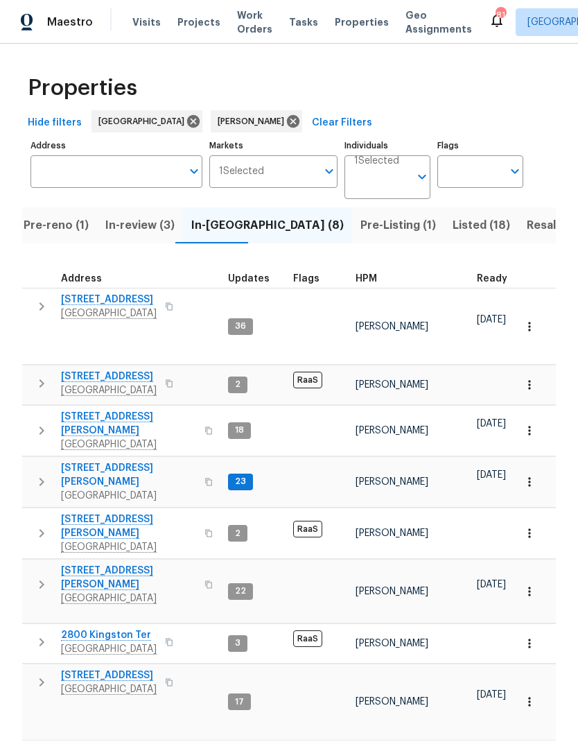
click at [40, 674] on icon "button" at bounding box center [41, 682] width 17 height 17
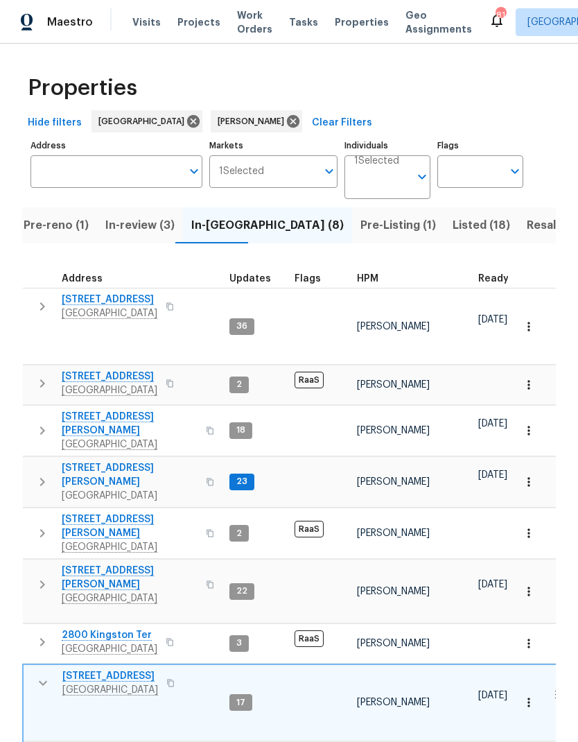
click at [42, 681] on icon "button" at bounding box center [43, 683] width 8 height 5
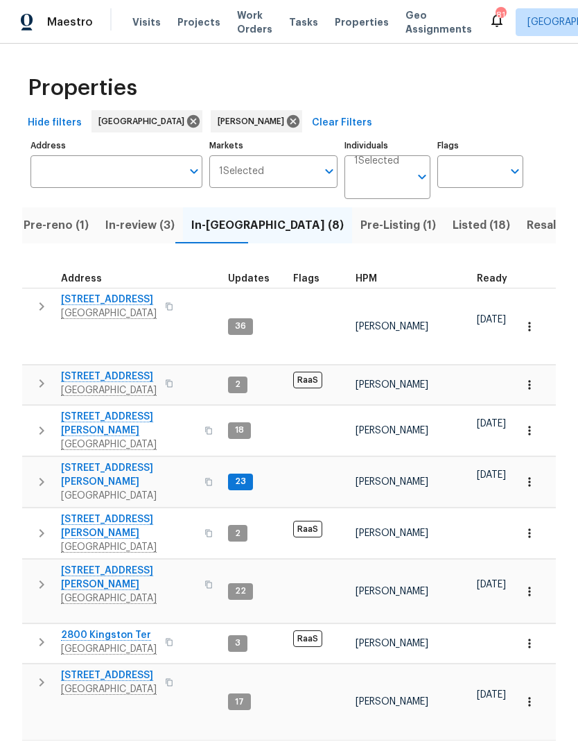
click at [537, 686] on button "button" at bounding box center [529, 701] width 31 height 31
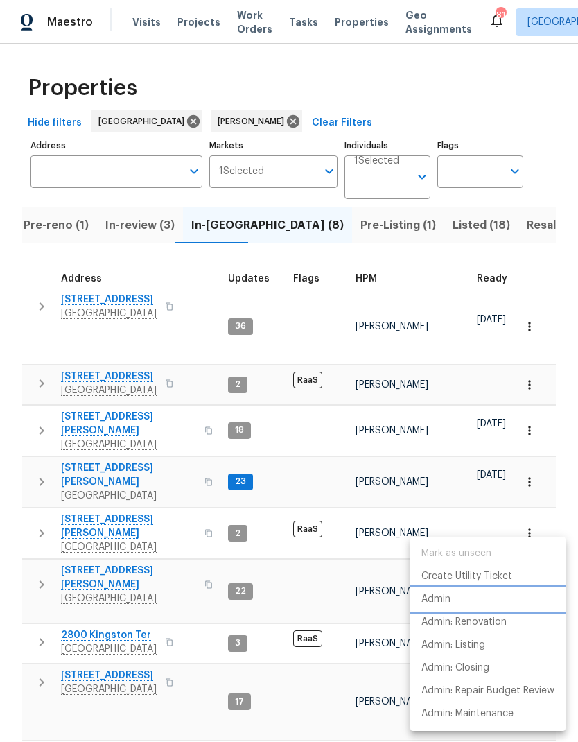
click at [448, 600] on p "Admin" at bounding box center [436, 599] width 29 height 15
click at [42, 309] on div at bounding box center [289, 371] width 578 height 742
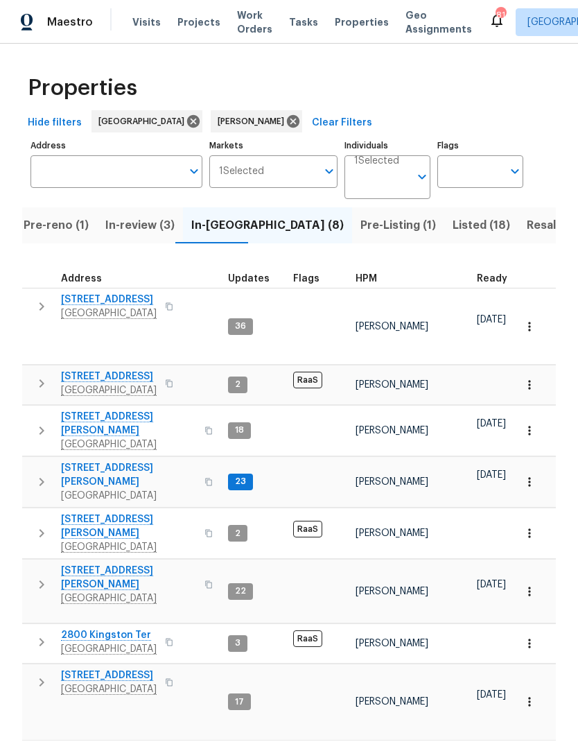
click at [46, 311] on icon "button" at bounding box center [41, 306] width 17 height 17
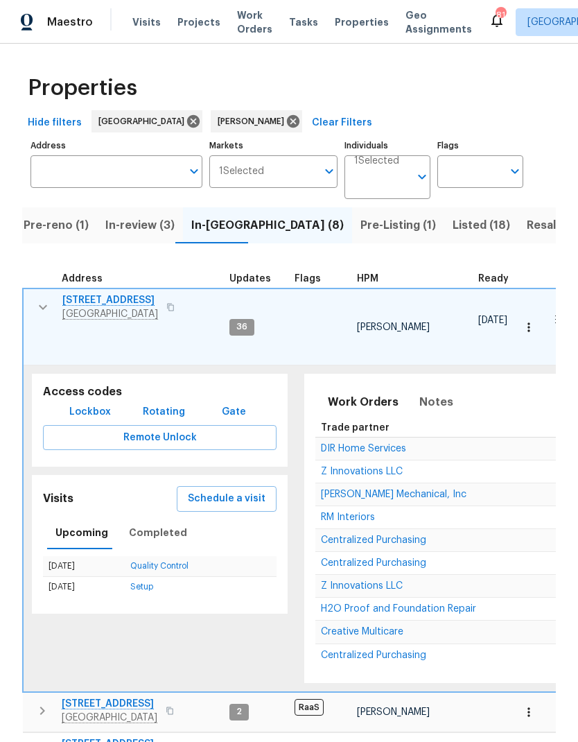
click at [94, 403] on span "Lockbox" at bounding box center [90, 411] width 42 height 17
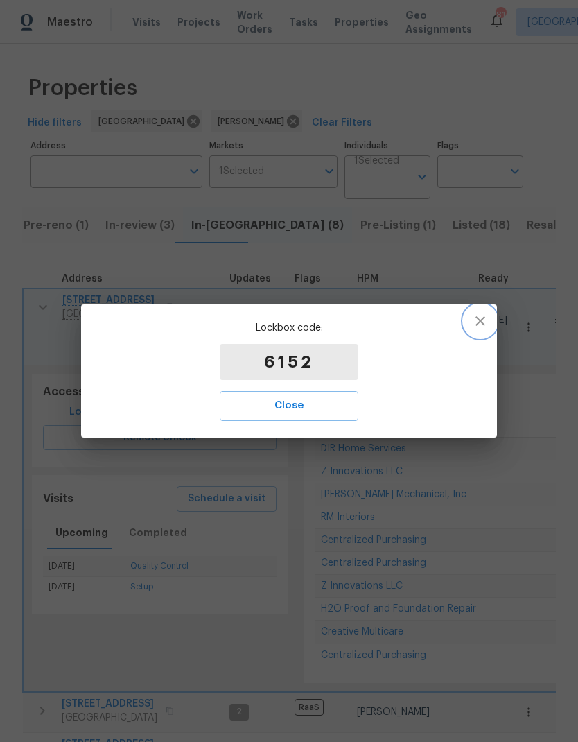
click at [485, 319] on icon "button" at bounding box center [480, 321] width 17 height 17
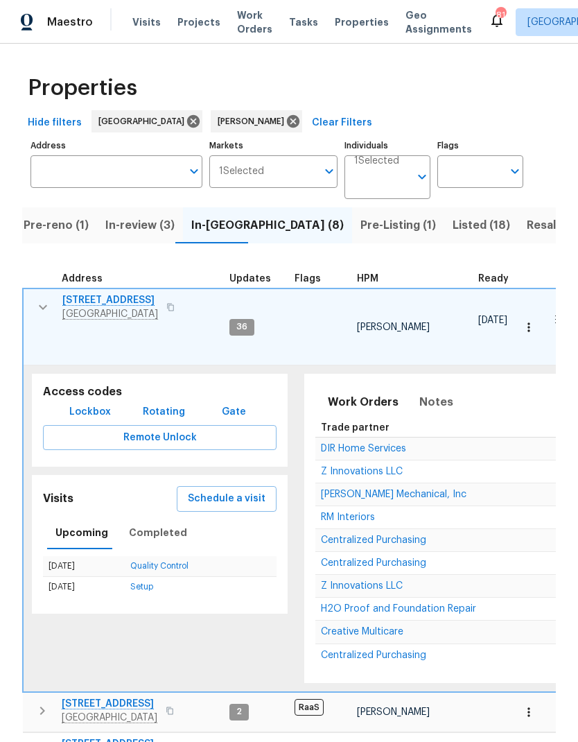
click at [49, 309] on icon "button" at bounding box center [43, 307] width 17 height 17
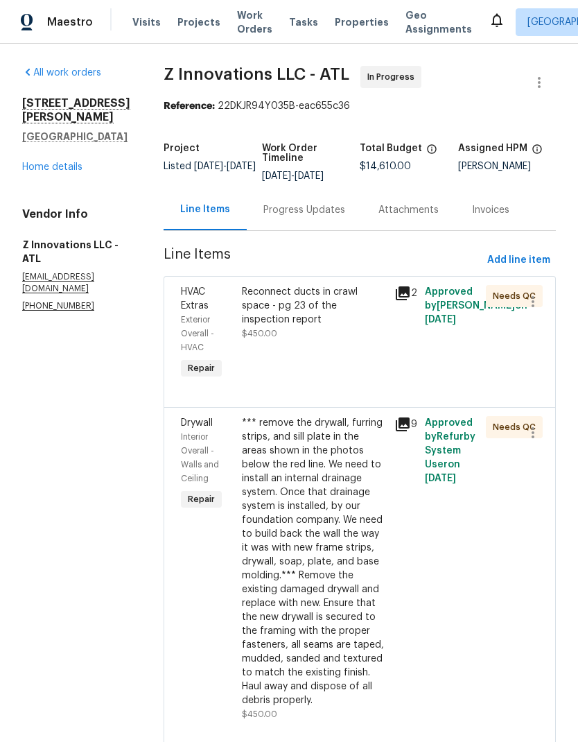
click at [80, 170] on link "Home details" at bounding box center [52, 167] width 60 height 10
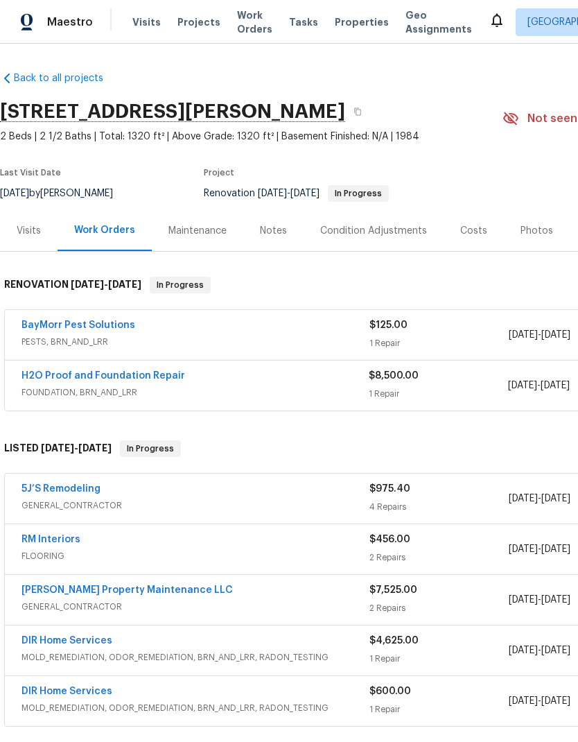
click at [272, 231] on div "Notes" at bounding box center [273, 231] width 27 height 14
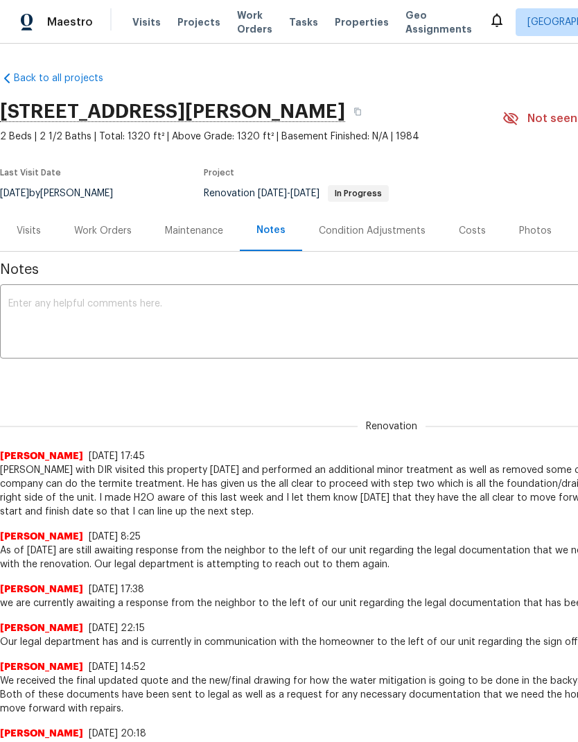
click at [180, 309] on textarea at bounding box center [391, 323] width 767 height 49
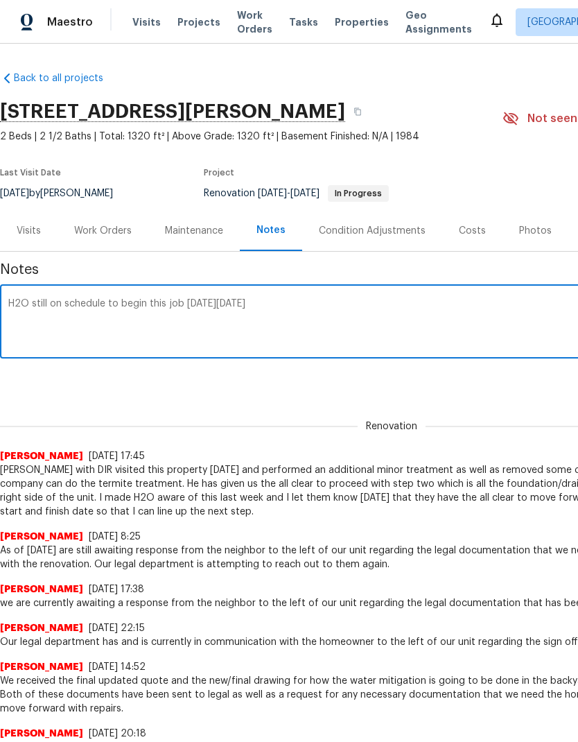
click at [41, 306] on textarea "H2O still on schedule to begin this job this Thursday 9/18" at bounding box center [391, 323] width 767 height 49
click at [305, 302] on textarea "H2O is still on schedule to begin this job this Thursday 9/18" at bounding box center [391, 323] width 767 height 49
click at [155, 306] on textarea "H2O is still on schedule to begin this job this Thursday 9/18" at bounding box center [391, 323] width 767 height 49
click at [166, 303] on textarea "H2O is still on schedule to start this job this Thursday 9/18" at bounding box center [391, 323] width 767 height 49
click at [314, 306] on textarea "H2O is still on schedule to start the job this Thursday 9/18" at bounding box center [391, 323] width 767 height 49
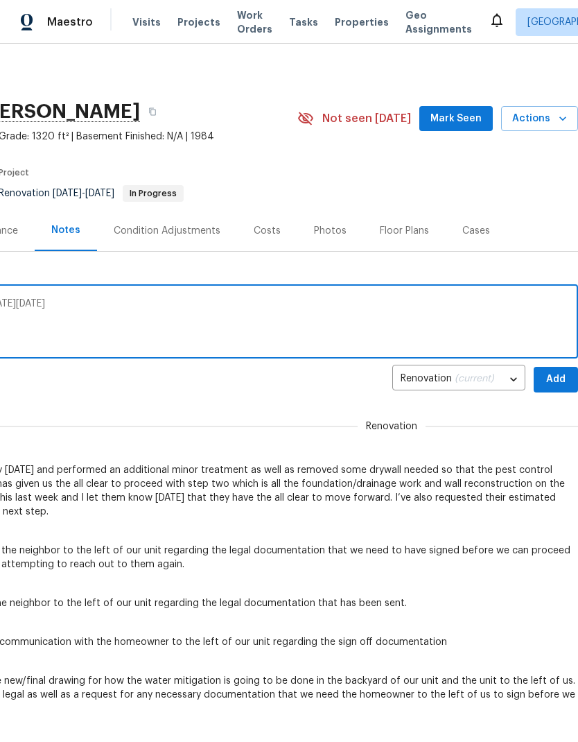
scroll to position [0, 205]
type textarea "H2O is still on schedule to start the job this Thursday 9/18"
click at [563, 378] on span "Add" at bounding box center [556, 379] width 22 height 17
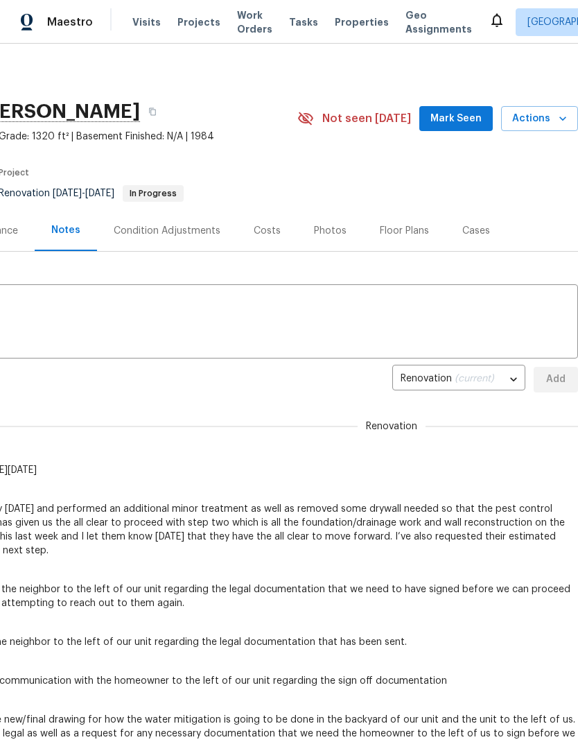
click at [469, 121] on span "Mark Seen" at bounding box center [456, 118] width 51 height 17
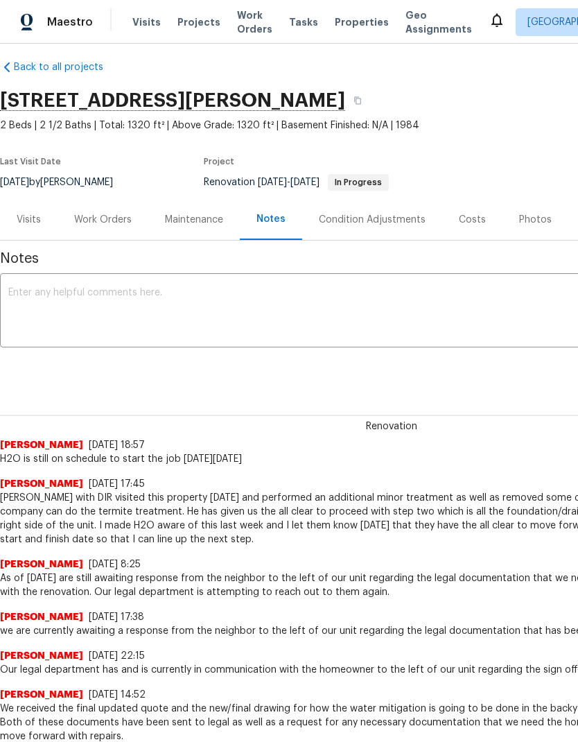
scroll to position [12, 0]
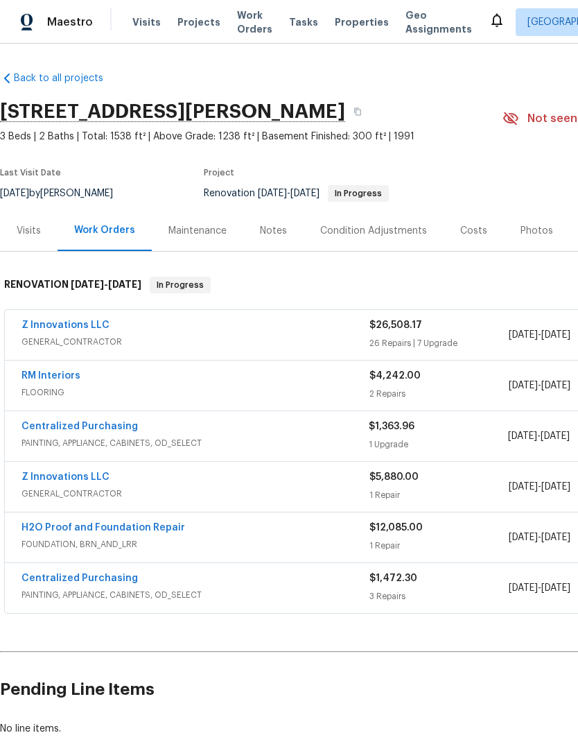
click at [265, 227] on div "Notes" at bounding box center [273, 231] width 27 height 14
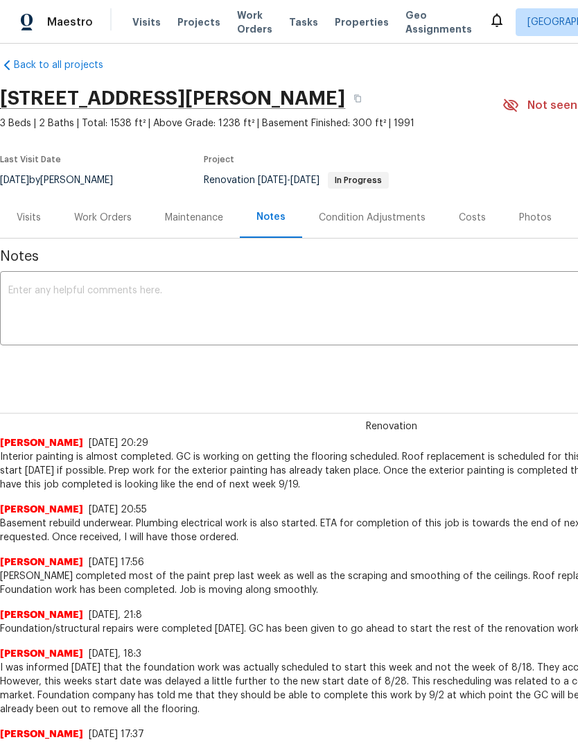
scroll to position [13, 0]
click at [151, 295] on textarea at bounding box center [391, 310] width 767 height 49
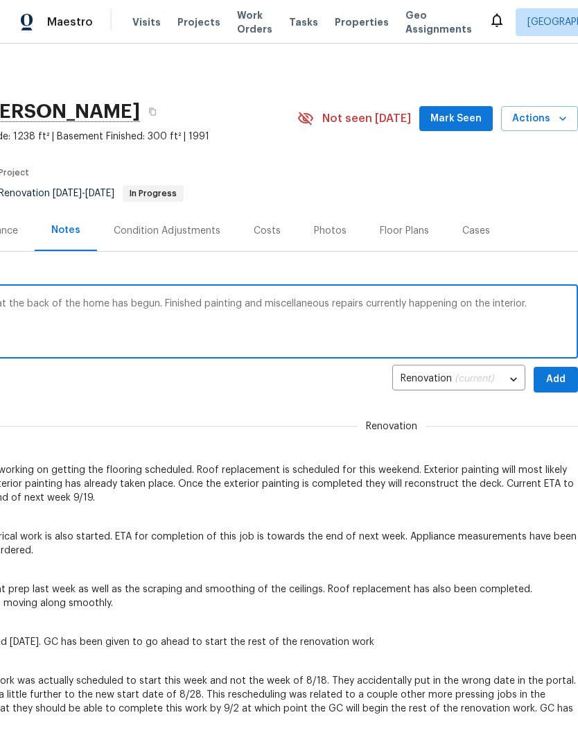
scroll to position [0, 205]
type textarea "Exterior painting, and The deck rebuilding at the back of the home has begun. F…"
click at [568, 372] on button "Add" at bounding box center [556, 380] width 44 height 26
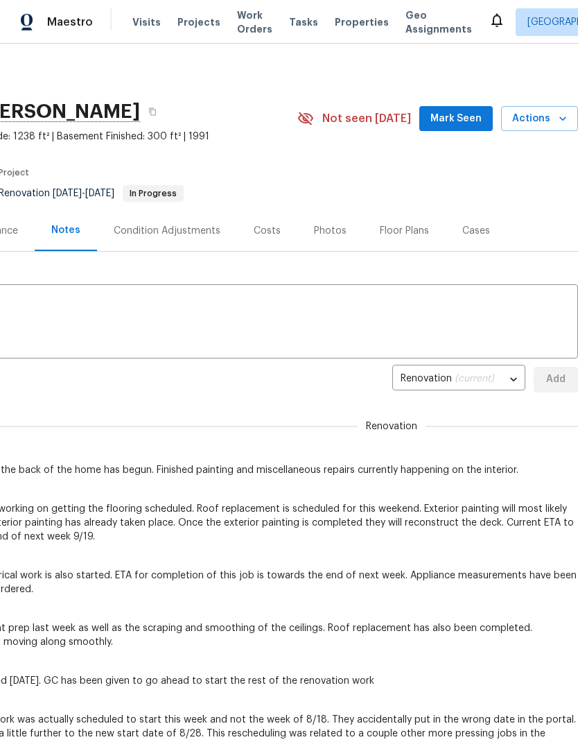
click at [467, 121] on span "Mark Seen" at bounding box center [456, 118] width 51 height 17
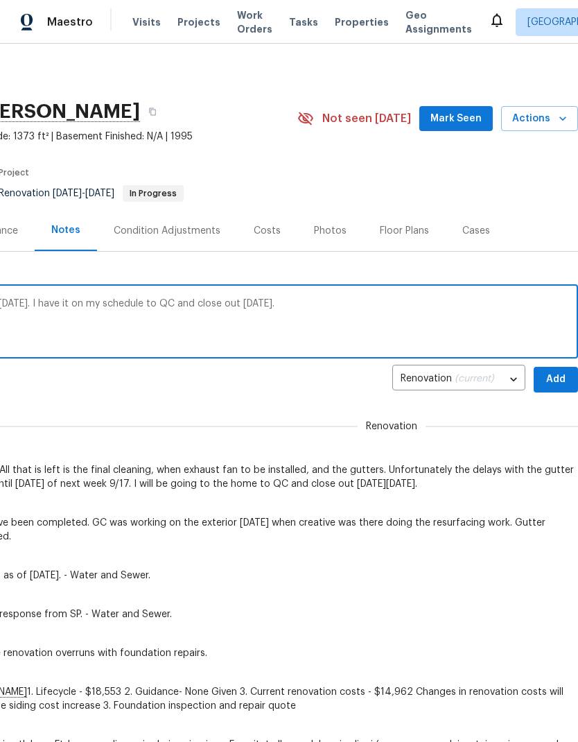
scroll to position [0, 205]
type textarea "Gutters were being installed on this home today. I have it on my schedule to QC…"
click at [559, 379] on span "Add" at bounding box center [556, 379] width 22 height 17
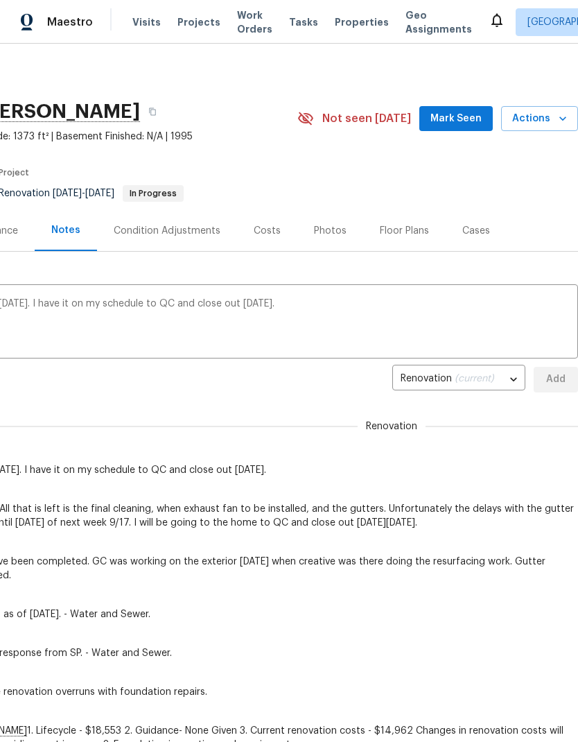
click at [474, 114] on span "Mark Seen" at bounding box center [456, 118] width 51 height 17
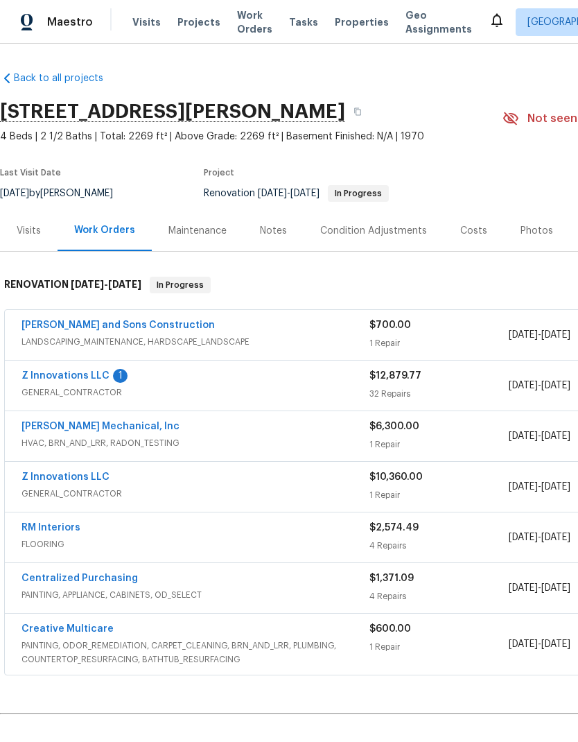
click at [83, 377] on link "Z Innovations LLC" at bounding box center [65, 376] width 88 height 10
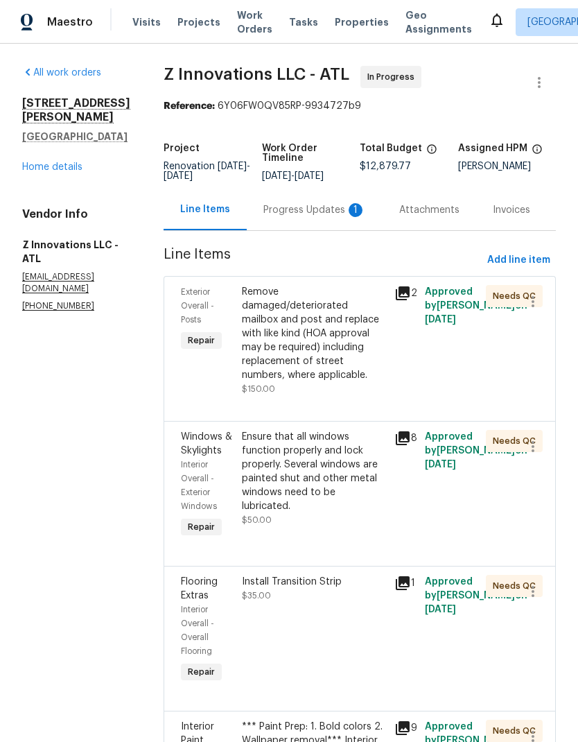
click at [312, 214] on div "Progress Updates 1" at bounding box center [314, 210] width 103 height 14
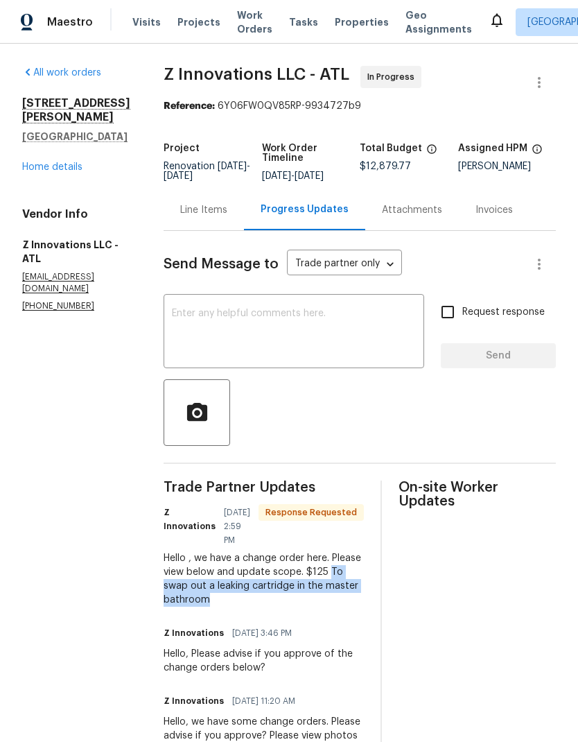
copy div "To swap out a leaking cartridge in the master bathroom"
click at [198, 212] on div "Line Items" at bounding box center [203, 210] width 47 height 14
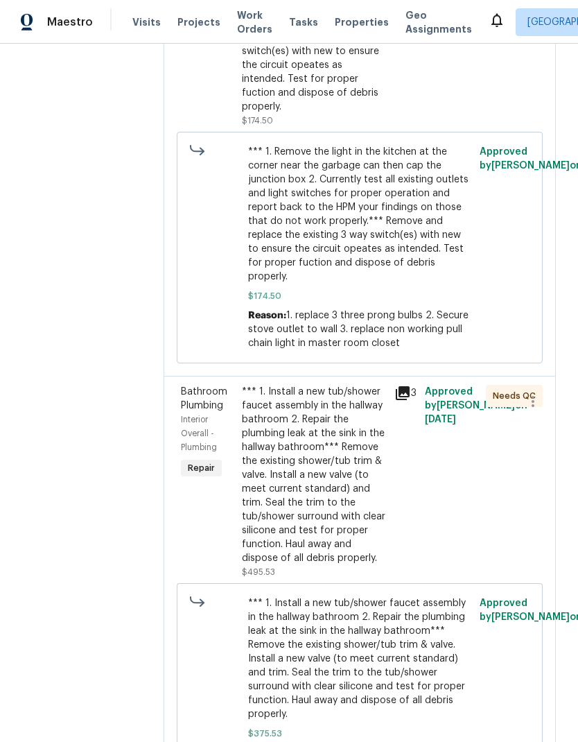
scroll to position [3281, 0]
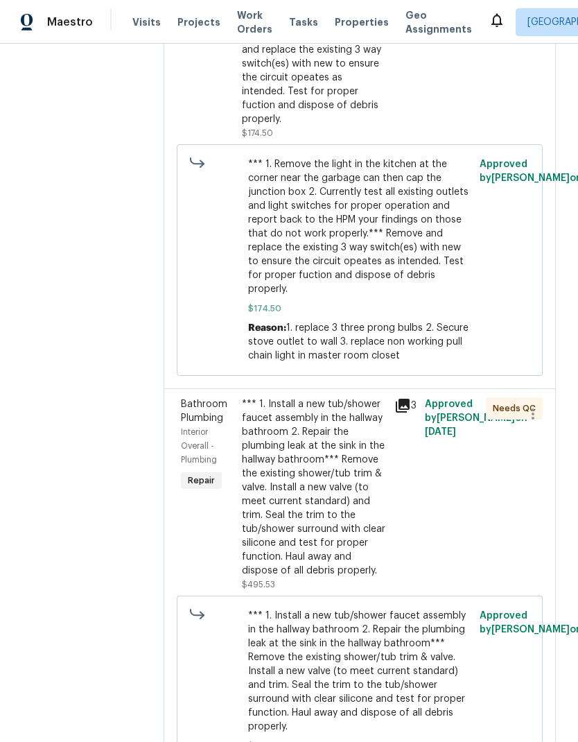
click at [322, 409] on div "*** 1. Install a new tub/shower faucet assembly in the hallway bathroom 2. Repa…" at bounding box center [314, 487] width 144 height 180
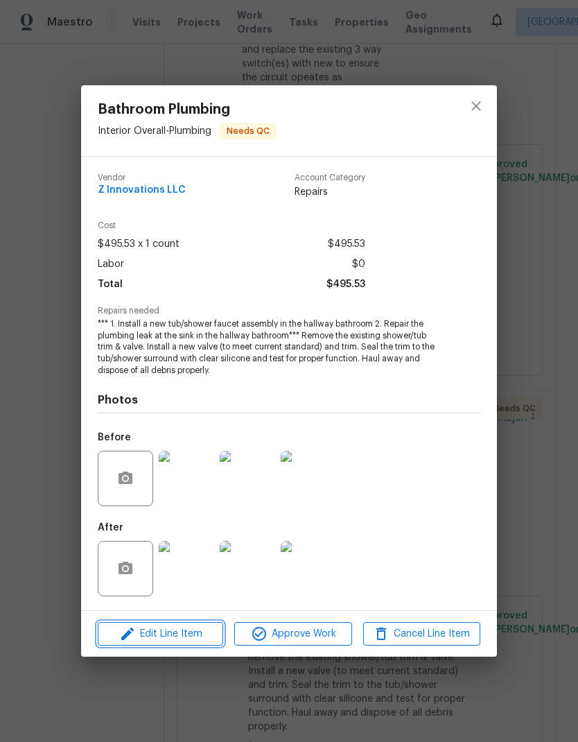
click at [194, 635] on span "Edit Line Item" at bounding box center [160, 633] width 117 height 17
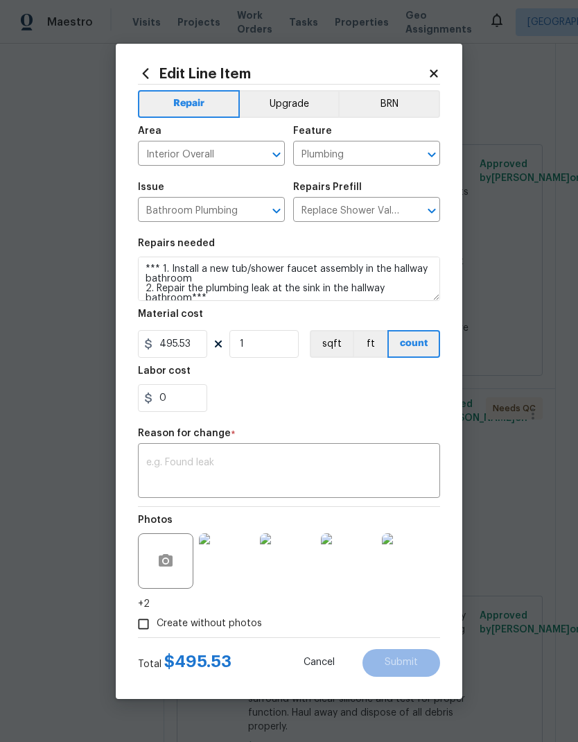
click at [234, 464] on textarea at bounding box center [289, 472] width 286 height 29
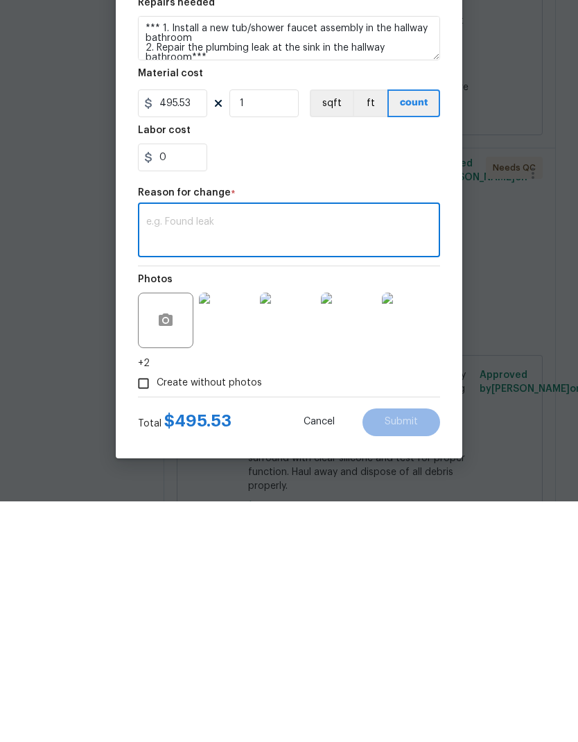
click at [208, 458] on textarea at bounding box center [289, 472] width 286 height 29
paste textarea "To swap out a leaking cartridge in the master bathroom"
type textarea "To swap out a leaking cartridge in the master bathroom"
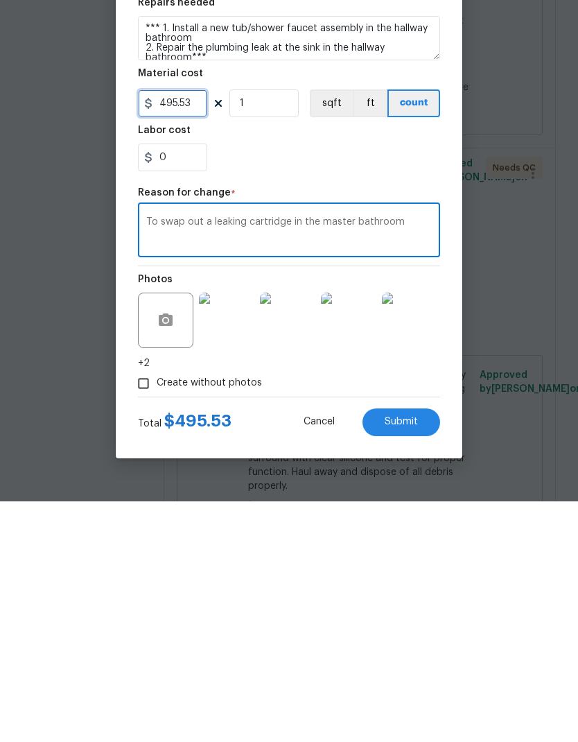
click at [197, 330] on input "495.53" at bounding box center [172, 344] width 69 height 28
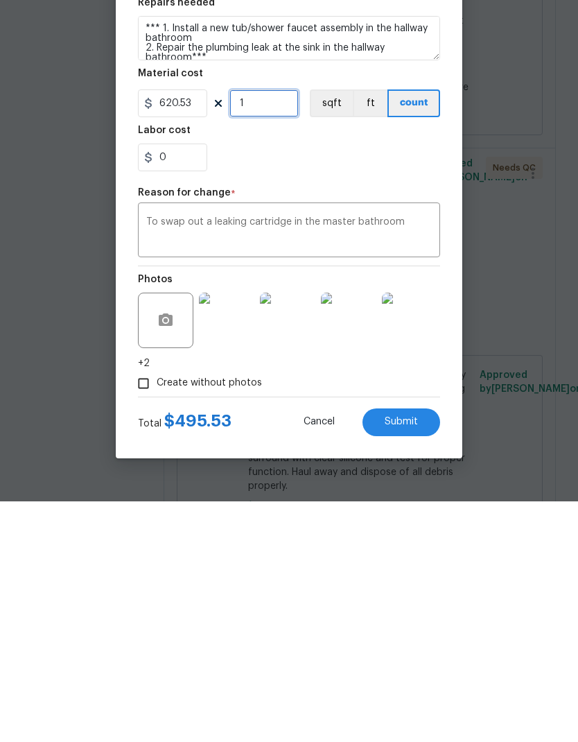
click at [282, 330] on input "1" at bounding box center [263, 344] width 69 height 28
click at [419, 649] on button "Submit" at bounding box center [402, 663] width 78 height 28
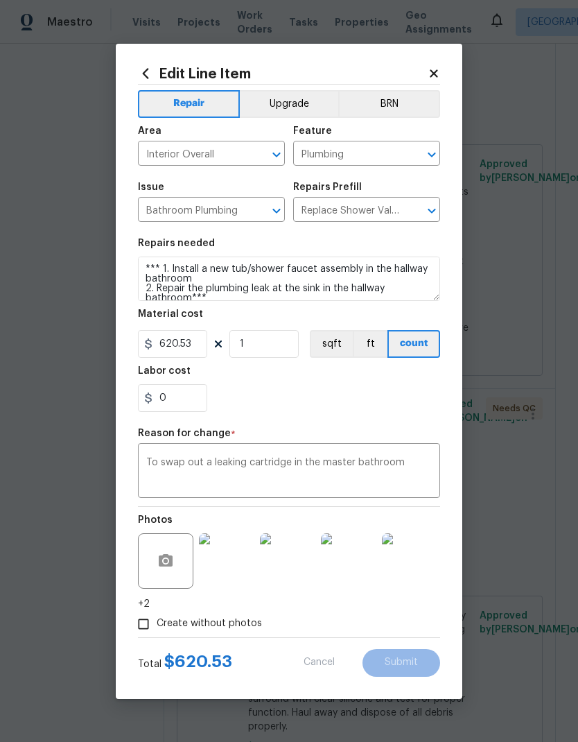
type input "495.53"
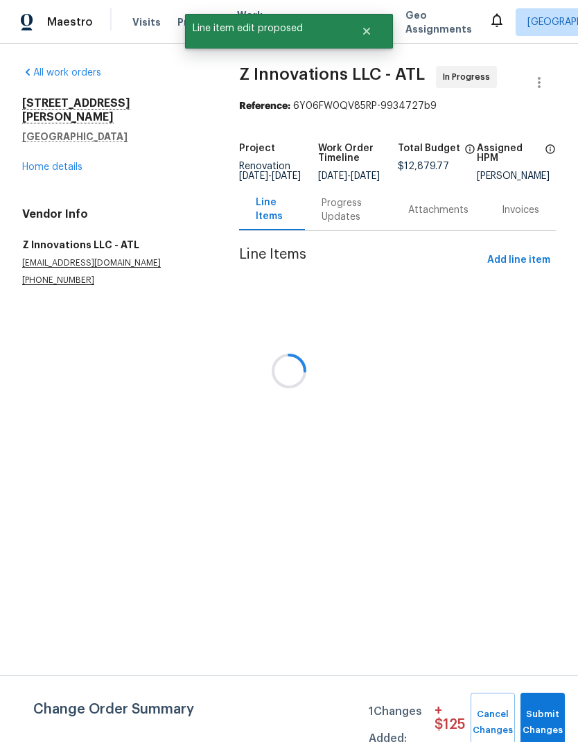
scroll to position [0, 0]
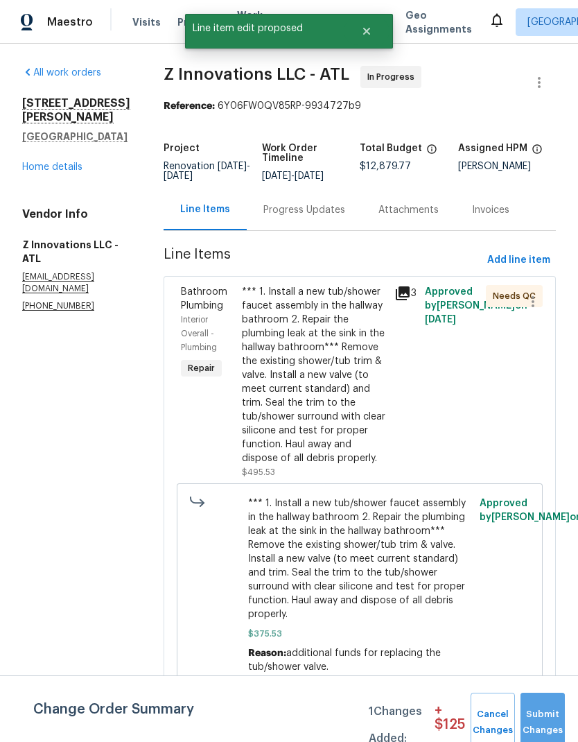
click at [546, 720] on span "Submit Changes" at bounding box center [543, 722] width 31 height 32
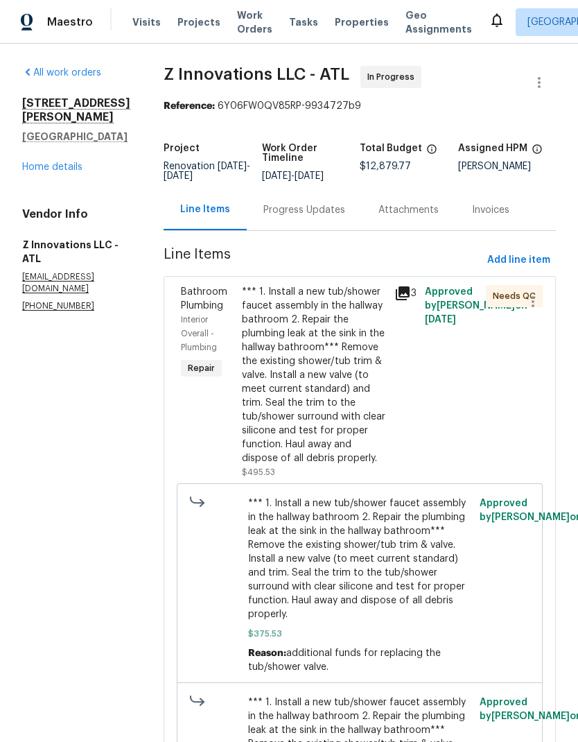
click at [69, 162] on link "Home details" at bounding box center [52, 167] width 60 height 10
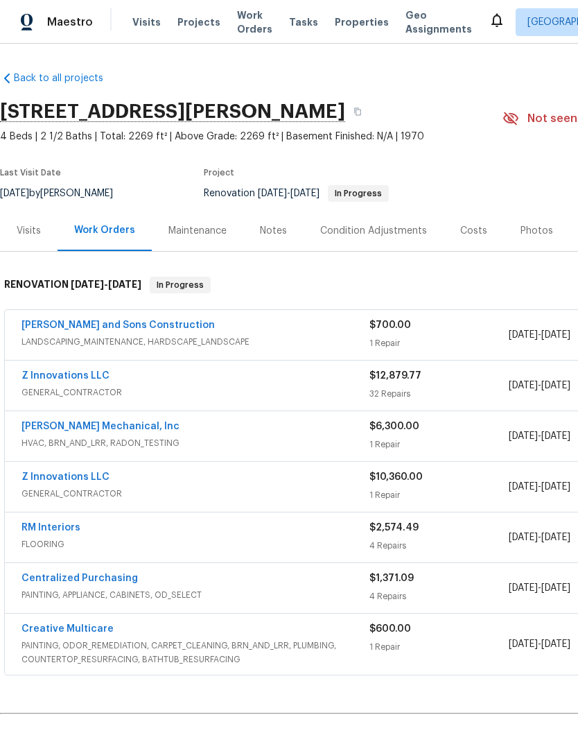
click at [276, 229] on div "Notes" at bounding box center [273, 231] width 27 height 14
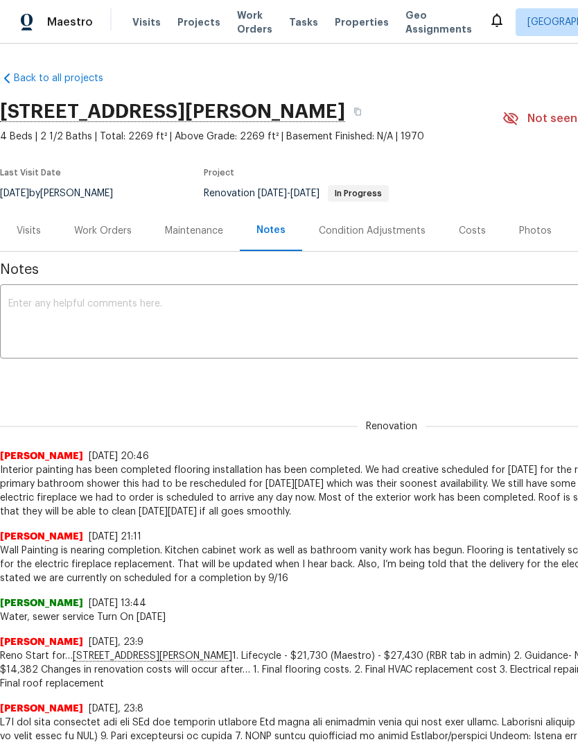
click at [126, 305] on textarea at bounding box center [391, 323] width 767 height 49
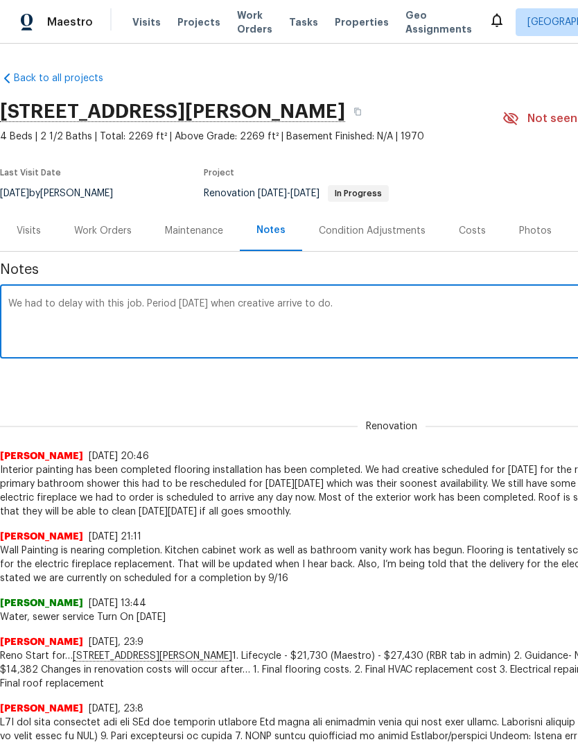
type textarea "We had to delay with this job. Period on Friday when creative arrive to do the"
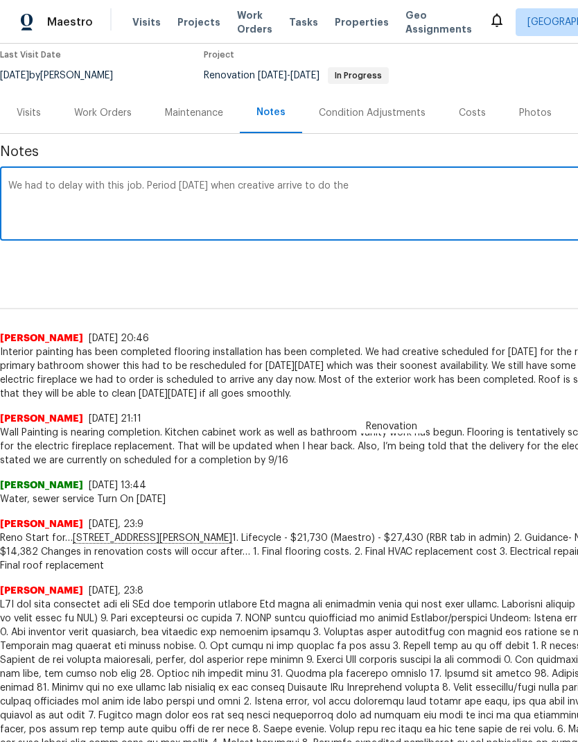
scroll to position [119, 0]
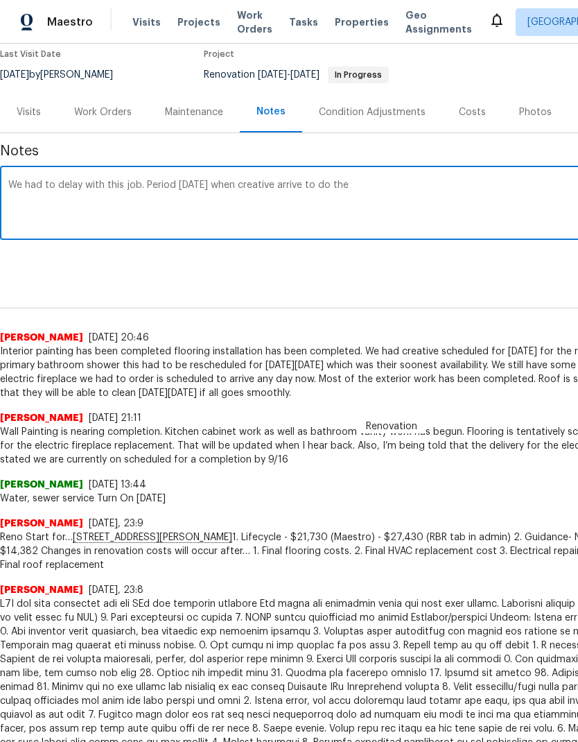
click at [21, 184] on textarea "We had to delay with this job. Period on Friday when creative arrive to do the" at bounding box center [391, 204] width 767 height 49
click at [53, 186] on textarea "We had to delay with this job. Period on Friday when creative arrive to do the" at bounding box center [391, 204] width 767 height 49
click at [73, 189] on textarea "We had to delay with this job. Period on Friday when creative arrive to do the" at bounding box center [391, 204] width 767 height 49
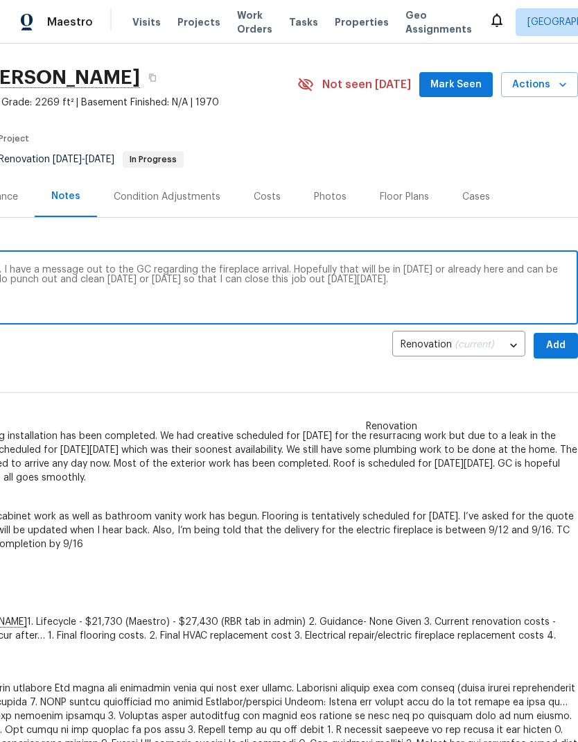
scroll to position [33, 205]
type textarea "Creative completed the resurfacing today. I have a message out to the GC regard…"
click at [559, 344] on span "Add" at bounding box center [556, 346] width 22 height 17
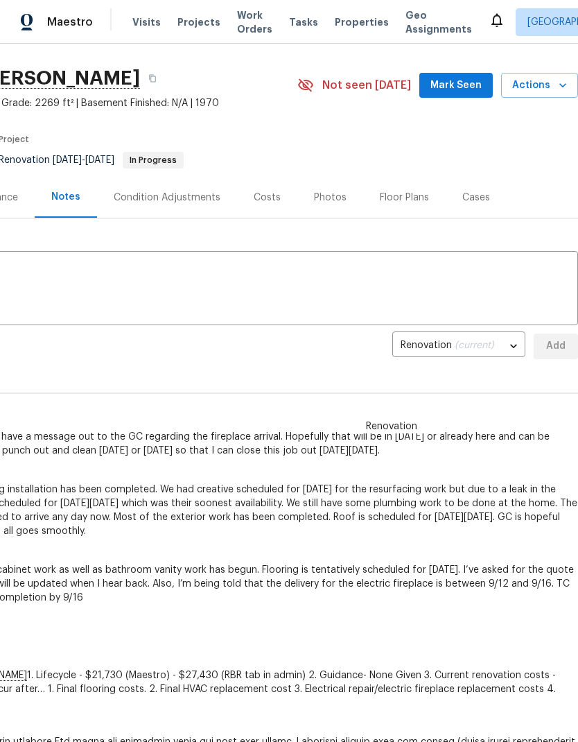
click at [471, 83] on span "Mark Seen" at bounding box center [456, 85] width 51 height 17
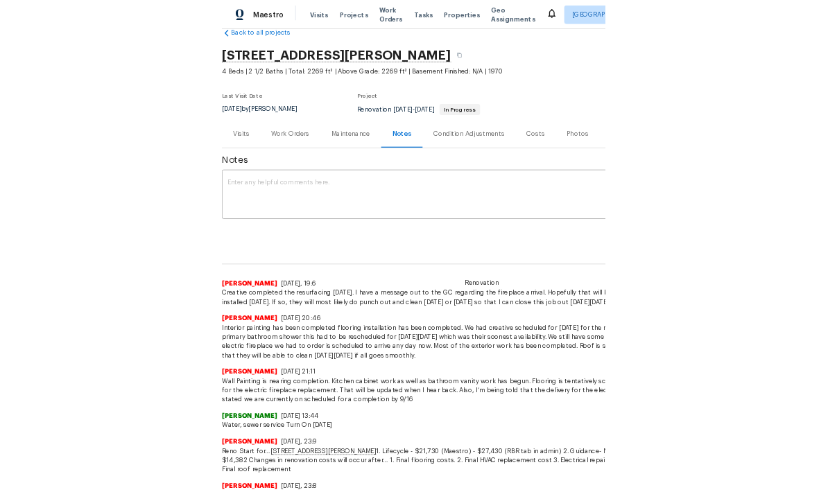
scroll to position [28, 0]
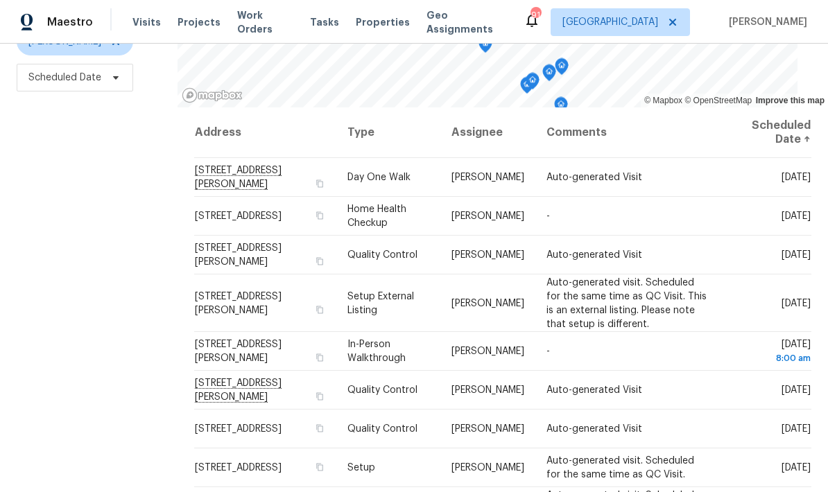
scroll to position [184, 0]
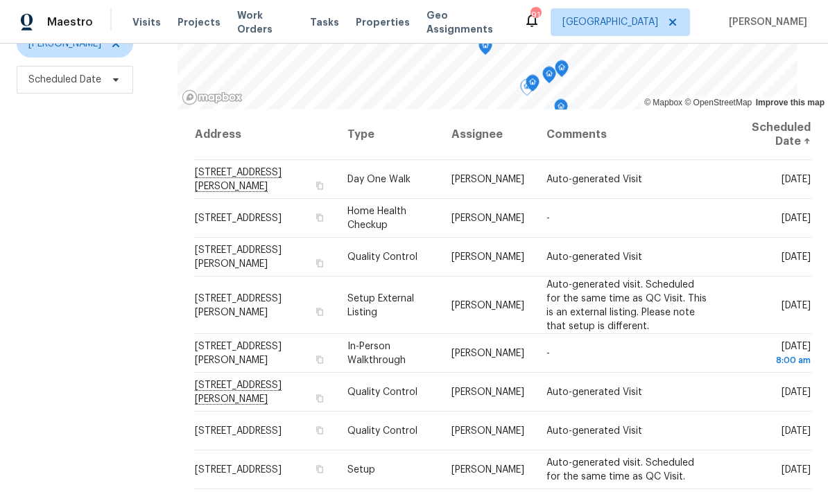
click at [0, 0] on icon at bounding box center [0, 0] width 0 height 0
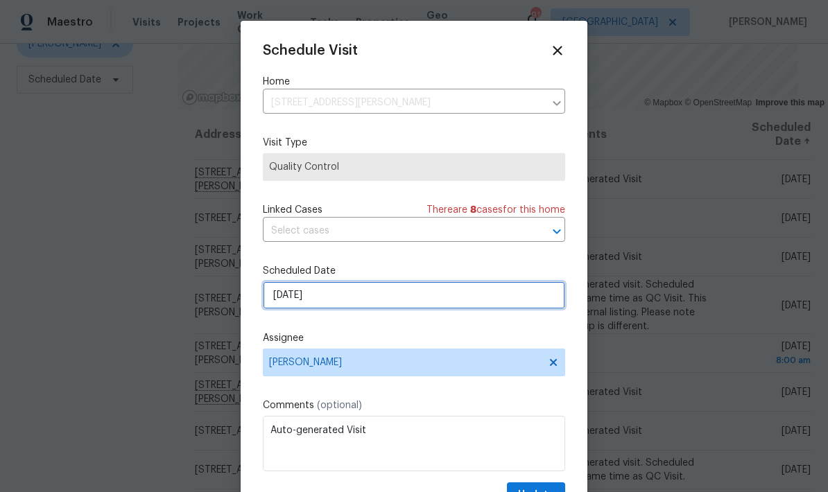
click at [410, 302] on input "9/17/2025" at bounding box center [414, 295] width 302 height 28
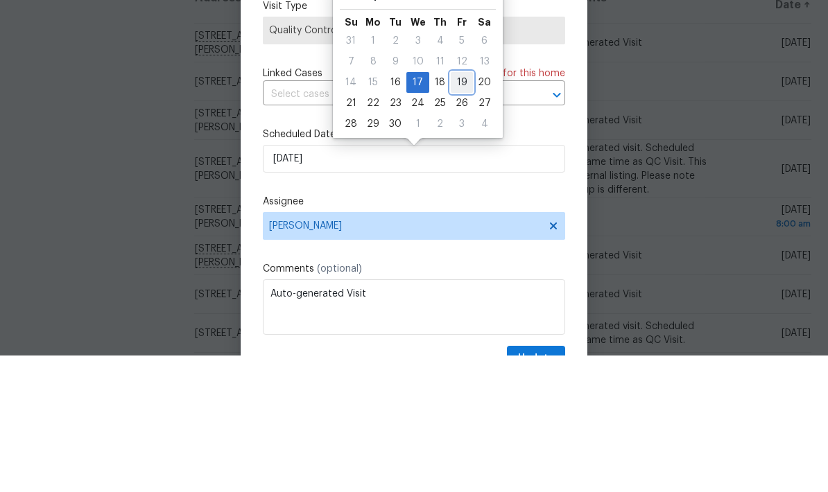
click at [460, 209] on div "19" at bounding box center [462, 218] width 22 height 19
type input "9/19/2025"
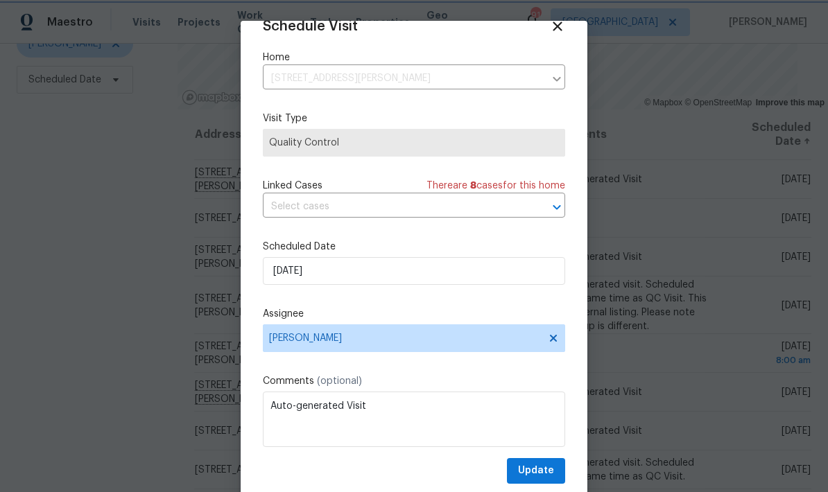
scroll to position [27, 0]
click at [551, 471] on span "Update" at bounding box center [536, 470] width 36 height 17
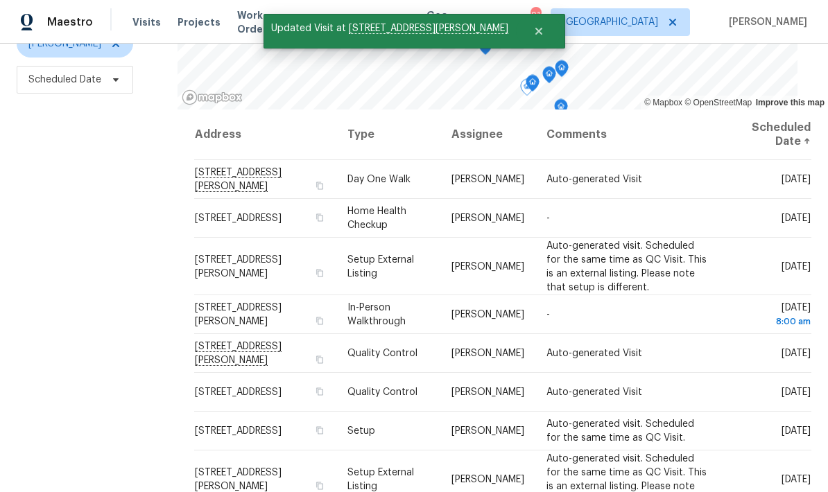
click at [0, 0] on icon at bounding box center [0, 0] width 0 height 0
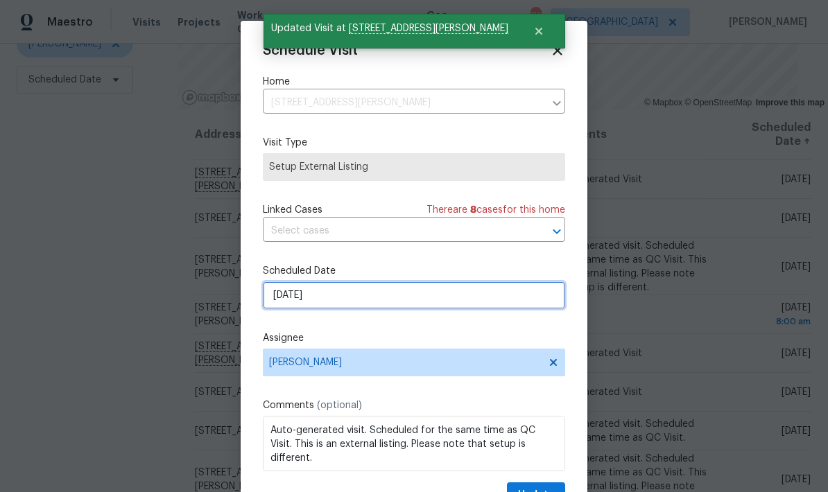
click at [477, 303] on input "9/17/2025" at bounding box center [414, 295] width 302 height 28
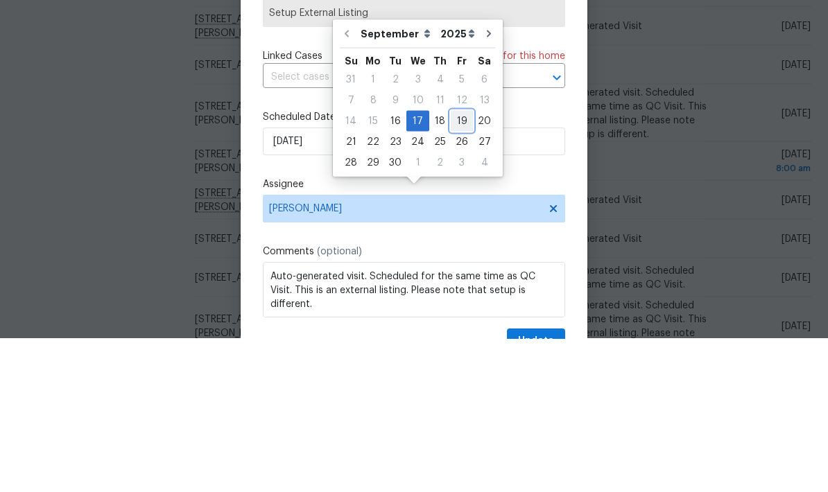
click at [457, 265] on div "19" at bounding box center [462, 274] width 22 height 19
type input "9/19/2025"
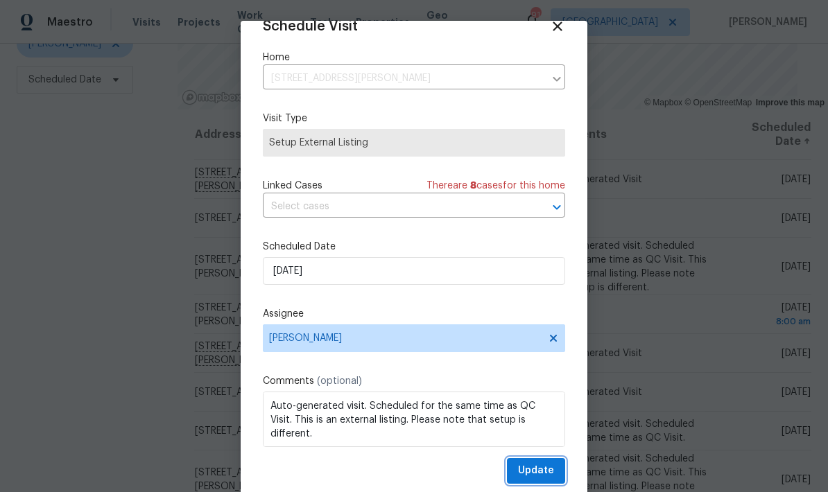
click at [552, 468] on span "Update" at bounding box center [536, 470] width 36 height 17
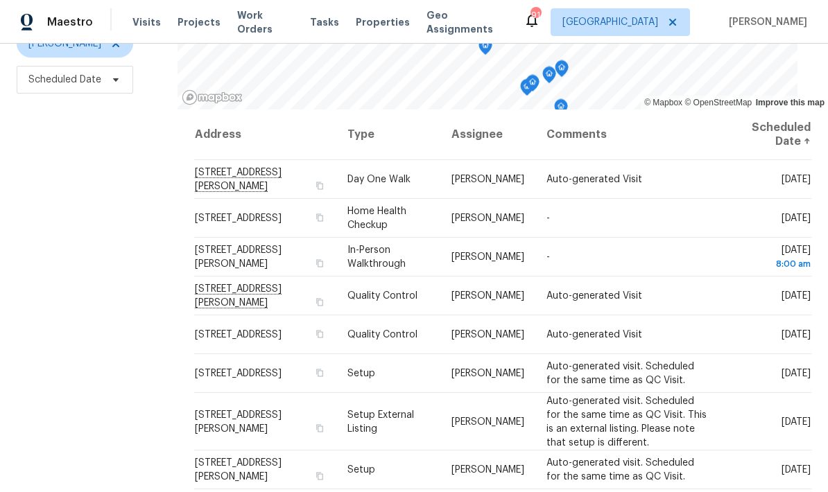
scroll to position [0, 0]
click at [0, 0] on span at bounding box center [0, 0] width 0 height 0
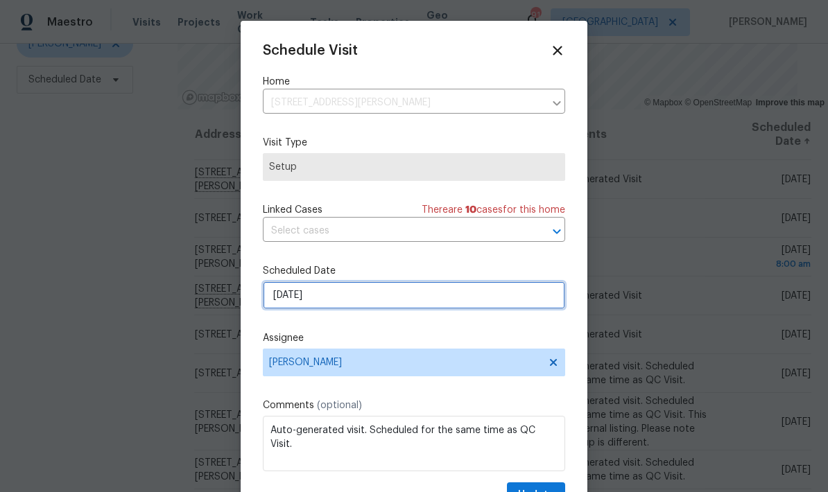
click at [446, 302] on input "9/18/2025" at bounding box center [414, 295] width 302 height 28
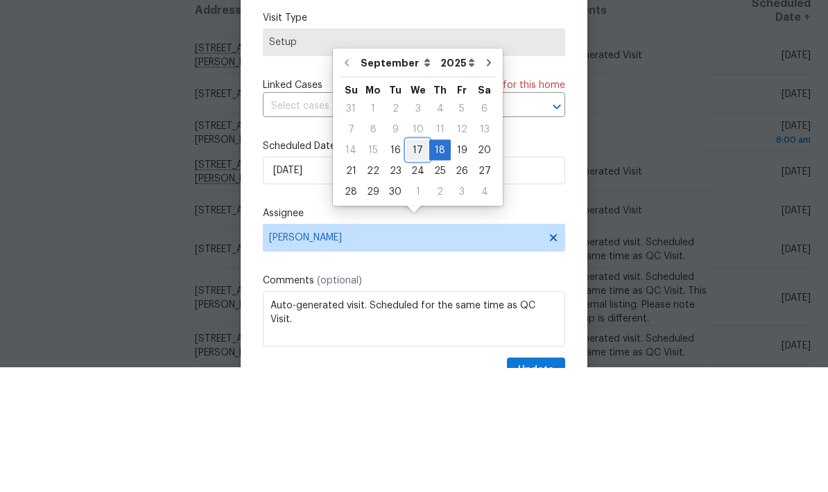
click at [417, 265] on div "17" at bounding box center [417, 274] width 23 height 19
type input "9/17/2025"
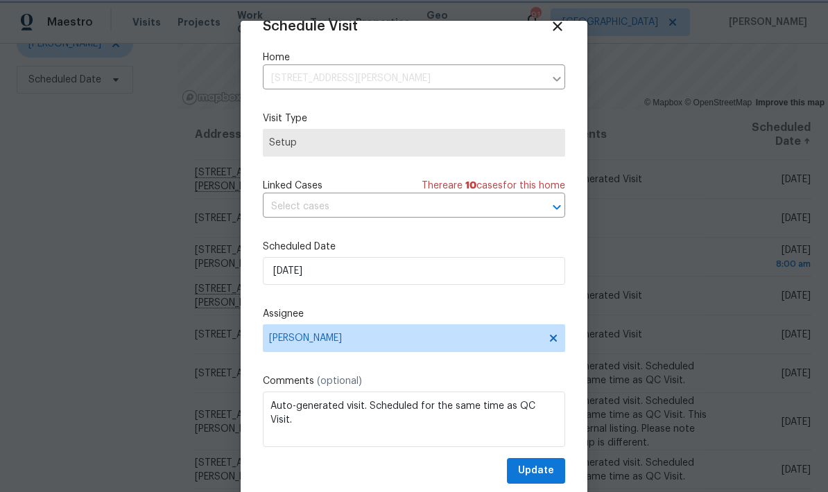
scroll to position [27, 0]
click at [555, 469] on button "Update" at bounding box center [536, 471] width 58 height 26
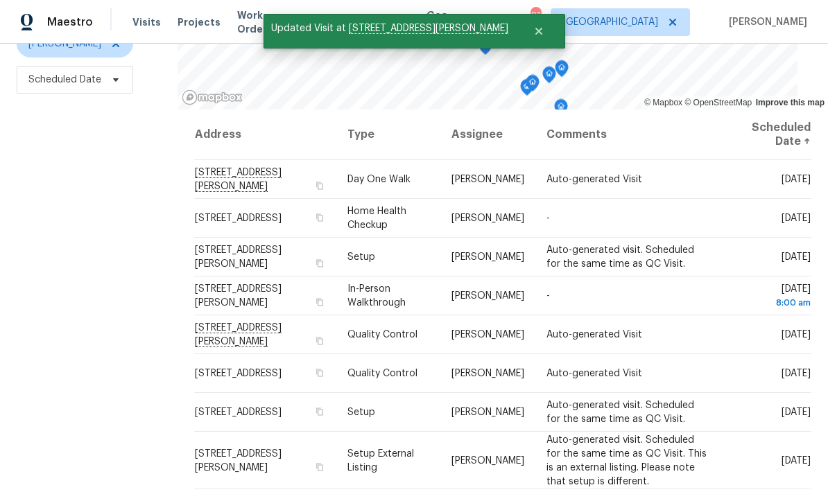
click at [0, 0] on icon at bounding box center [0, 0] width 0 height 0
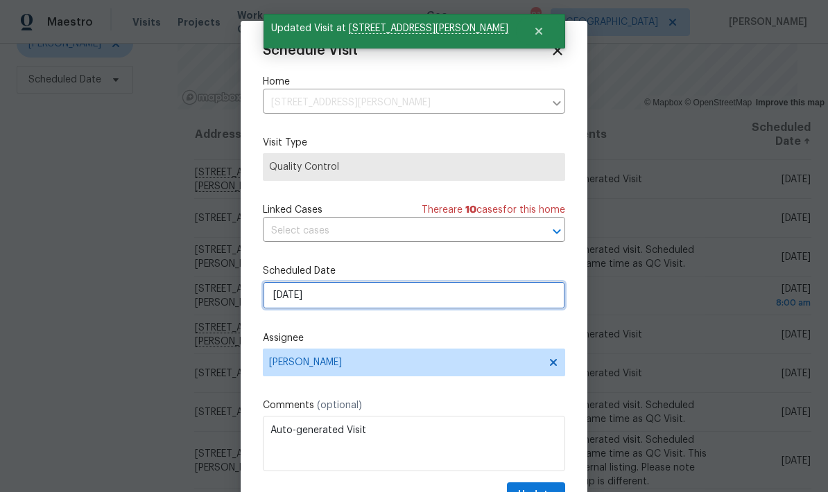
click at [462, 303] on input "9/18/2025" at bounding box center [414, 295] width 302 height 28
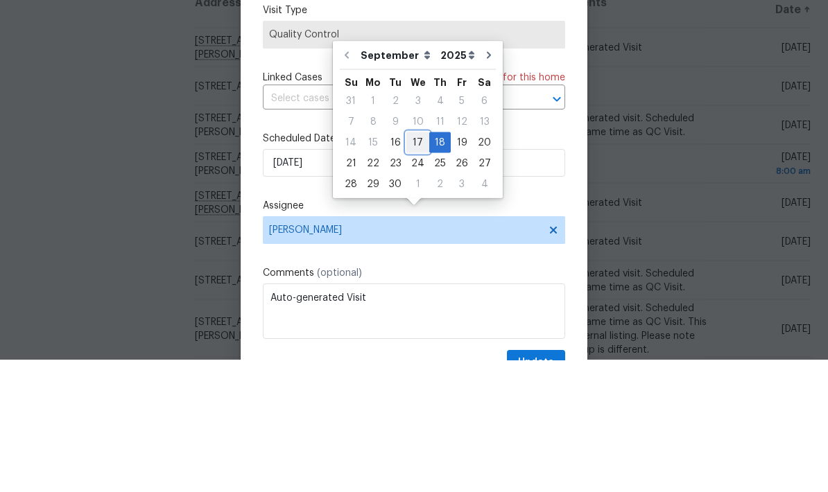
click at [416, 265] on div "17" at bounding box center [417, 274] width 23 height 19
type input "9/17/2025"
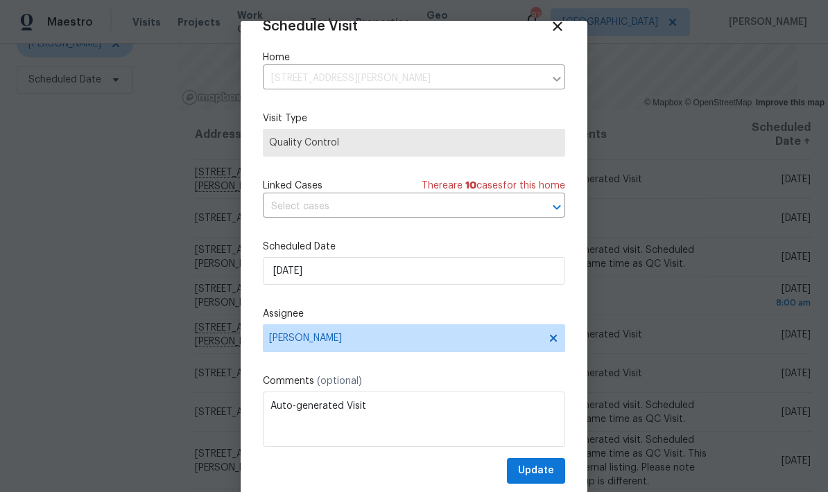
click at [553, 469] on span "Update" at bounding box center [536, 470] width 36 height 17
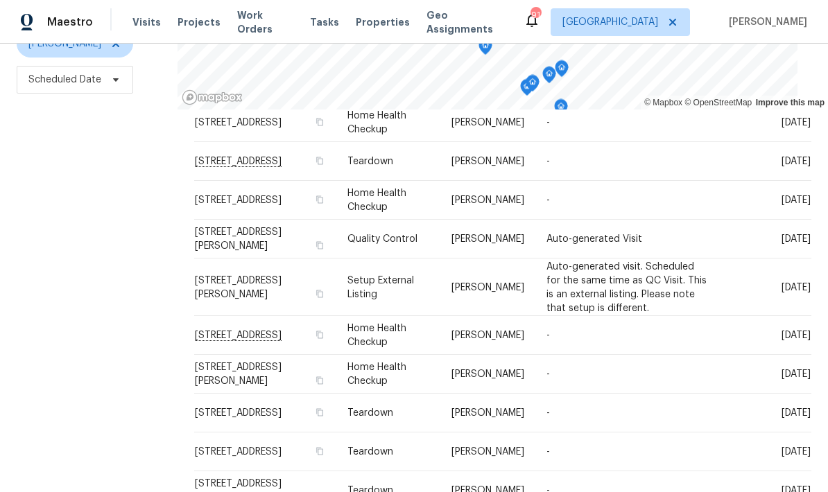
scroll to position [463, 0]
